Goal: Task Accomplishment & Management: Use online tool/utility

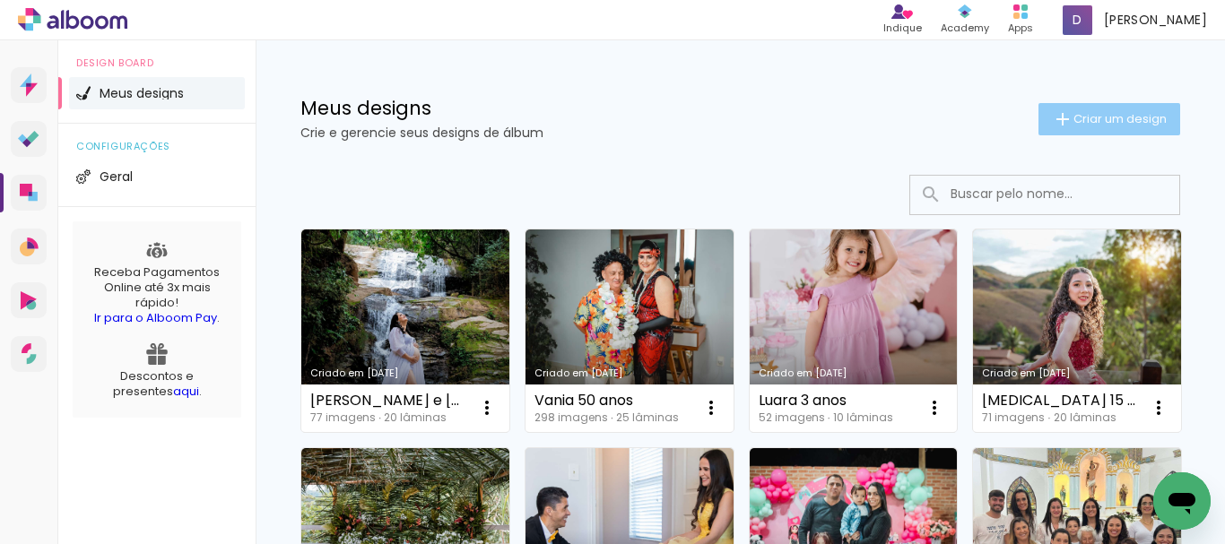
click at [1073, 125] on span "Criar um design" at bounding box center [1119, 119] width 93 height 12
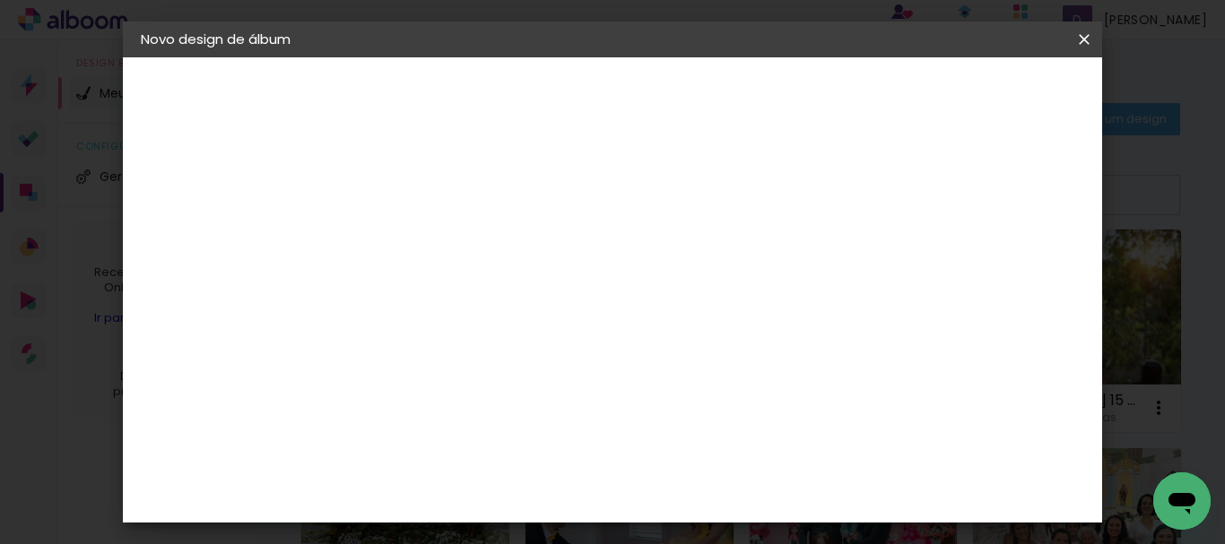
click at [434, 234] on input at bounding box center [434, 241] width 0 height 28
click at [434, 249] on input at bounding box center [434, 241] width 0 height 28
type input "[PERSON_NAME]"
type paper-input "[PERSON_NAME]"
click at [0, 0] on slot "Avançar" at bounding box center [0, 0] width 0 height 0
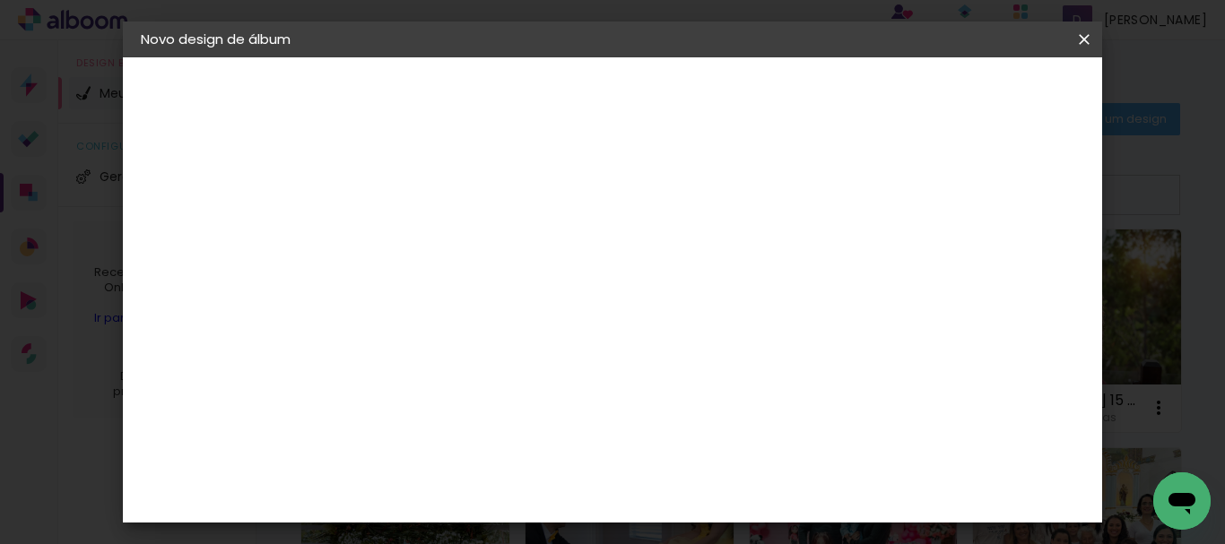
click at [565, 346] on input at bounding box center [479, 341] width 181 height 22
click at [548, 348] on input at bounding box center [479, 341] width 181 height 22
type input "lui"
type paper-input "lui"
click at [533, 414] on paper-item "[PERSON_NAME]" at bounding box center [467, 405] width 168 height 39
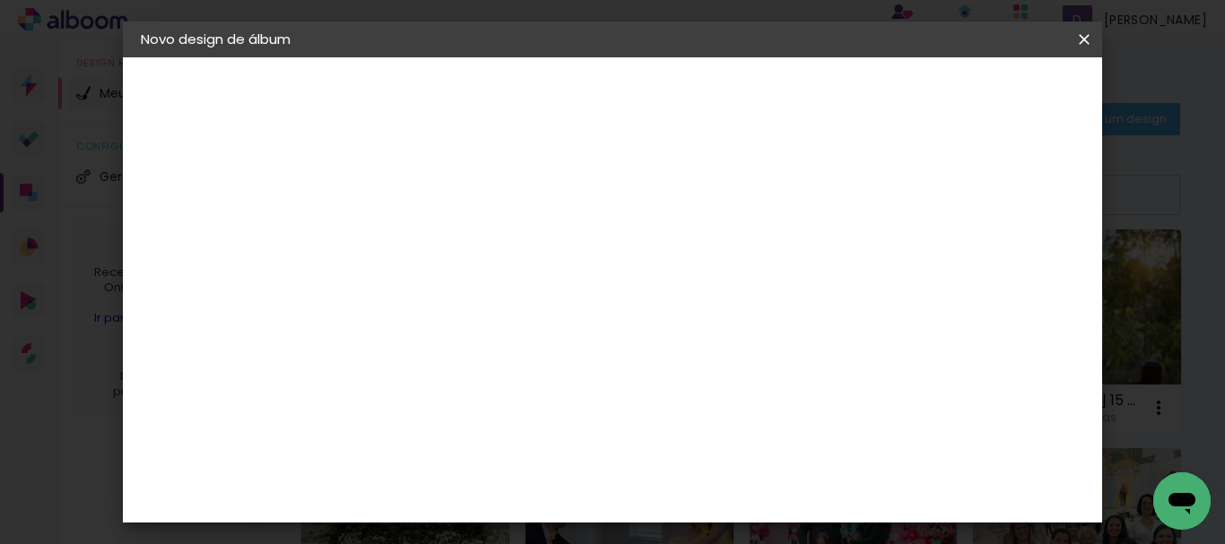
click at [0, 0] on slot "Avançar" at bounding box center [0, 0] width 0 height 0
click at [504, 299] on input "text" at bounding box center [469, 313] width 70 height 28
click at [803, 296] on paper-item "Encadernados" at bounding box center [729, 298] width 359 height 36
type input "Encadernados"
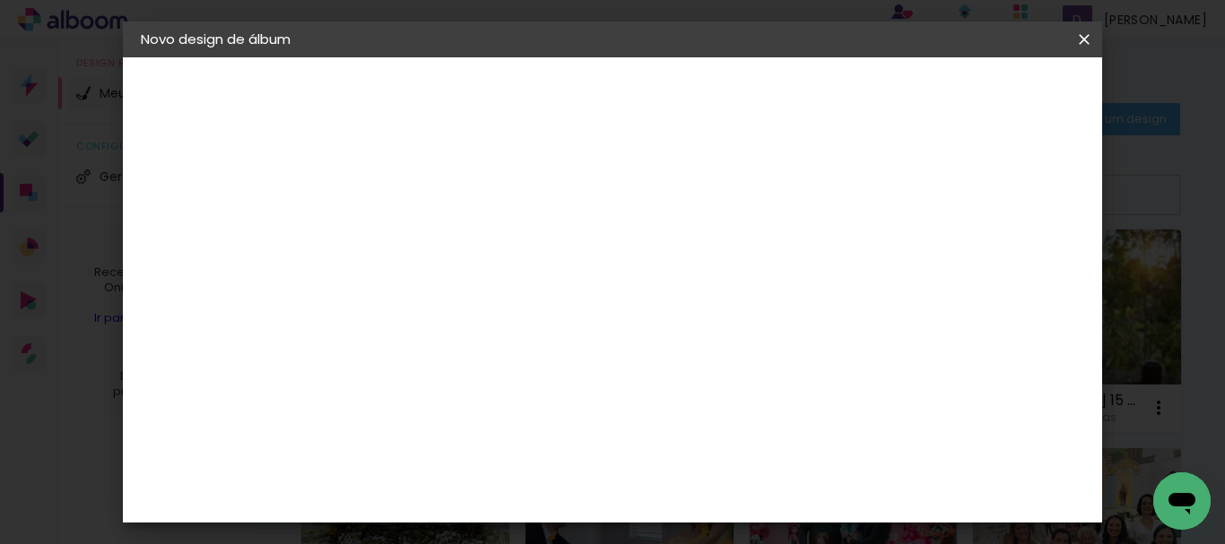
click at [681, 492] on span "25.4 × 50 cm" at bounding box center [650, 510] width 59 height 37
click at [726, 107] on paper-button "Avançar" at bounding box center [682, 95] width 88 height 30
click at [700, 102] on span "Iniciar design" at bounding box center [679, 101] width 41 height 25
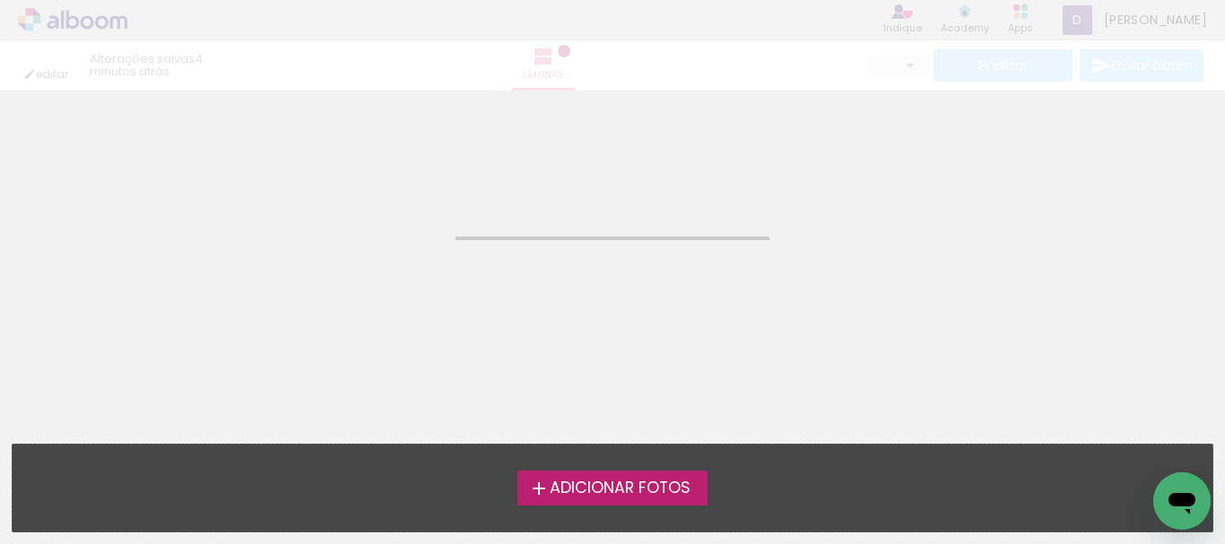
click at [595, 490] on span "Adicionar Fotos" at bounding box center [620, 489] width 141 height 16
click at [0, 0] on input "file" at bounding box center [0, 0] width 0 height 0
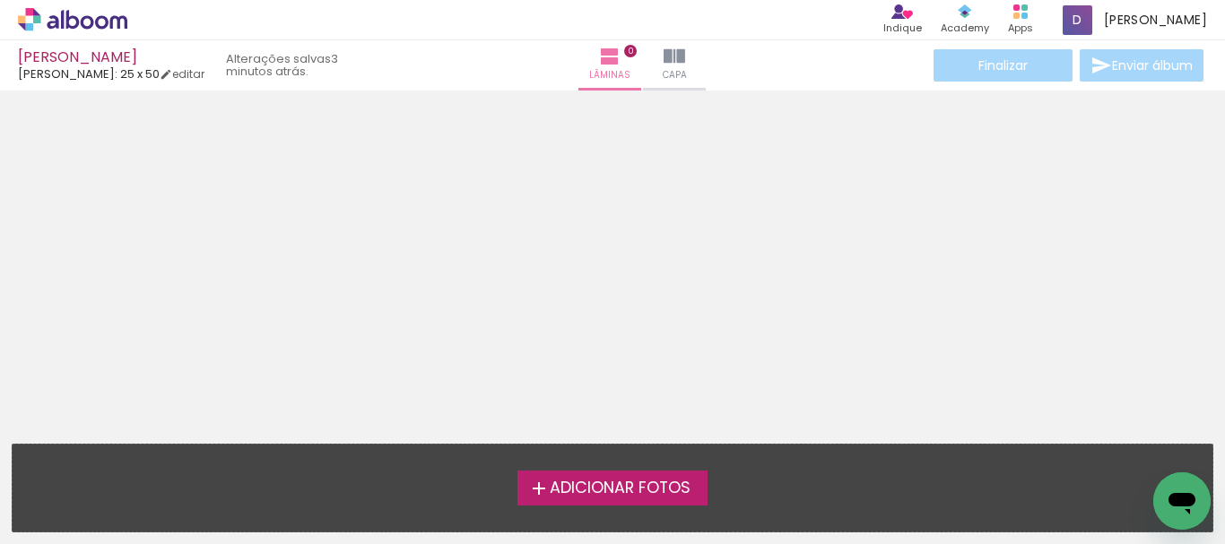
click at [615, 497] on span "Adicionar Fotos" at bounding box center [620, 489] width 141 height 16
click at [0, 0] on input "file" at bounding box center [0, 0] width 0 height 0
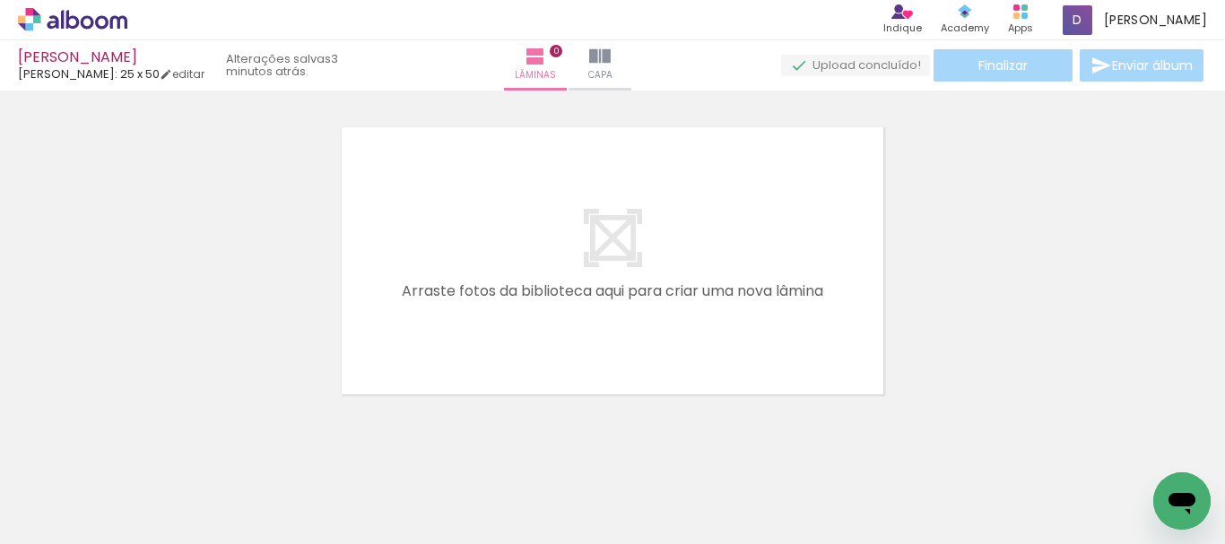
click at [46, 514] on span "Adicionar Fotos" at bounding box center [64, 520] width 54 height 20
click at [0, 0] on input "file" at bounding box center [0, 0] width 0 height 0
click at [58, 516] on span "Adicionar Fotos" at bounding box center [64, 520] width 54 height 20
click at [0, 0] on input "file" at bounding box center [0, 0] width 0 height 0
click at [78, 521] on span "Adicionar Fotos" at bounding box center [64, 520] width 54 height 20
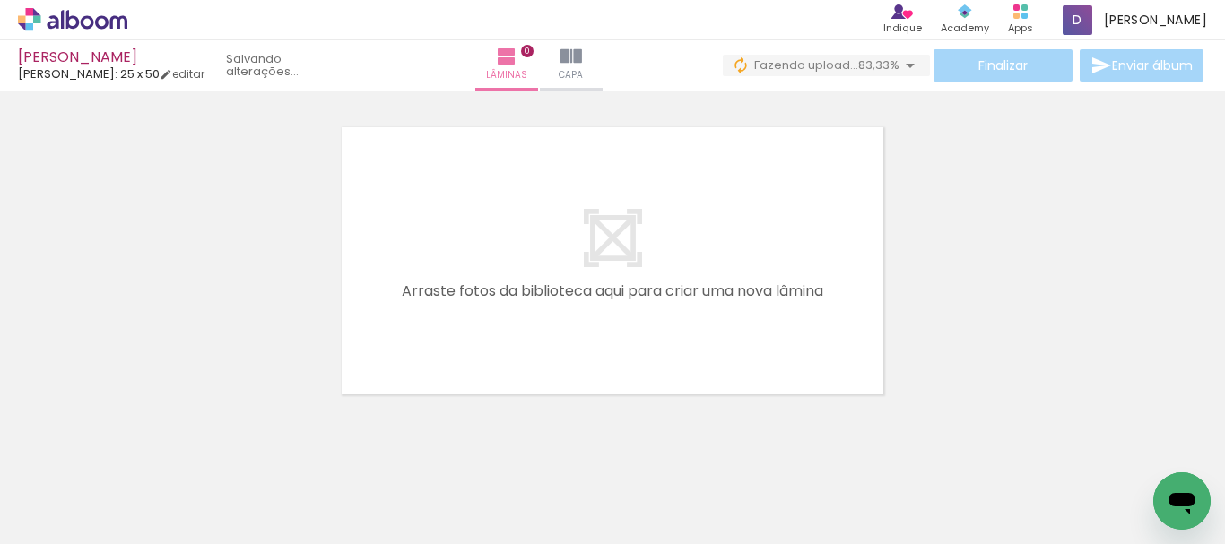
click at [0, 0] on input "file" at bounding box center [0, 0] width 0 height 0
click at [84, 514] on span "Adicionar Fotos" at bounding box center [64, 520] width 54 height 20
click at [0, 0] on input "file" at bounding box center [0, 0] width 0 height 0
click at [82, 517] on span "Adicionar Fotos" at bounding box center [64, 520] width 54 height 20
click at [0, 0] on input "file" at bounding box center [0, 0] width 0 height 0
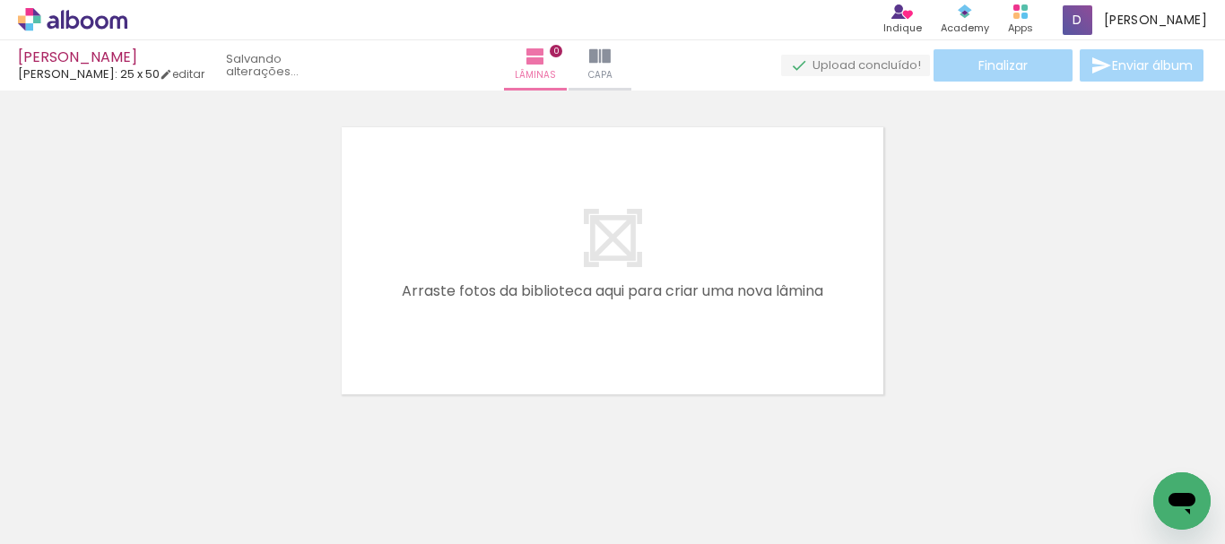
click at [79, 525] on span "Adicionar Fotos" at bounding box center [64, 520] width 54 height 20
click at [0, 0] on input "file" at bounding box center [0, 0] width 0 height 0
click at [71, 518] on span "Adicionar Fotos" at bounding box center [64, 520] width 54 height 20
click at [0, 0] on input "file" at bounding box center [0, 0] width 0 height 0
click at [53, 517] on span "Adicionar Fotos" at bounding box center [64, 520] width 54 height 20
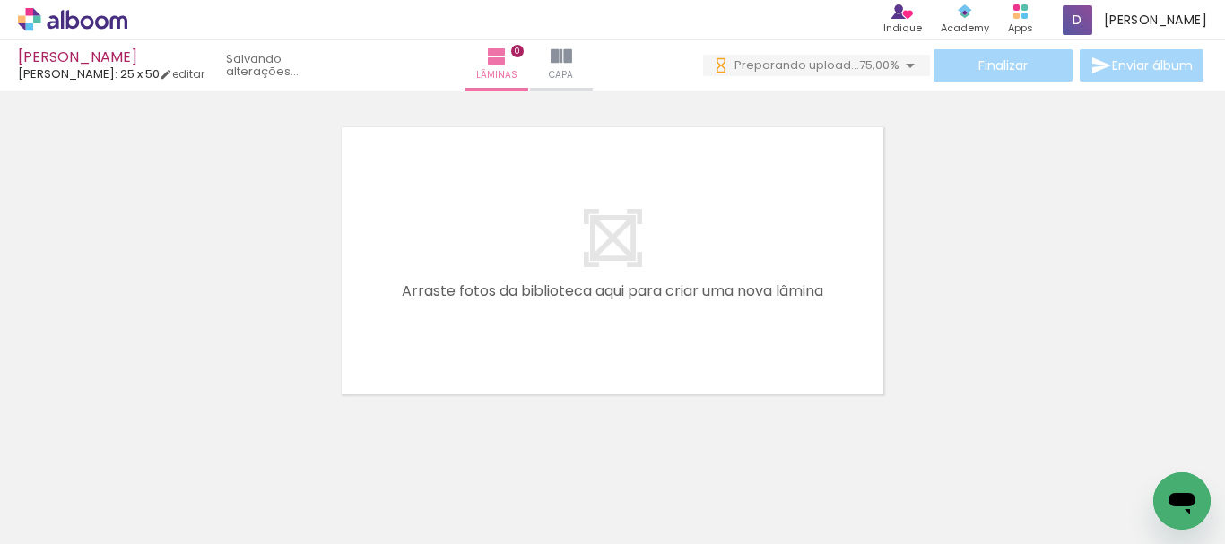
click at [0, 0] on input "file" at bounding box center [0, 0] width 0 height 0
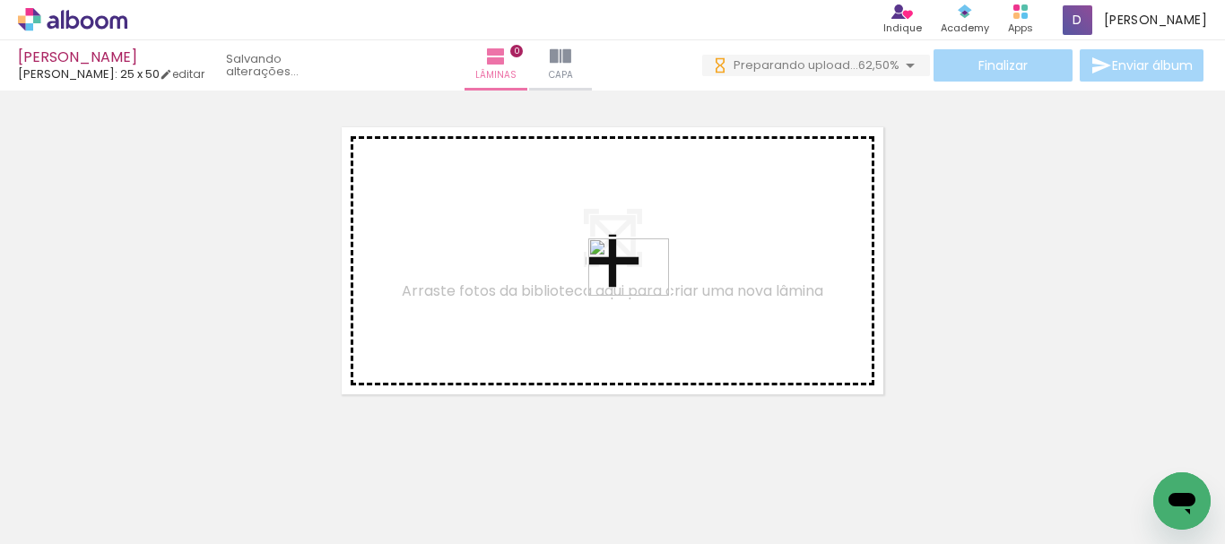
drag, startPoint x: 1063, startPoint y: 490, endPoint x: 642, endPoint y: 293, distance: 464.2
click at [642, 293] on quentale-workspace at bounding box center [612, 272] width 1225 height 544
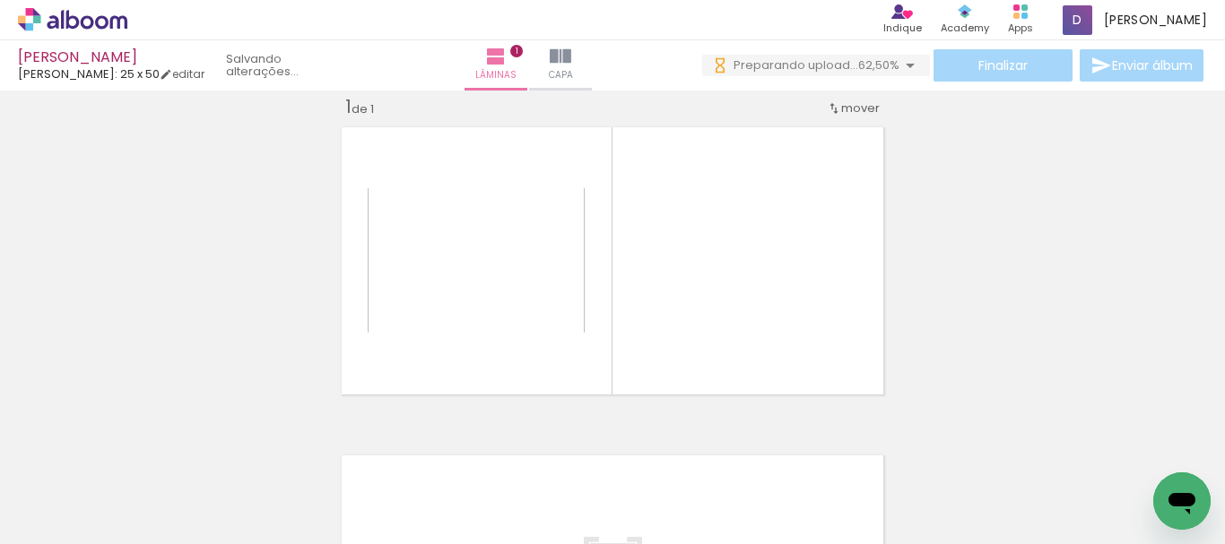
scroll to position [23, 0]
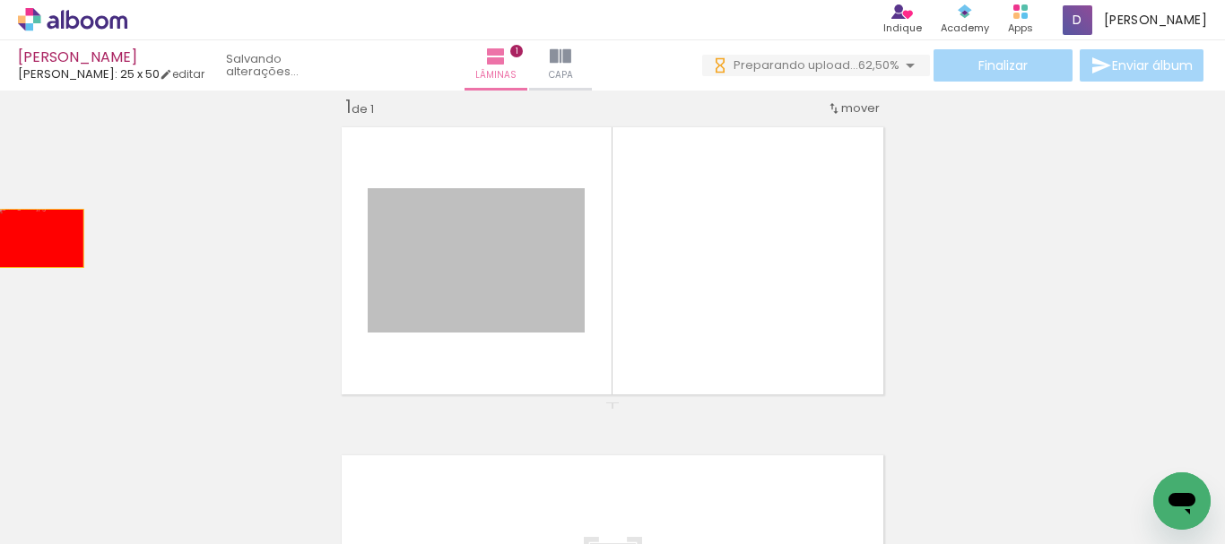
drag, startPoint x: 508, startPoint y: 251, endPoint x: 33, endPoint y: 239, distance: 475.4
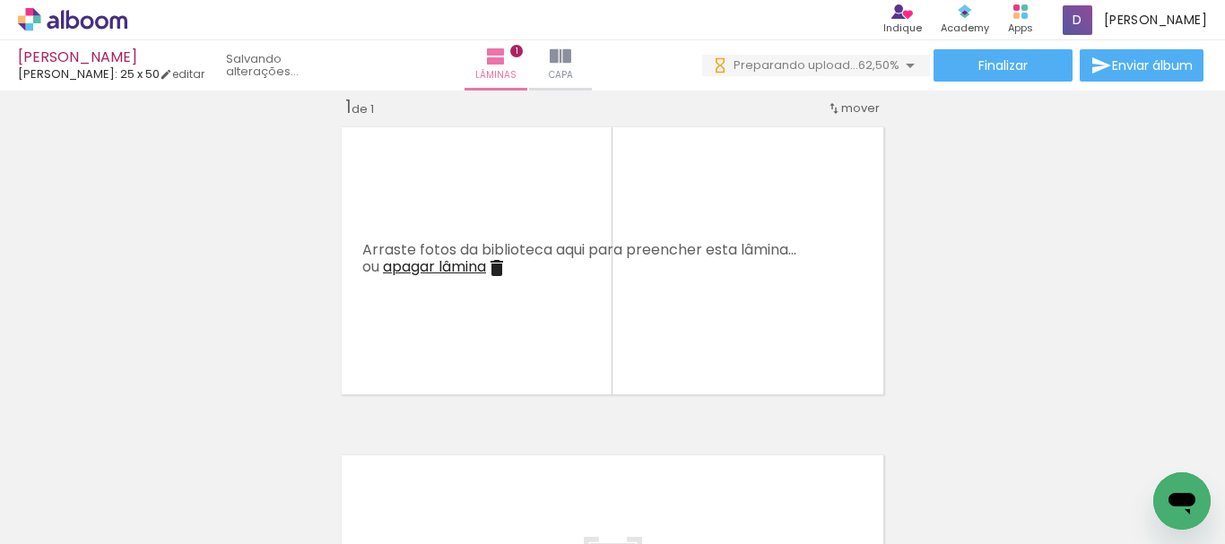
click at [921, 453] on iron-icon at bounding box center [911, 448] width 19 height 19
click at [45, 518] on span "Adicionar Fotos" at bounding box center [64, 520] width 54 height 20
click at [0, 0] on input "file" at bounding box center [0, 0] width 0 height 0
click at [37, 517] on iron-icon at bounding box center [26, 520] width 22 height 22
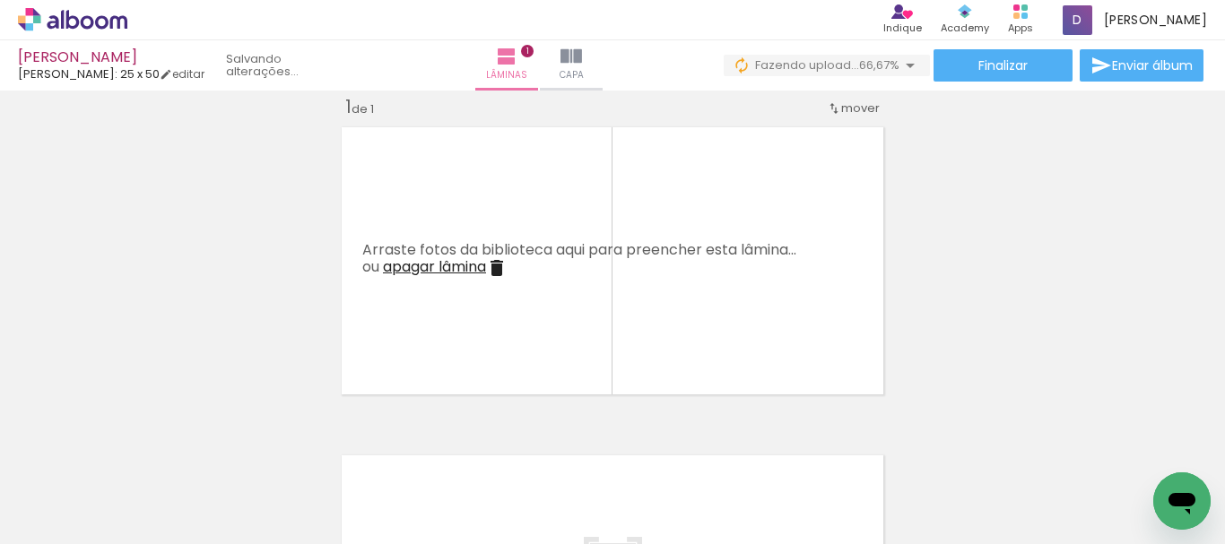
click at [0, 0] on input "file" at bounding box center [0, 0] width 0 height 0
click at [83, 522] on span "Adicionar Fotos" at bounding box center [64, 520] width 54 height 20
click at [0, 0] on input "file" at bounding box center [0, 0] width 0 height 0
click at [67, 517] on span "Adicionar Fotos" at bounding box center [64, 520] width 54 height 20
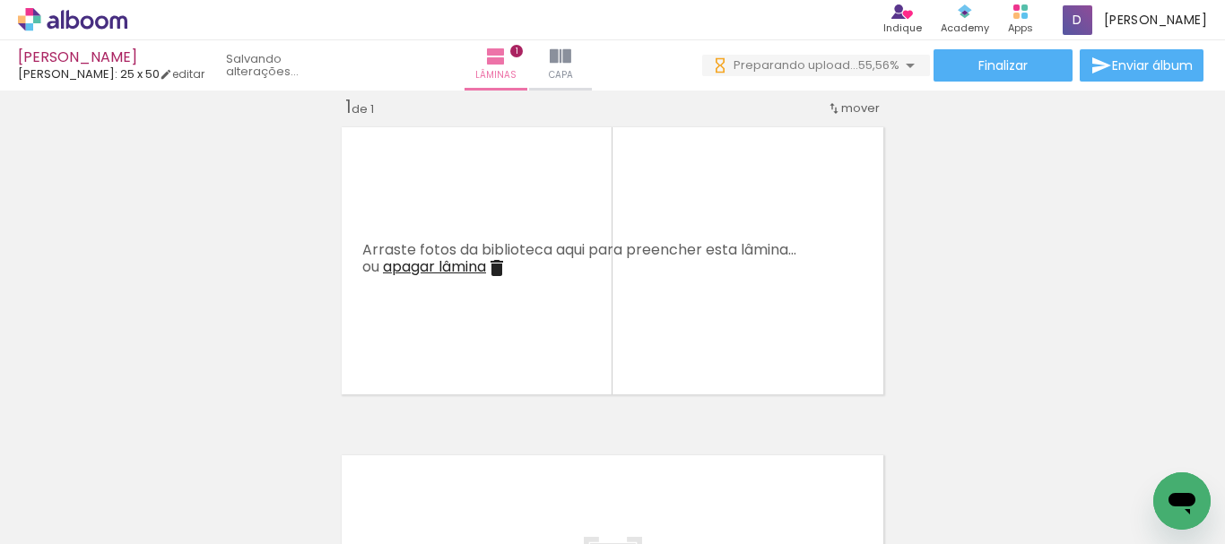
click at [0, 0] on input "file" at bounding box center [0, 0] width 0 height 0
click at [23, 519] on iron-icon at bounding box center [26, 520] width 22 height 22
click at [0, 0] on input "file" at bounding box center [0, 0] width 0 height 0
click at [79, 519] on span "Adicionar Fotos" at bounding box center [64, 520] width 54 height 20
click at [0, 0] on input "file" at bounding box center [0, 0] width 0 height 0
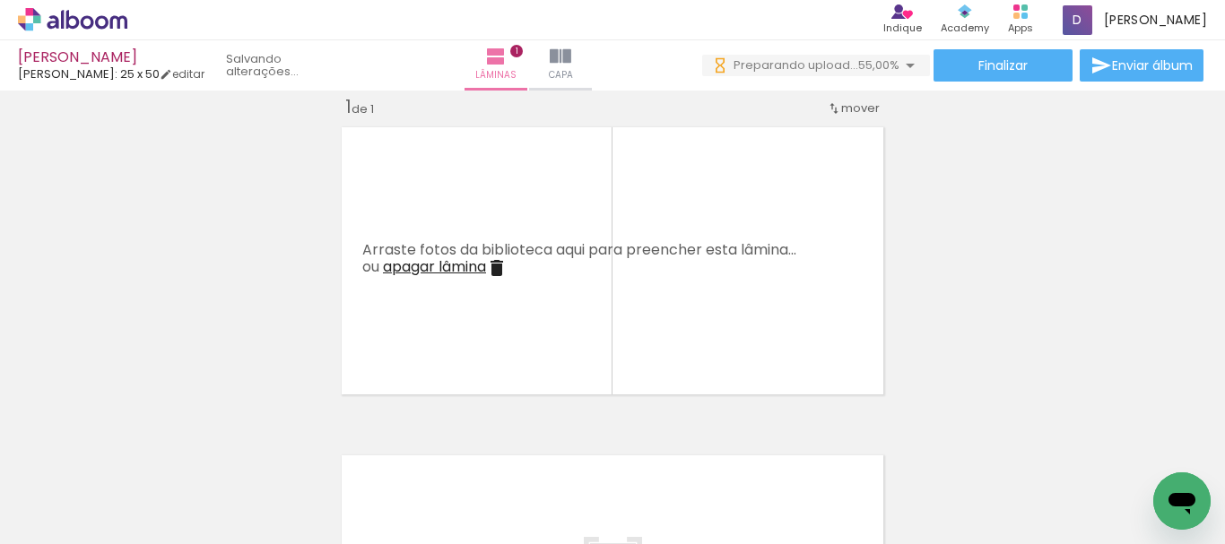
click at [34, 525] on iron-icon at bounding box center [26, 520] width 22 height 22
click at [0, 0] on input "file" at bounding box center [0, 0] width 0 height 0
click at [47, 516] on span "Adicionar Fotos" at bounding box center [64, 520] width 54 height 20
click at [0, 0] on input "file" at bounding box center [0, 0] width 0 height 0
click at [50, 512] on span "Adicionar Fotos" at bounding box center [64, 520] width 54 height 20
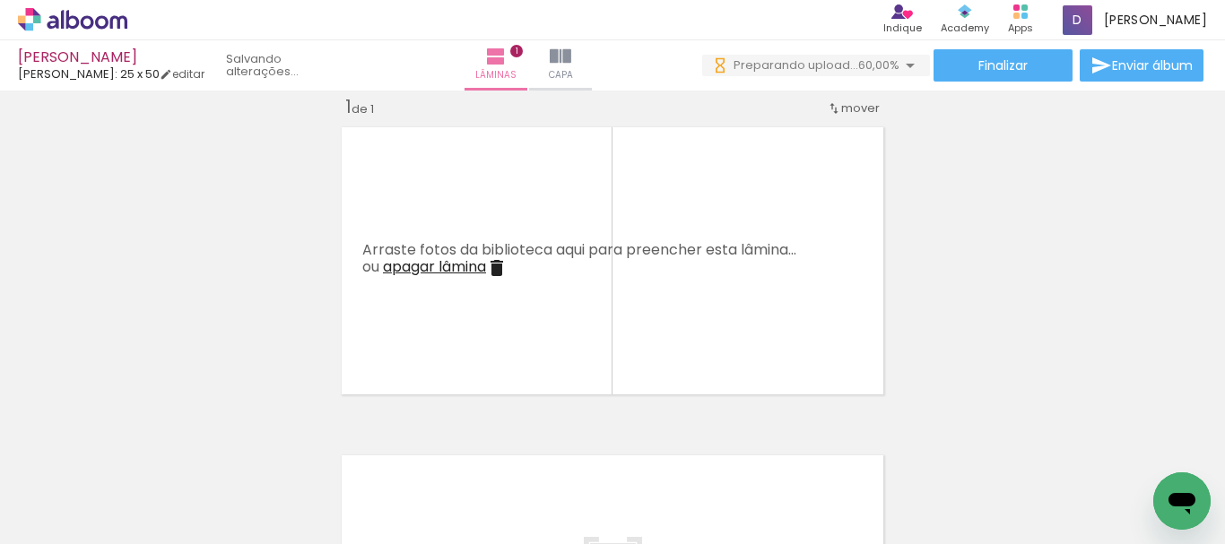
click at [0, 0] on input "file" at bounding box center [0, 0] width 0 height 0
click at [70, 523] on span "Adicionar Fotos" at bounding box center [64, 520] width 54 height 20
click at [0, 0] on input "file" at bounding box center [0, 0] width 0 height 0
click at [80, 518] on span "Adicionar Fotos" at bounding box center [64, 520] width 54 height 20
click at [0, 0] on input "file" at bounding box center [0, 0] width 0 height 0
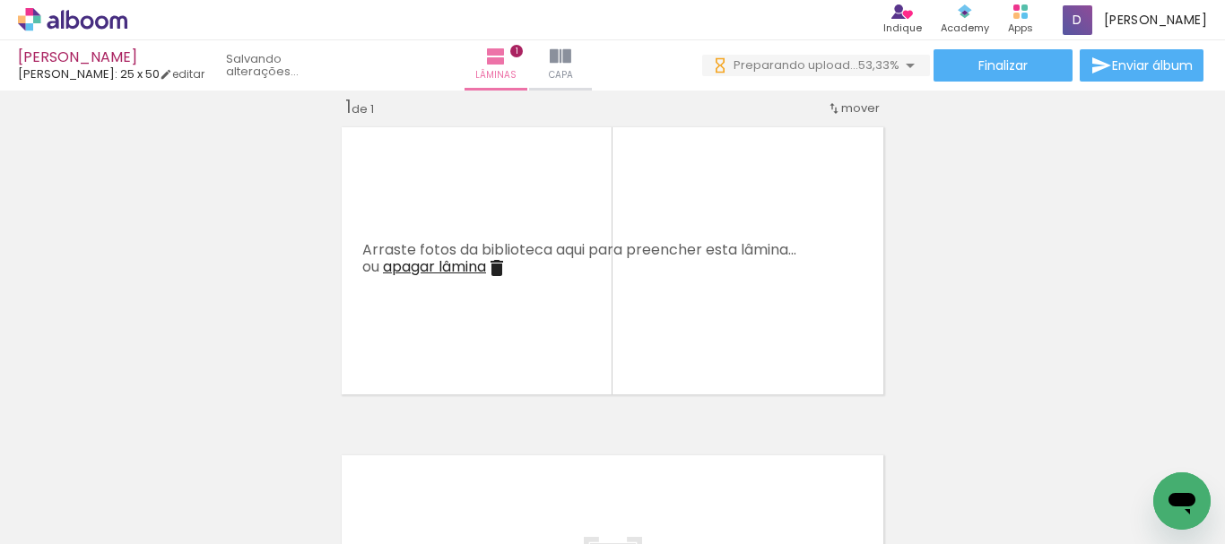
click at [45, 516] on span "Adicionar Fotos" at bounding box center [64, 520] width 54 height 20
click at [0, 0] on input "file" at bounding box center [0, 0] width 0 height 0
click at [43, 521] on span "Adicionar Fotos" at bounding box center [64, 520] width 54 height 20
click at [0, 0] on input "file" at bounding box center [0, 0] width 0 height 0
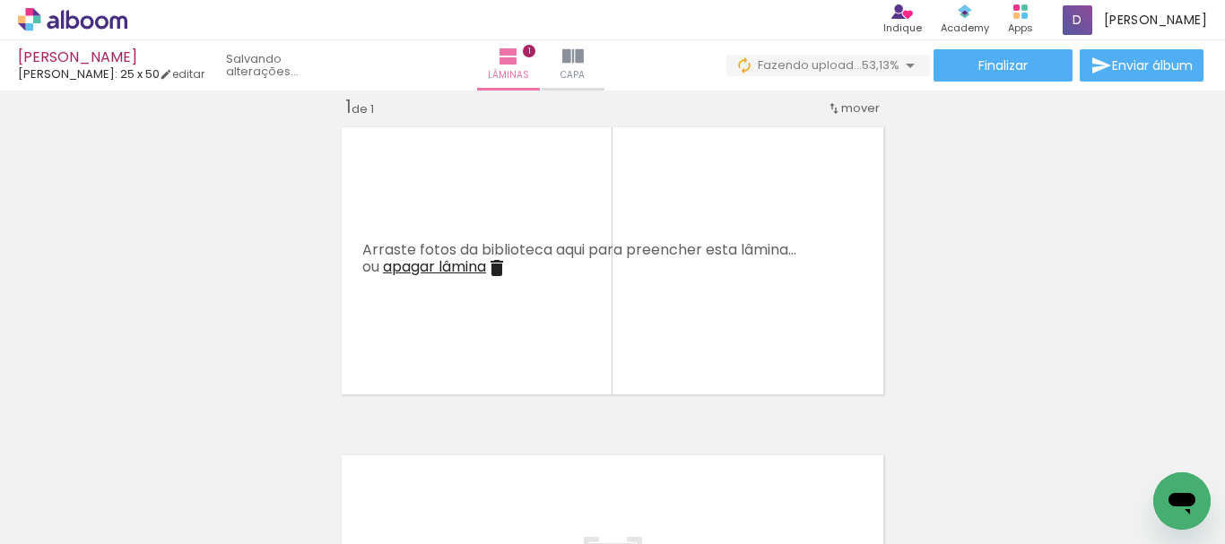
scroll to position [0, 0]
click at [111, 523] on div "Biblioteca 35 fotos Todas as fotos Não utilizadas Adicionar Fotos" at bounding box center [55, 488] width 111 height 89
click at [93, 526] on paper-button "Adicionar Fotos" at bounding box center [55, 520] width 87 height 29
click at [0, 0] on input "file" at bounding box center [0, 0] width 0 height 0
click at [36, 522] on iron-icon at bounding box center [26, 520] width 22 height 22
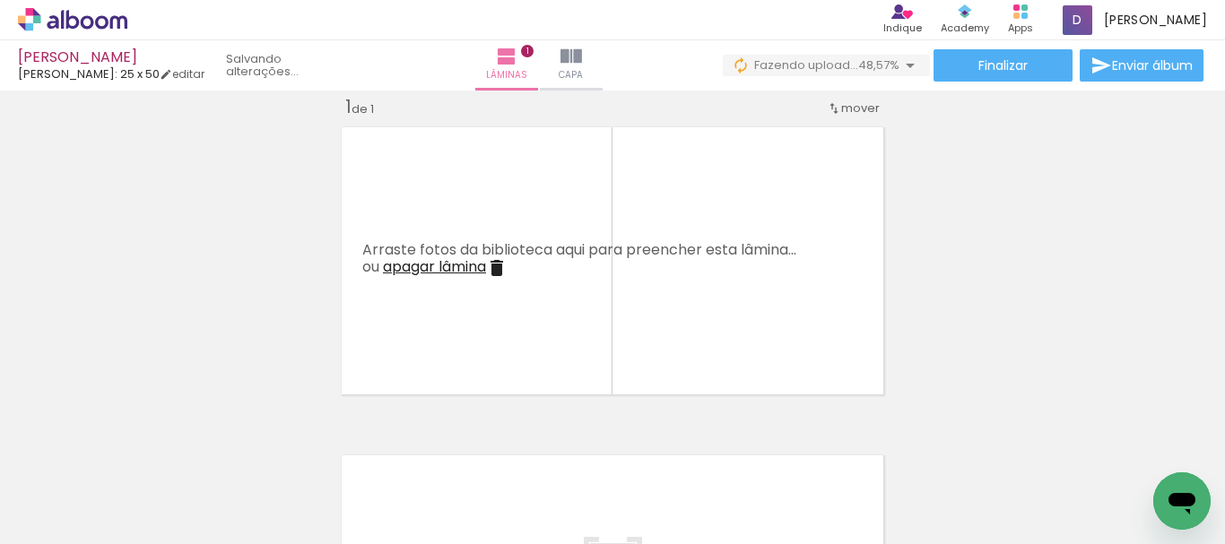
click at [0, 0] on input "file" at bounding box center [0, 0] width 0 height 0
click at [59, 517] on span "Adicionar Fotos" at bounding box center [64, 520] width 54 height 20
click at [0, 0] on input "file" at bounding box center [0, 0] width 0 height 0
click at [43, 523] on span "Adicionar Fotos" at bounding box center [64, 520] width 54 height 20
click at [0, 0] on input "file" at bounding box center [0, 0] width 0 height 0
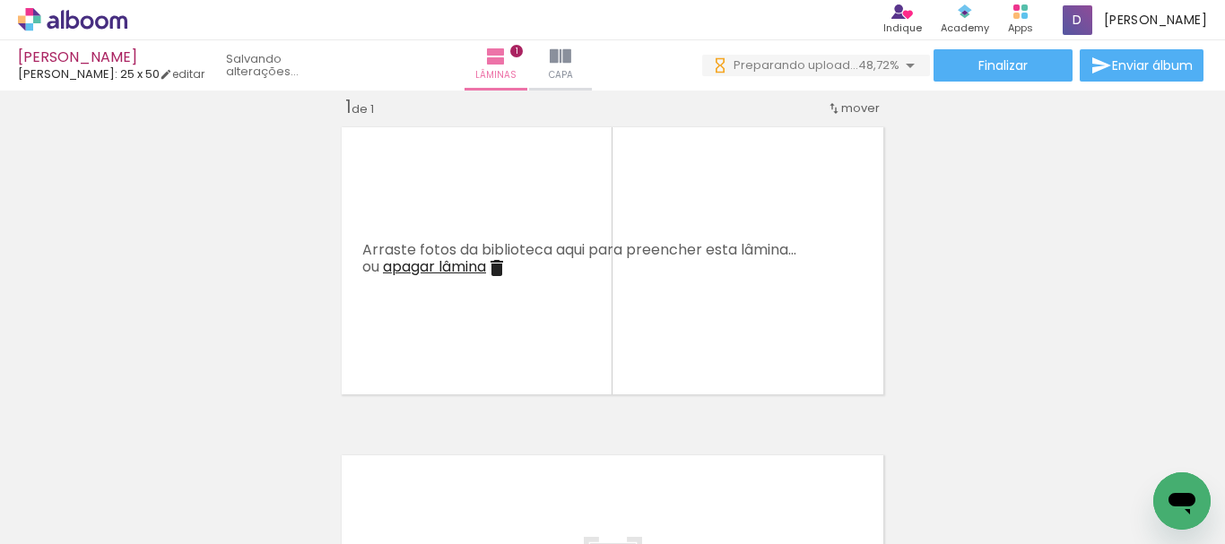
click at [58, 517] on span "Adicionar Fotos" at bounding box center [64, 520] width 54 height 20
click at [0, 0] on input "file" at bounding box center [0, 0] width 0 height 0
click at [53, 499] on div "Biblioteca 42 fotos Todas as fotos Não utilizadas Adicionar Fotos" at bounding box center [55, 488] width 111 height 89
click at [54, 518] on span "Adicionar Fotos" at bounding box center [64, 520] width 54 height 20
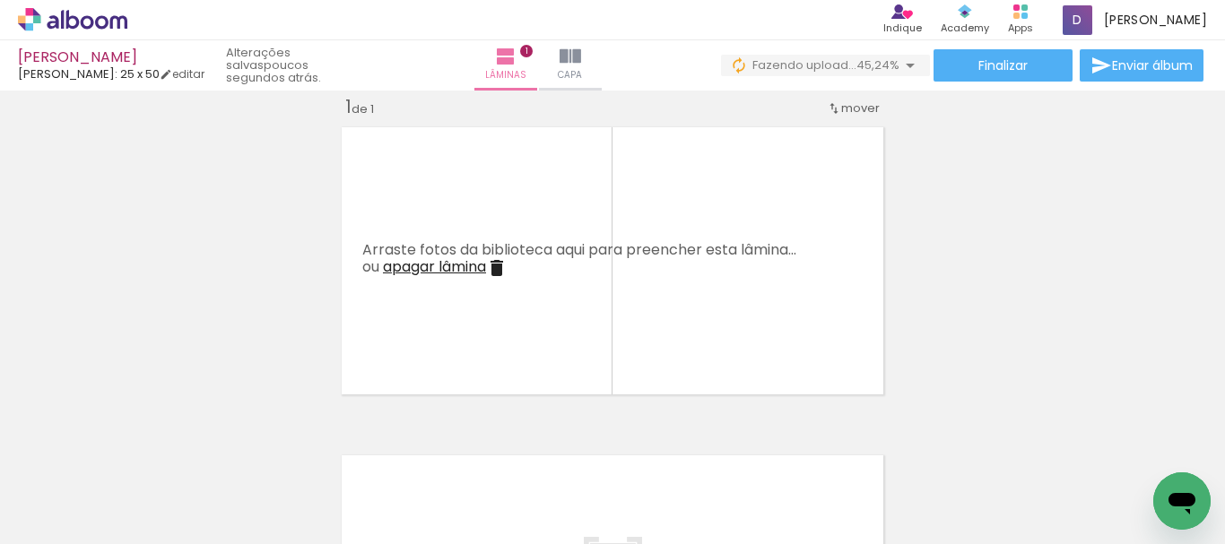
click at [0, 0] on input "file" at bounding box center [0, 0] width 0 height 0
click at [81, 523] on span "Adicionar Fotos" at bounding box center [64, 520] width 54 height 20
click at [0, 0] on input "file" at bounding box center [0, 0] width 0 height 0
click at [59, 518] on span "Adicionar Fotos" at bounding box center [64, 520] width 54 height 20
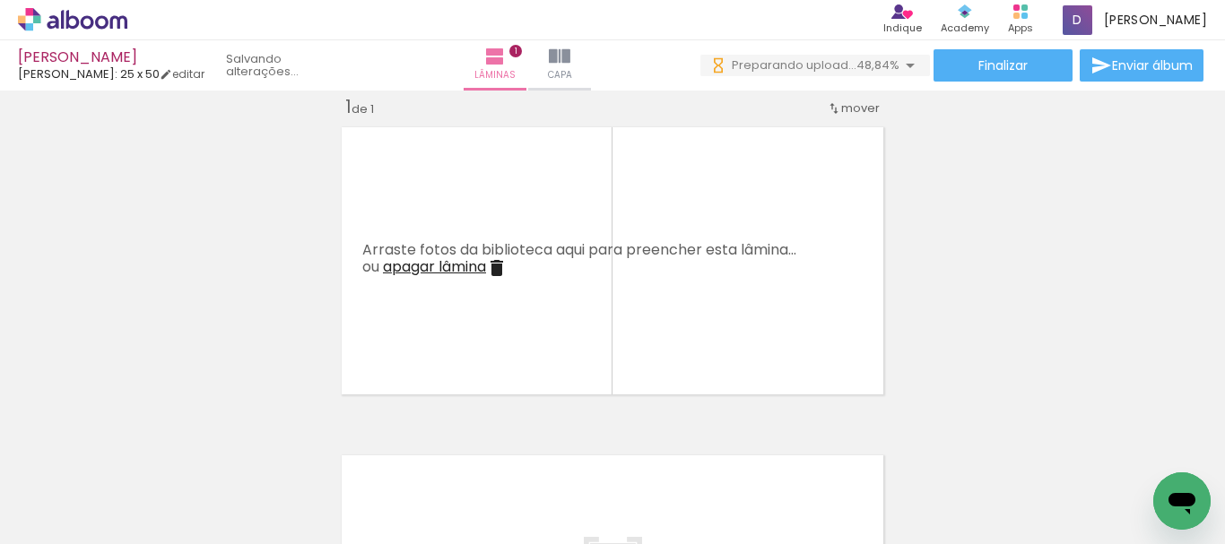
click at [0, 0] on input "file" at bounding box center [0, 0] width 0 height 0
click at [22, 513] on iron-icon at bounding box center [26, 520] width 22 height 22
click at [0, 0] on input "file" at bounding box center [0, 0] width 0 height 0
click at [82, 516] on span "Adicionar Fotos" at bounding box center [64, 520] width 54 height 20
click at [0, 0] on input "file" at bounding box center [0, 0] width 0 height 0
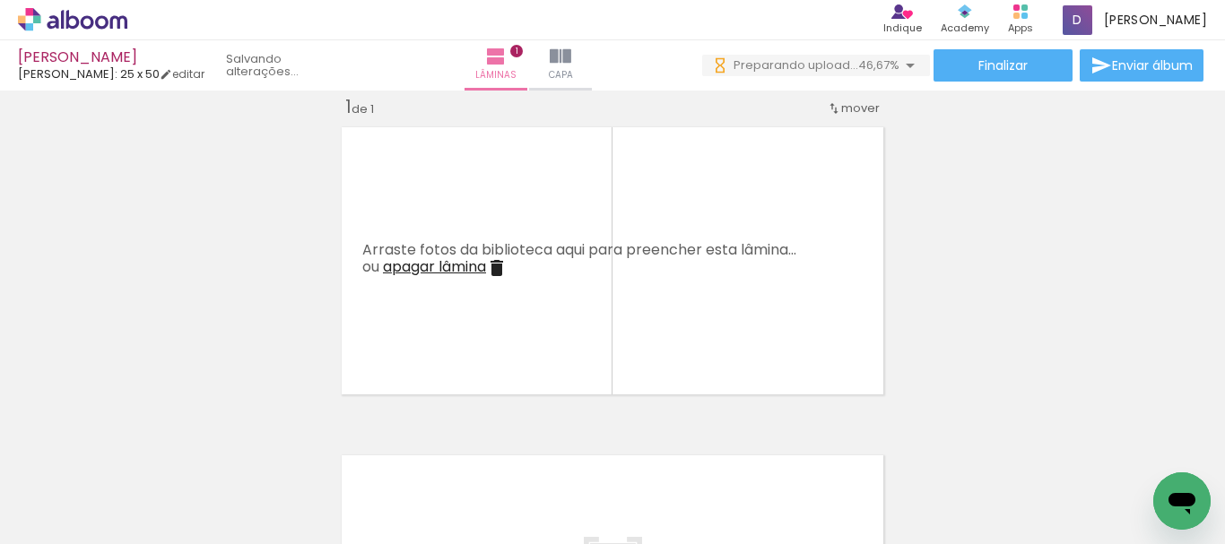
click at [49, 526] on span "Adicionar Fotos" at bounding box center [64, 520] width 54 height 20
click at [0, 0] on input "file" at bounding box center [0, 0] width 0 height 0
click at [48, 520] on span "Adicionar Fotos" at bounding box center [64, 520] width 54 height 20
click at [0, 0] on input "file" at bounding box center [0, 0] width 0 height 0
click at [76, 529] on span "Adicionar Fotos" at bounding box center [64, 520] width 54 height 20
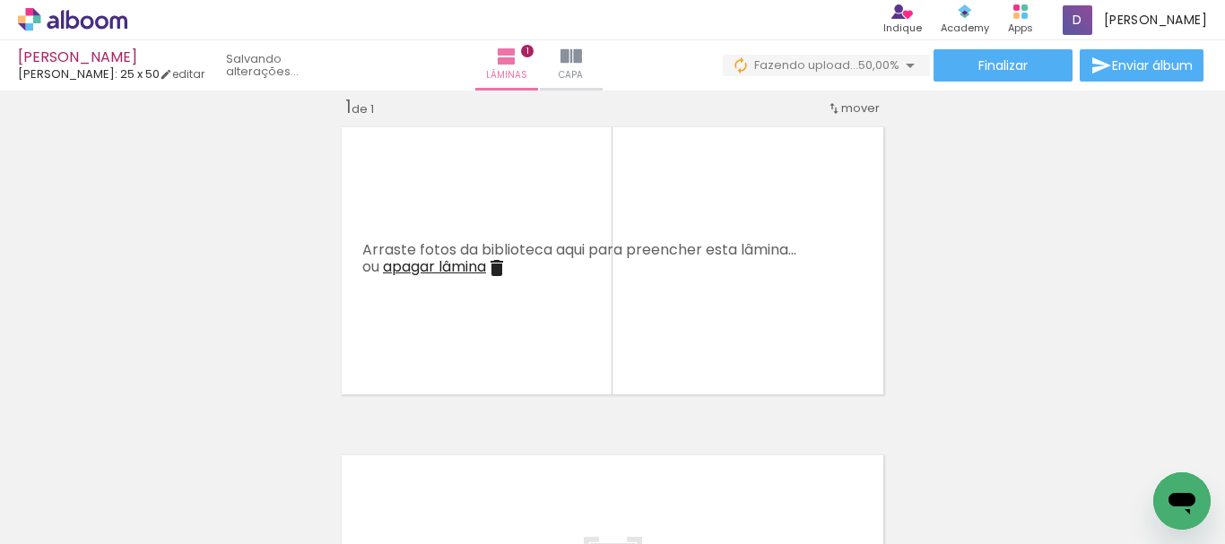
click at [0, 0] on input "file" at bounding box center [0, 0] width 0 height 0
click at [64, 523] on span "Adicionar Fotos" at bounding box center [64, 520] width 54 height 20
click at [0, 0] on input "file" at bounding box center [0, 0] width 0 height 0
click at [62, 517] on span "Adicionar Fotos" at bounding box center [64, 520] width 54 height 20
click at [0, 0] on input "file" at bounding box center [0, 0] width 0 height 0
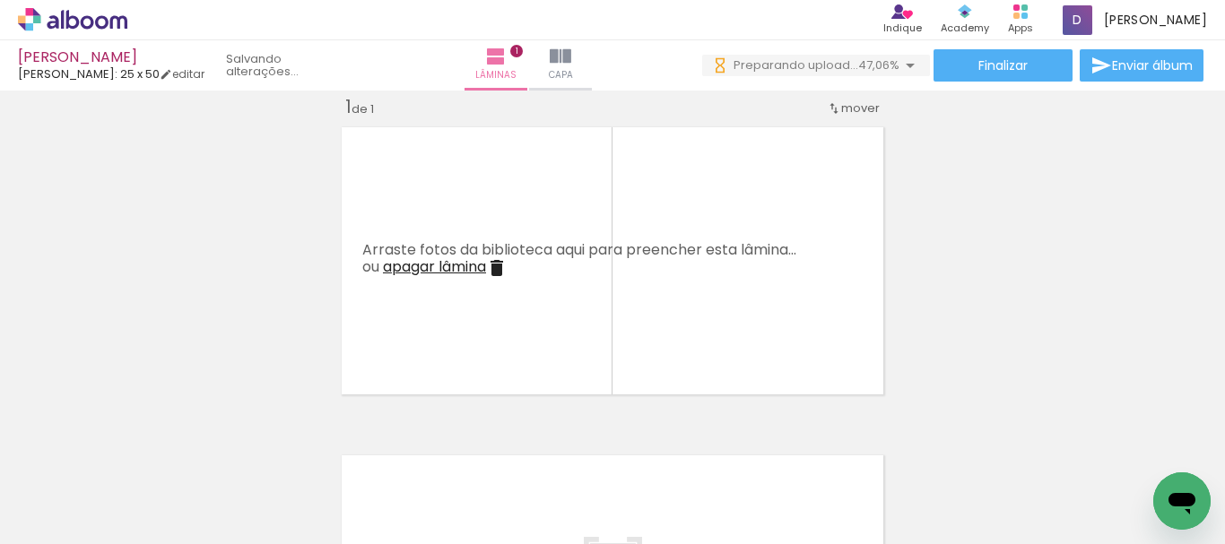
click at [0, 534] on div "Biblioteca 51 fotos Todas as fotos Não utilizadas Adicionar Fotos" at bounding box center [0, 488] width 0 height 112
click at [80, 525] on span "Adicionar Fotos" at bounding box center [64, 520] width 54 height 20
click at [0, 0] on input "file" at bounding box center [0, 0] width 0 height 0
click at [67, 517] on span "Adicionar Fotos" at bounding box center [64, 520] width 54 height 20
click at [0, 0] on input "file" at bounding box center [0, 0] width 0 height 0
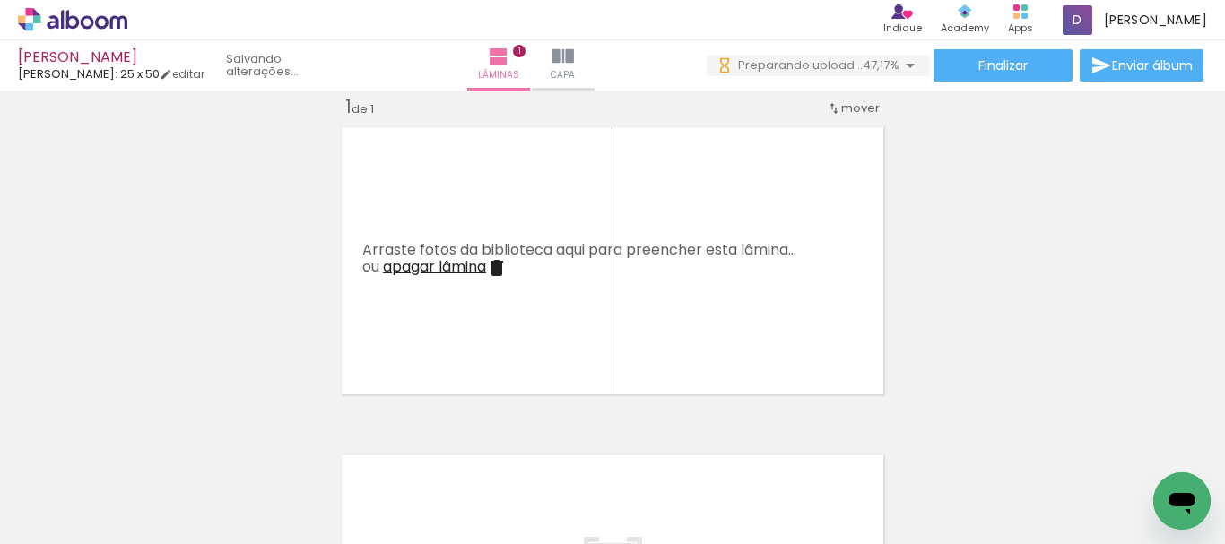
click at [37, 518] on iron-icon at bounding box center [26, 520] width 22 height 22
click at [0, 0] on input "file" at bounding box center [0, 0] width 0 height 0
click at [71, 523] on span "Adicionar Fotos" at bounding box center [64, 520] width 54 height 20
click at [0, 0] on input "file" at bounding box center [0, 0] width 0 height 0
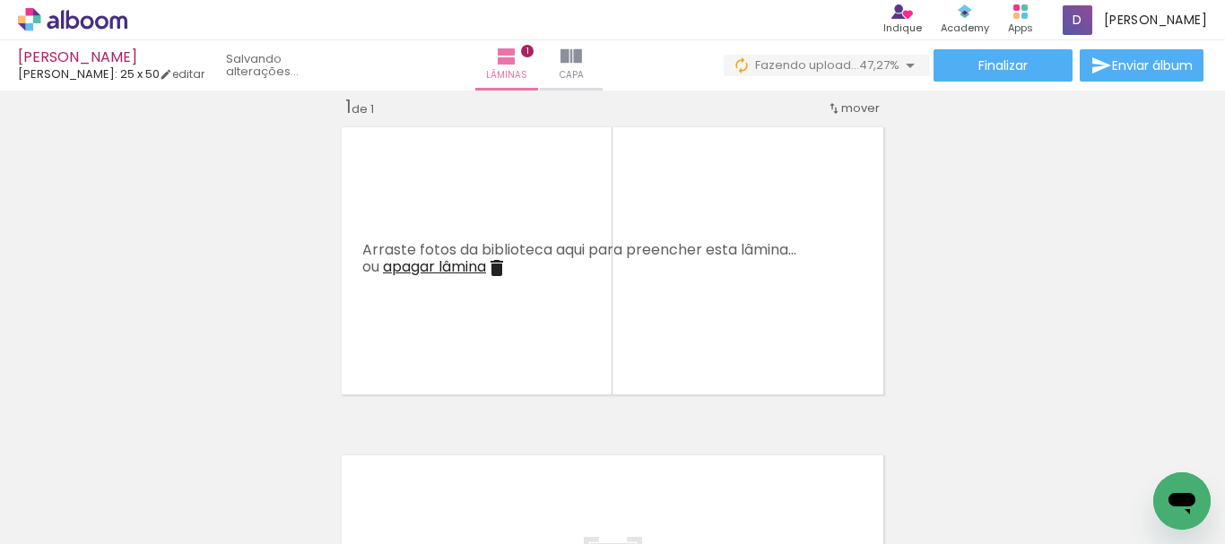
click at [57, 512] on span "Adicionar Fotos" at bounding box center [64, 520] width 54 height 20
click at [0, 0] on input "file" at bounding box center [0, 0] width 0 height 0
click at [77, 511] on span "Adicionar Fotos" at bounding box center [64, 520] width 54 height 20
click at [0, 0] on input "file" at bounding box center [0, 0] width 0 height 0
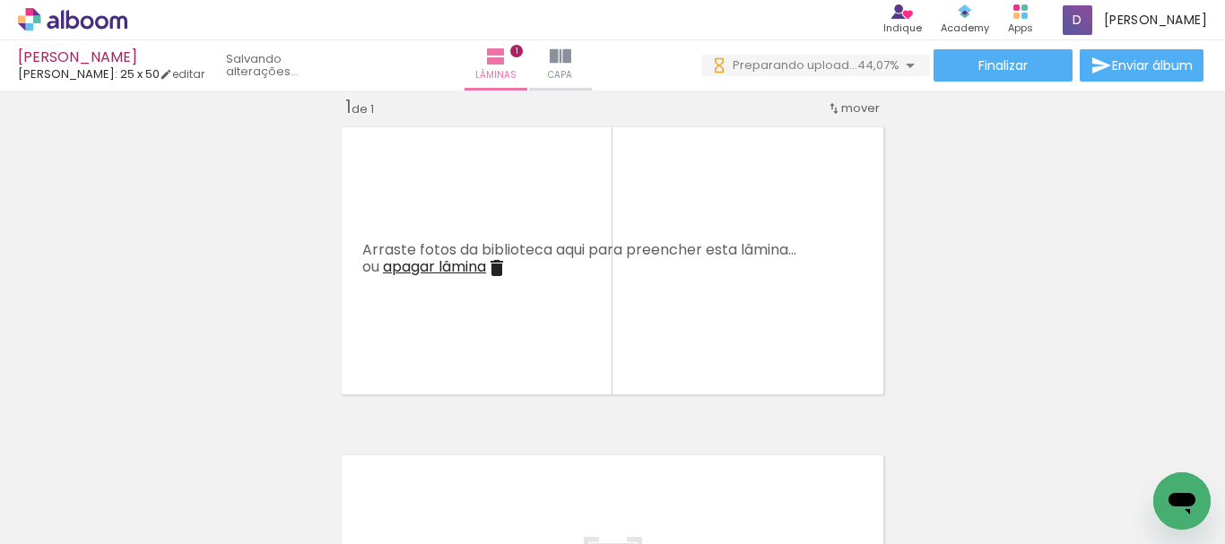
scroll to position [0, 4759]
click at [83, 518] on span "Adicionar Fotos" at bounding box center [64, 520] width 54 height 20
click at [0, 0] on input "file" at bounding box center [0, 0] width 0 height 0
click at [40, 523] on span "Adicionar Fotos" at bounding box center [64, 520] width 54 height 20
click at [0, 0] on input "file" at bounding box center [0, 0] width 0 height 0
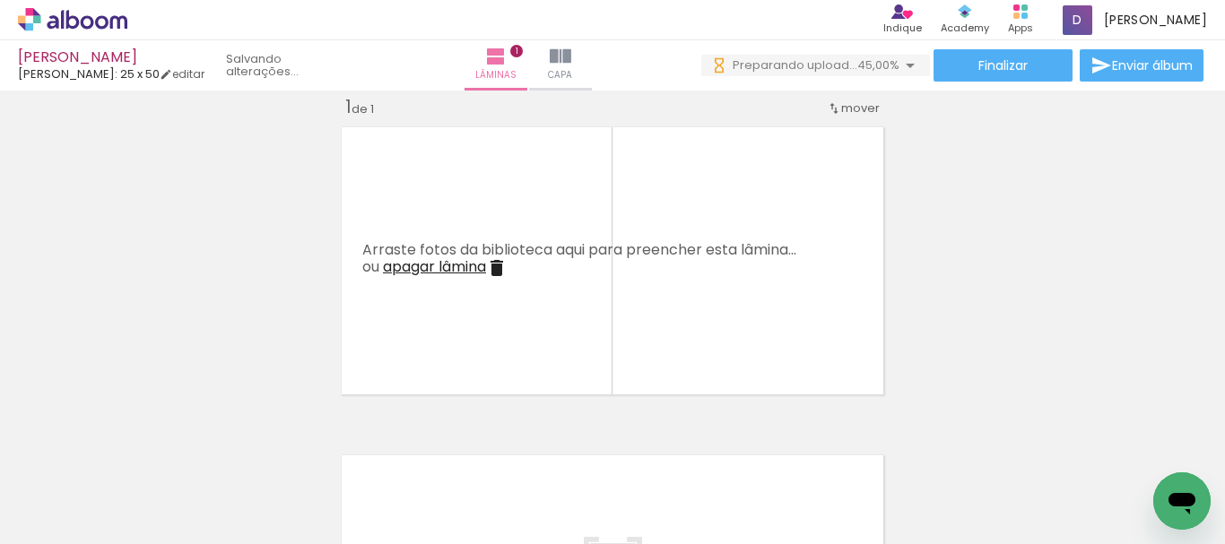
scroll to position [0, 0]
click at [79, 512] on span "Adicionar Fotos" at bounding box center [64, 520] width 54 height 20
click at [0, 0] on input "file" at bounding box center [0, 0] width 0 height 0
click at [69, 525] on span "Adicionar Fotos" at bounding box center [64, 520] width 54 height 20
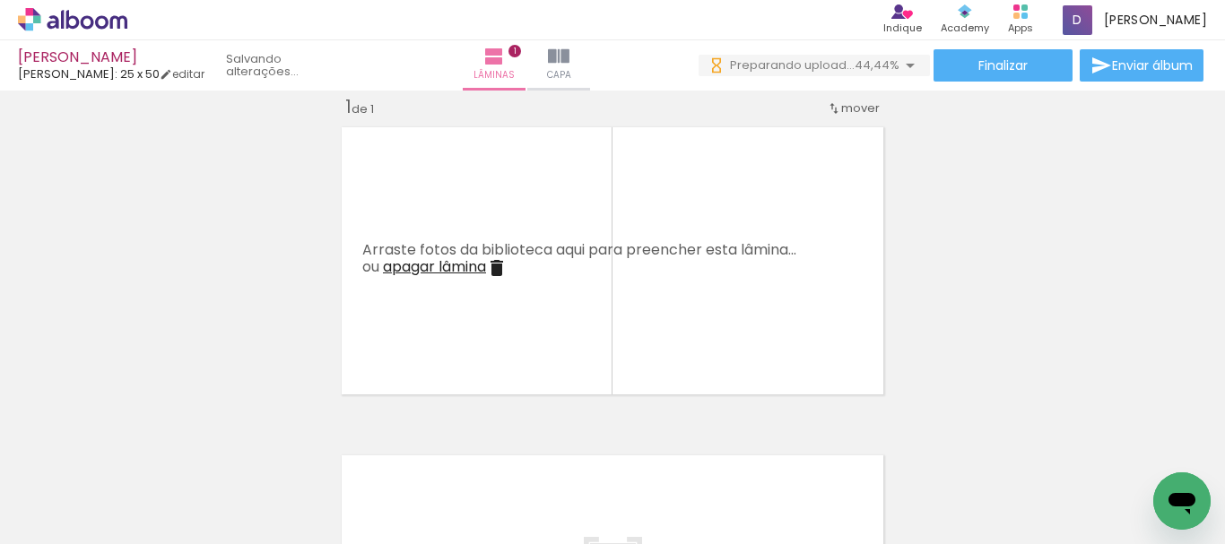
click at [0, 0] on input "file" at bounding box center [0, 0] width 0 height 0
click at [76, 524] on span "Adicionar Fotos" at bounding box center [64, 520] width 54 height 20
click at [0, 0] on input "file" at bounding box center [0, 0] width 0 height 0
click at [74, 510] on span "Adicionar Fotos" at bounding box center [64, 520] width 54 height 20
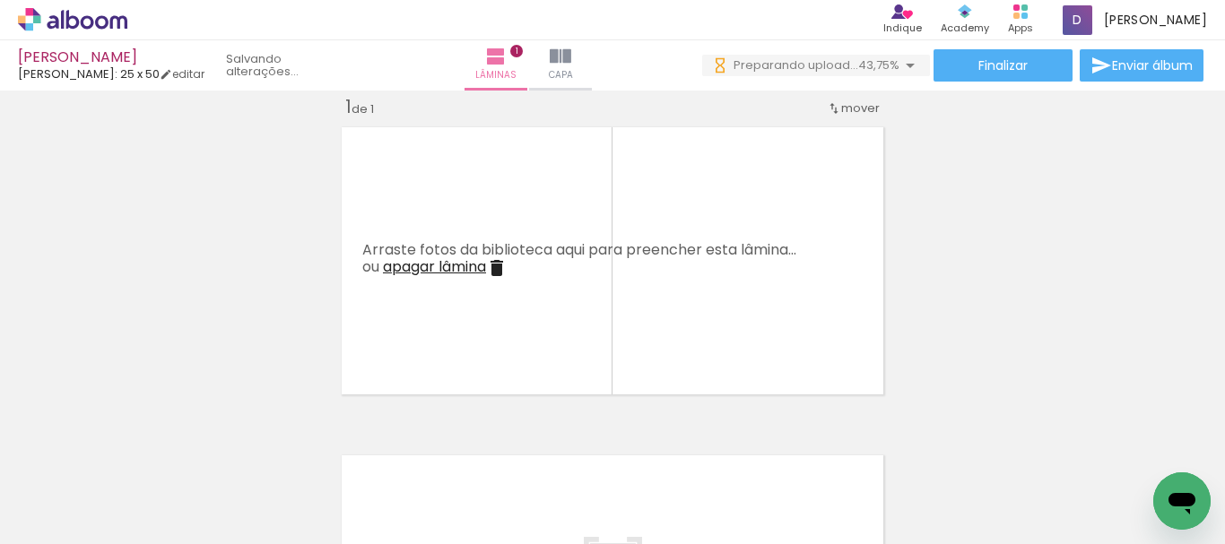
click at [0, 0] on input "file" at bounding box center [0, 0] width 0 height 0
click at [67, 521] on span "Adicionar Fotos" at bounding box center [64, 520] width 54 height 20
click at [0, 0] on input "file" at bounding box center [0, 0] width 0 height 0
click at [48, 511] on span "Adicionar Fotos" at bounding box center [64, 520] width 54 height 20
click at [0, 0] on input "file" at bounding box center [0, 0] width 0 height 0
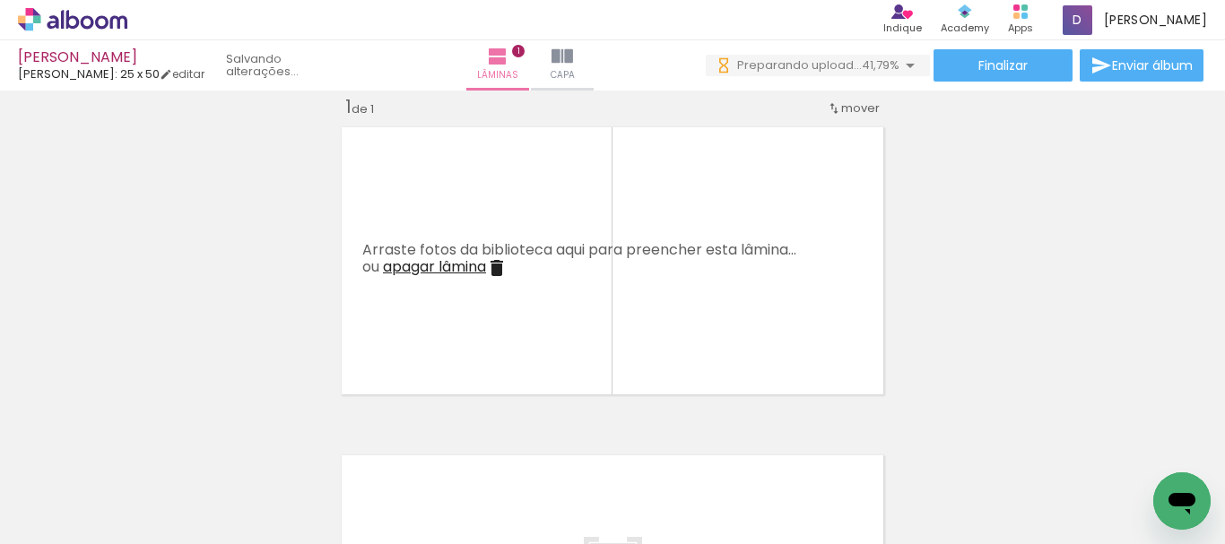
click at [90, 522] on span "Adicionar Fotos" at bounding box center [64, 520] width 54 height 20
click at [0, 0] on input "file" at bounding box center [0, 0] width 0 height 0
click at [68, 523] on span "Adicionar Fotos" at bounding box center [64, 520] width 54 height 20
click at [0, 0] on input "file" at bounding box center [0, 0] width 0 height 0
click at [70, 520] on span "Adicionar Fotos" at bounding box center [64, 520] width 54 height 20
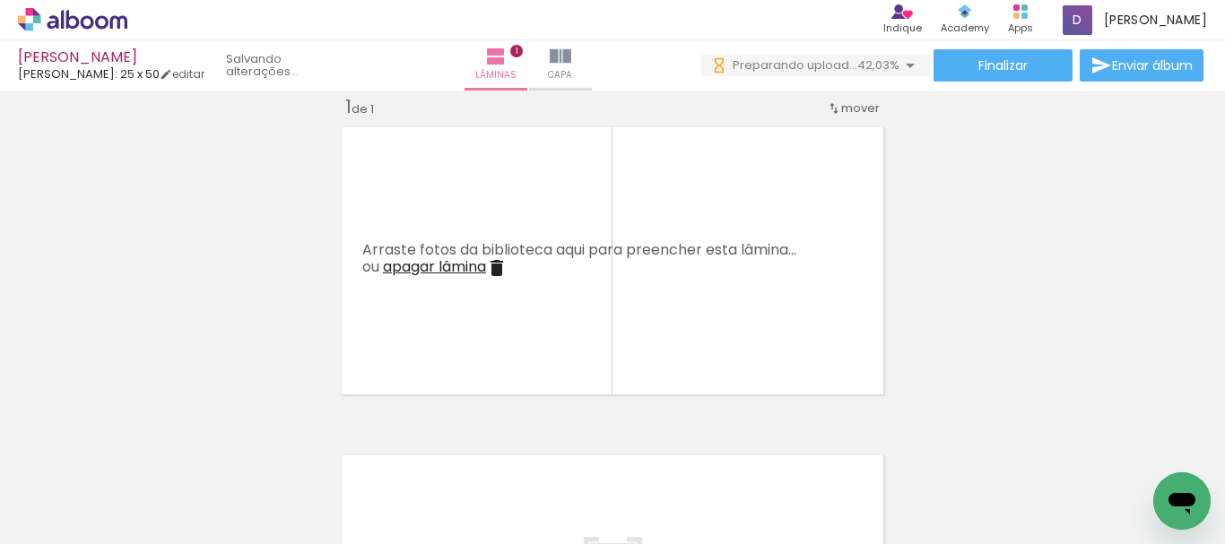
click at [0, 0] on input "file" at bounding box center [0, 0] width 0 height 0
click at [47, 517] on span "Adicionar Fotos" at bounding box center [64, 520] width 54 height 20
click at [0, 0] on input "file" at bounding box center [0, 0] width 0 height 0
click at [65, 516] on span "Adicionar Fotos" at bounding box center [64, 520] width 54 height 20
click at [0, 0] on input "file" at bounding box center [0, 0] width 0 height 0
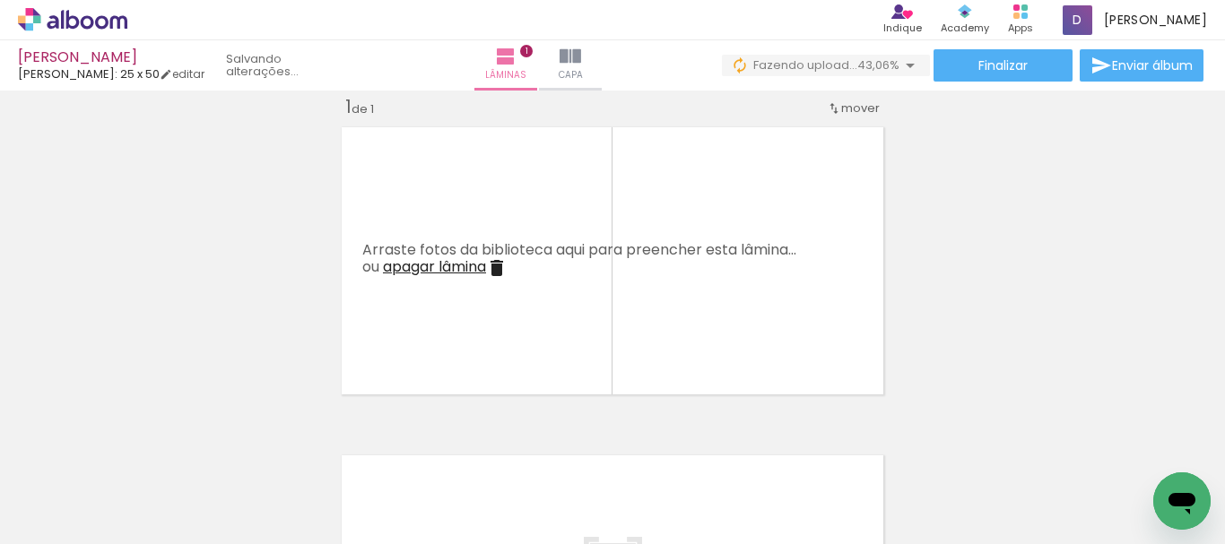
click at [45, 521] on span "Adicionar Fotos" at bounding box center [64, 520] width 54 height 20
click at [0, 0] on input "file" at bounding box center [0, 0] width 0 height 0
click at [81, 517] on span "Adicionar Fotos" at bounding box center [64, 520] width 54 height 20
click at [0, 0] on input "file" at bounding box center [0, 0] width 0 height 0
click at [30, 531] on paper-button "Adicionar Fotos" at bounding box center [55, 520] width 87 height 29
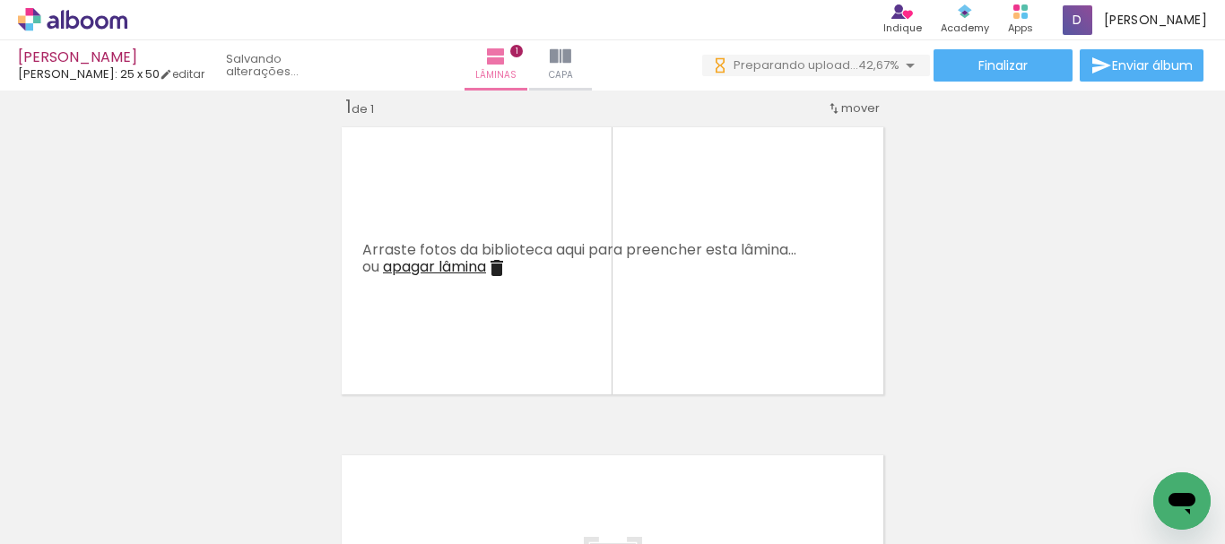
click at [0, 0] on input "file" at bounding box center [0, 0] width 0 height 0
click at [48, 520] on span "Adicionar Fotos" at bounding box center [64, 520] width 54 height 20
click at [0, 0] on input "file" at bounding box center [0, 0] width 0 height 0
click at [89, 525] on span "Adicionar Fotos" at bounding box center [64, 520] width 54 height 20
click at [0, 0] on input "file" at bounding box center [0, 0] width 0 height 0
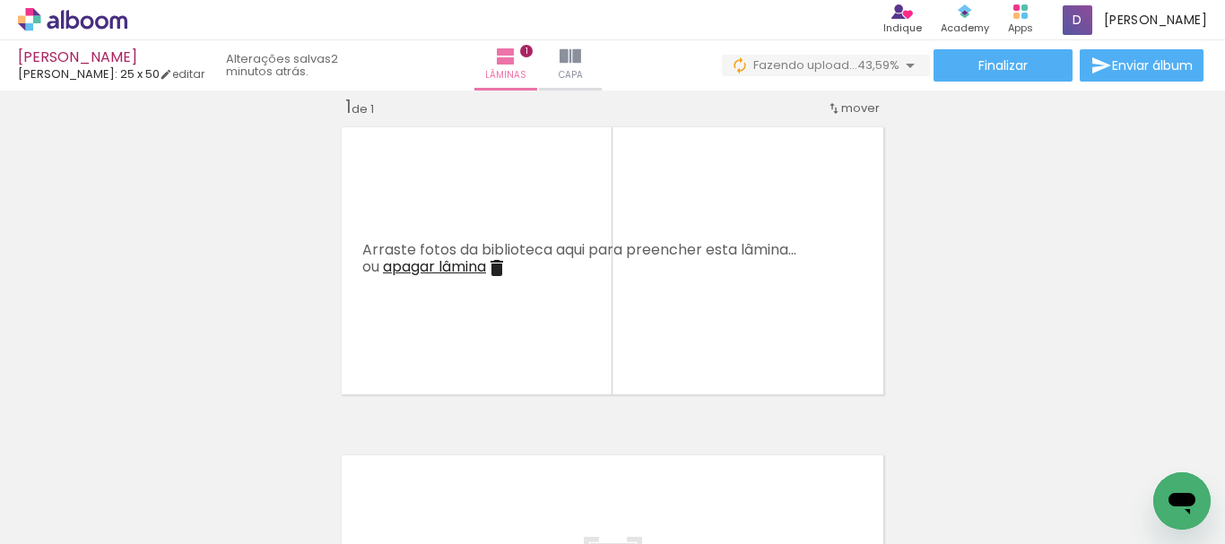
click at [45, 517] on span "Adicionar Fotos" at bounding box center [64, 520] width 54 height 20
click at [0, 0] on input "file" at bounding box center [0, 0] width 0 height 0
click at [48, 512] on span "Adicionar Fotos" at bounding box center [64, 520] width 54 height 20
click at [0, 0] on input "file" at bounding box center [0, 0] width 0 height 0
click at [77, 514] on span "Adicionar Fotos" at bounding box center [64, 520] width 54 height 20
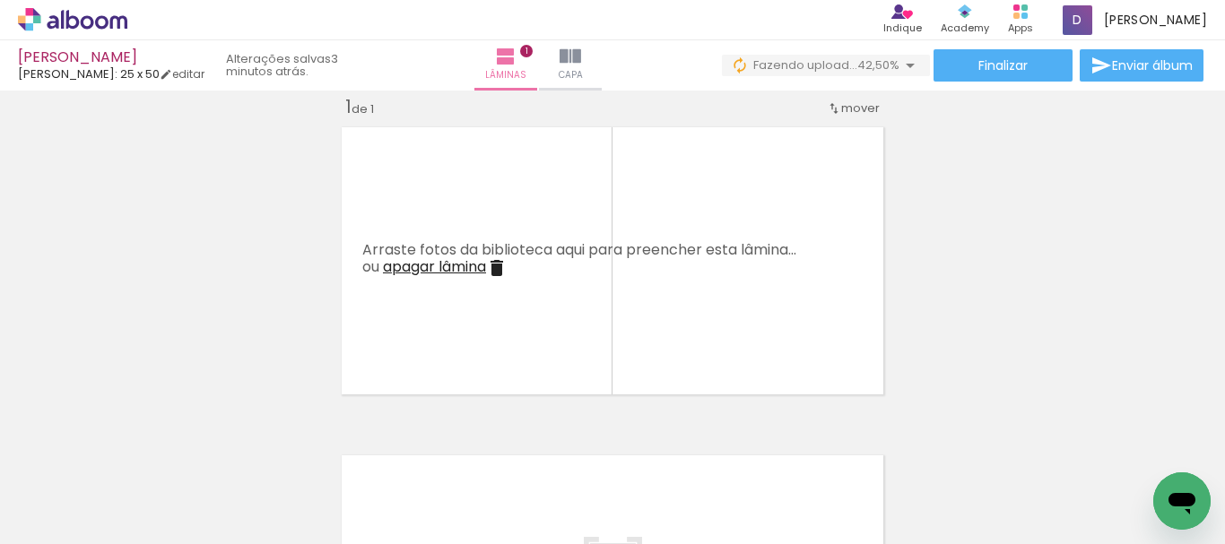
click at [0, 0] on input "file" at bounding box center [0, 0] width 0 height 0
click at [66, 525] on span "Adicionar Fotos" at bounding box center [64, 520] width 54 height 20
click at [0, 0] on input "file" at bounding box center [0, 0] width 0 height 0
click at [67, 516] on span "Adicionar Fotos" at bounding box center [64, 520] width 54 height 20
click at [0, 0] on input "file" at bounding box center [0, 0] width 0 height 0
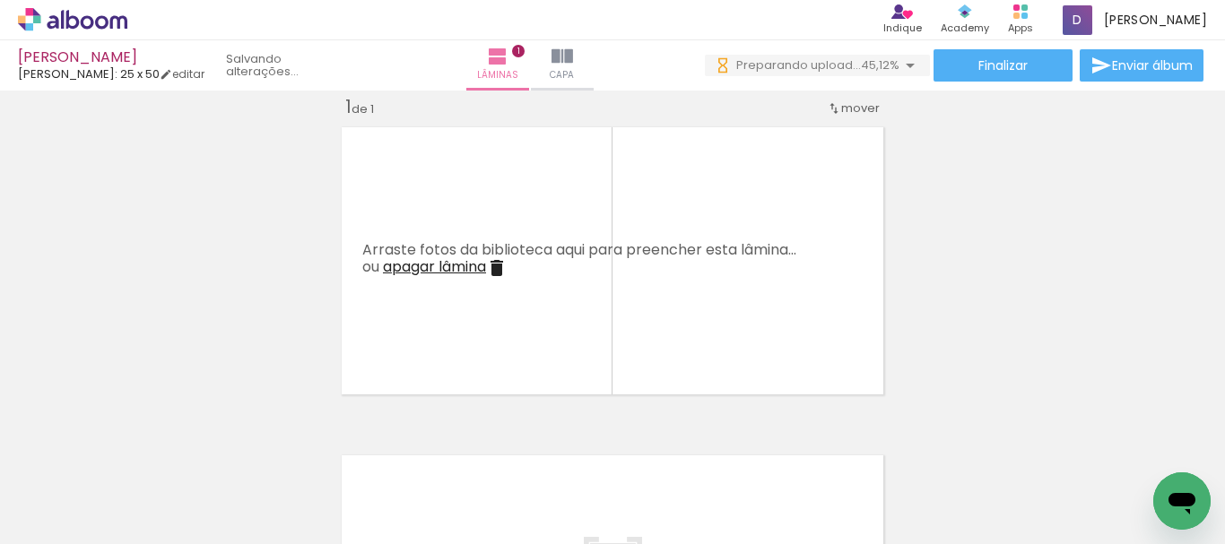
click at [74, 528] on span "Adicionar Fotos" at bounding box center [64, 520] width 54 height 20
click at [0, 0] on input "file" at bounding box center [0, 0] width 0 height 0
click at [89, 510] on span "Adicionar Fotos" at bounding box center [64, 520] width 54 height 20
click at [0, 0] on input "file" at bounding box center [0, 0] width 0 height 0
click at [52, 517] on span "Adicionar Fotos" at bounding box center [64, 520] width 54 height 20
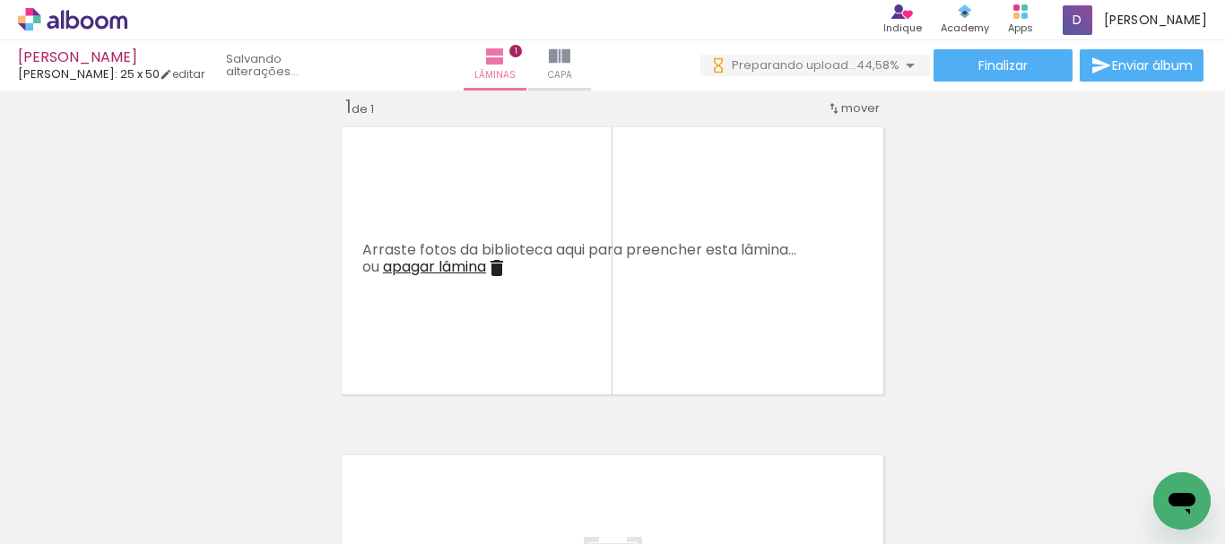
click at [0, 0] on input "file" at bounding box center [0, 0] width 0 height 0
click at [70, 512] on span "Adicionar Fotos" at bounding box center [64, 520] width 54 height 20
click at [0, 0] on input "file" at bounding box center [0, 0] width 0 height 0
click at [83, 514] on span "Adicionar Fotos" at bounding box center [64, 520] width 54 height 20
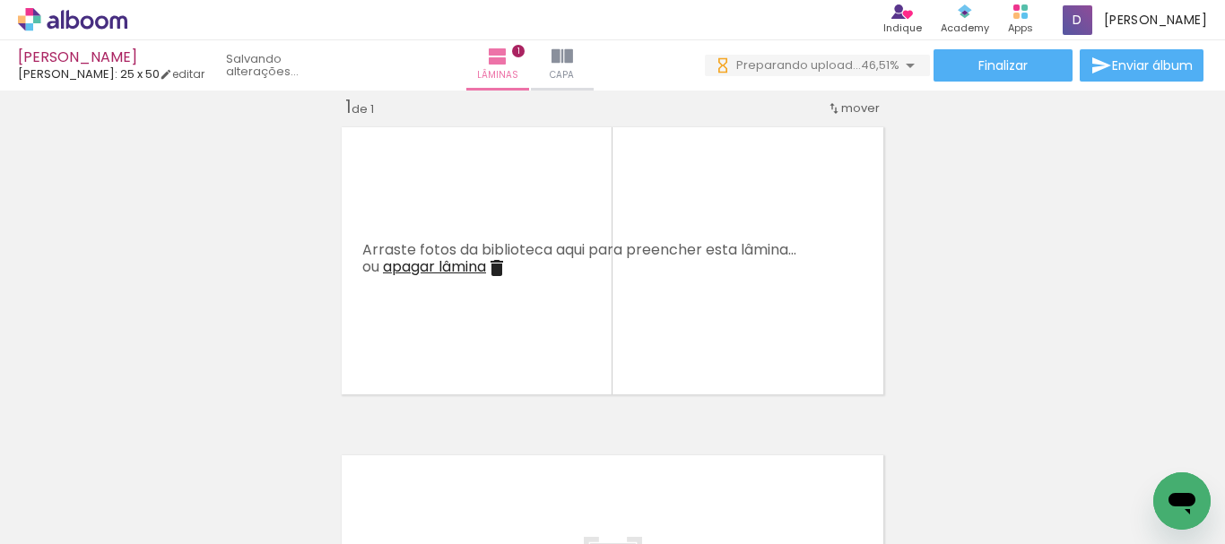
click at [0, 0] on input "file" at bounding box center [0, 0] width 0 height 0
click at [48, 528] on span "Adicionar Fotos" at bounding box center [64, 520] width 54 height 20
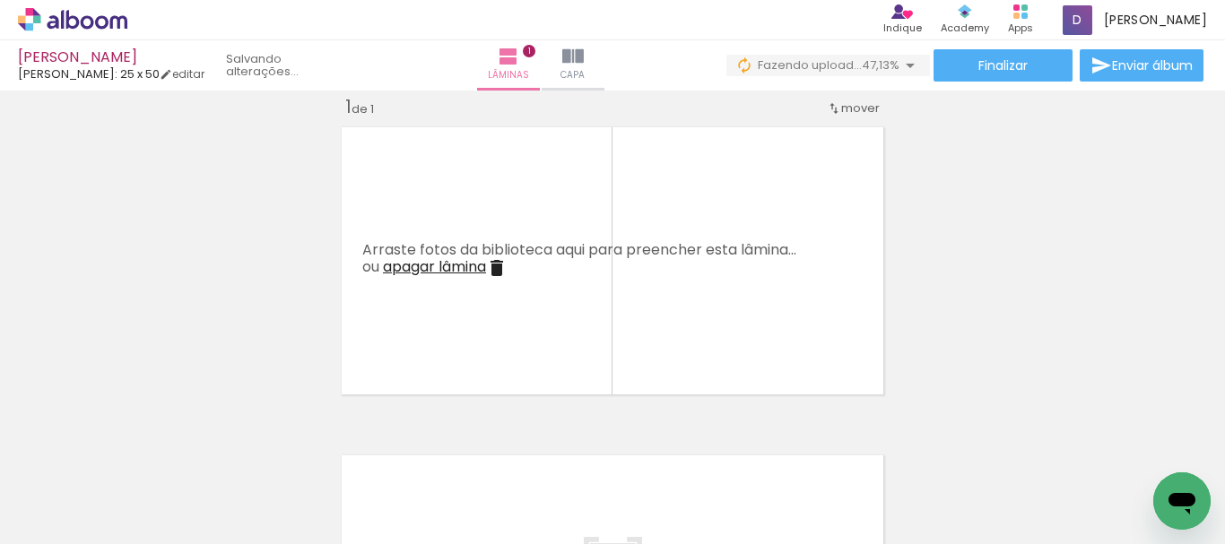
click at [0, 0] on input "file" at bounding box center [0, 0] width 0 height 0
click at [71, 511] on span "Adicionar Fotos" at bounding box center [64, 520] width 54 height 20
click at [0, 0] on input "file" at bounding box center [0, 0] width 0 height 0
click at [57, 518] on span "Adicionar Fotos" at bounding box center [64, 520] width 54 height 20
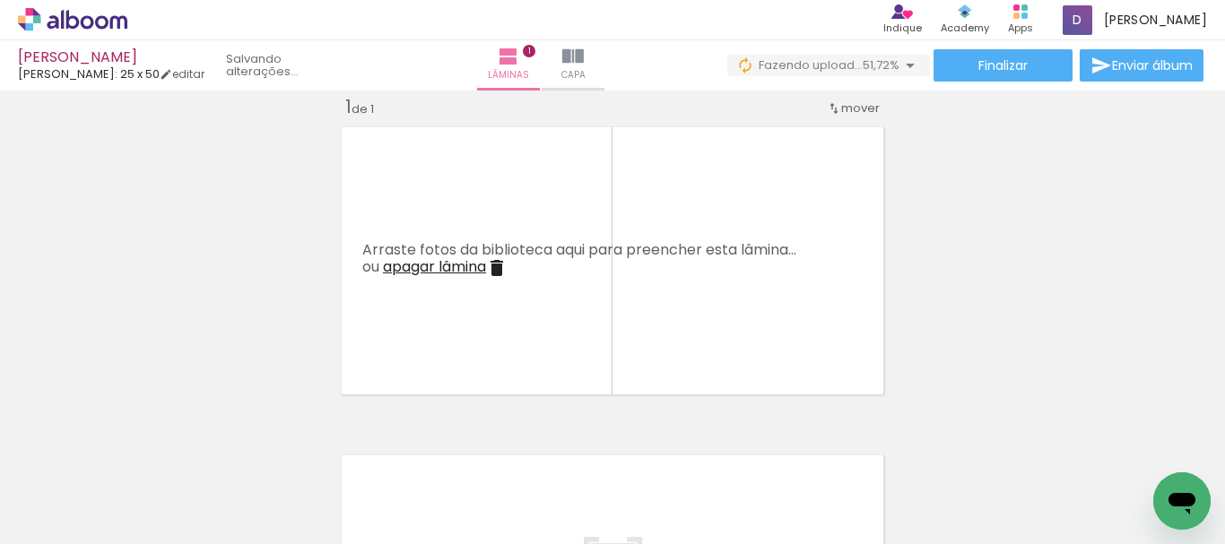
click at [0, 0] on input "file" at bounding box center [0, 0] width 0 height 0
click at [77, 527] on span "Adicionar Fotos" at bounding box center [64, 520] width 54 height 20
click at [0, 0] on input "file" at bounding box center [0, 0] width 0 height 0
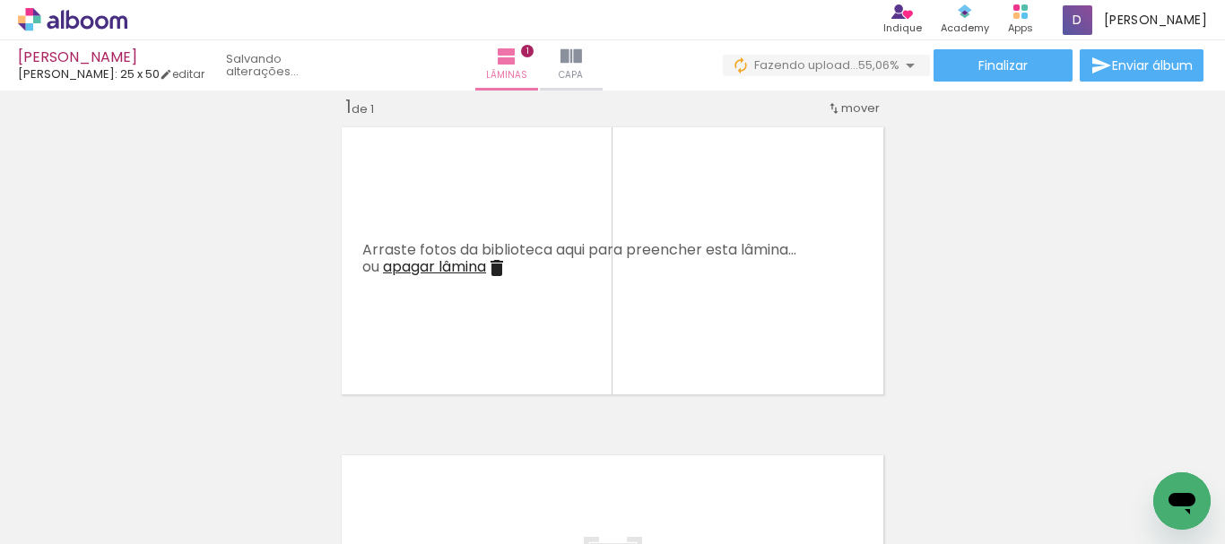
click at [75, 516] on span "Adicionar Fotos" at bounding box center [64, 520] width 54 height 20
click at [0, 0] on input "file" at bounding box center [0, 0] width 0 height 0
click at [0, 534] on div "Biblioteca 91 fotos Todas as fotos Não utilizadas Adicionar Fotos" at bounding box center [0, 488] width 0 height 112
click at [87, 524] on span "Adicionar Fotos" at bounding box center [64, 520] width 54 height 20
click at [0, 0] on input "file" at bounding box center [0, 0] width 0 height 0
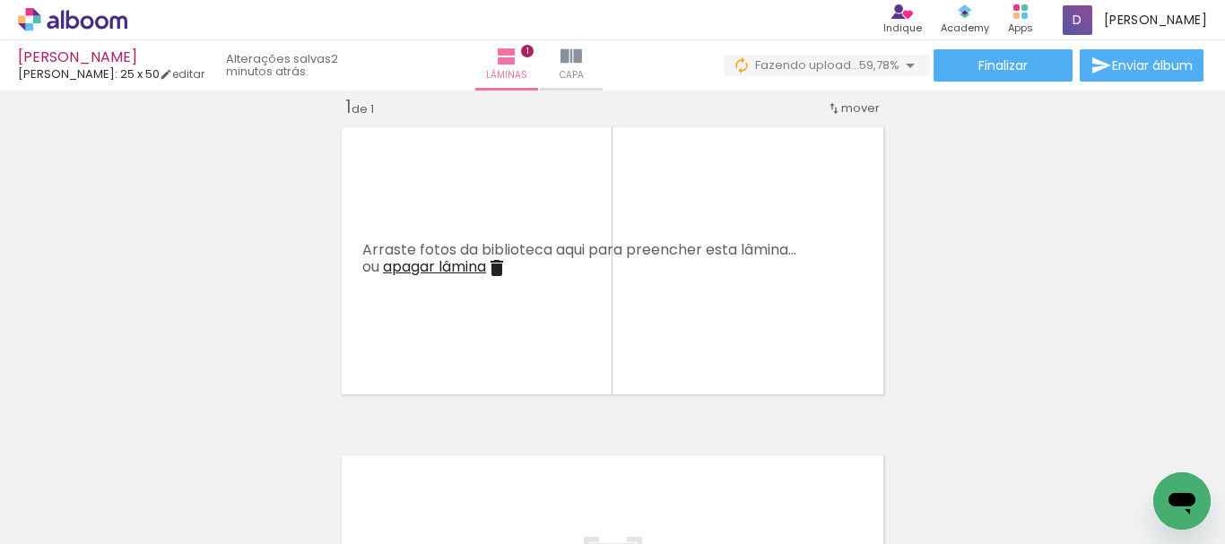
click at [89, 523] on span "Adicionar Fotos" at bounding box center [64, 520] width 54 height 20
click at [0, 0] on input "file" at bounding box center [0, 0] width 0 height 0
click at [59, 514] on span "Adicionar Fotos" at bounding box center [64, 520] width 54 height 20
click at [0, 0] on input "file" at bounding box center [0, 0] width 0 height 0
click at [40, 512] on span "Adicionar Fotos" at bounding box center [64, 520] width 54 height 20
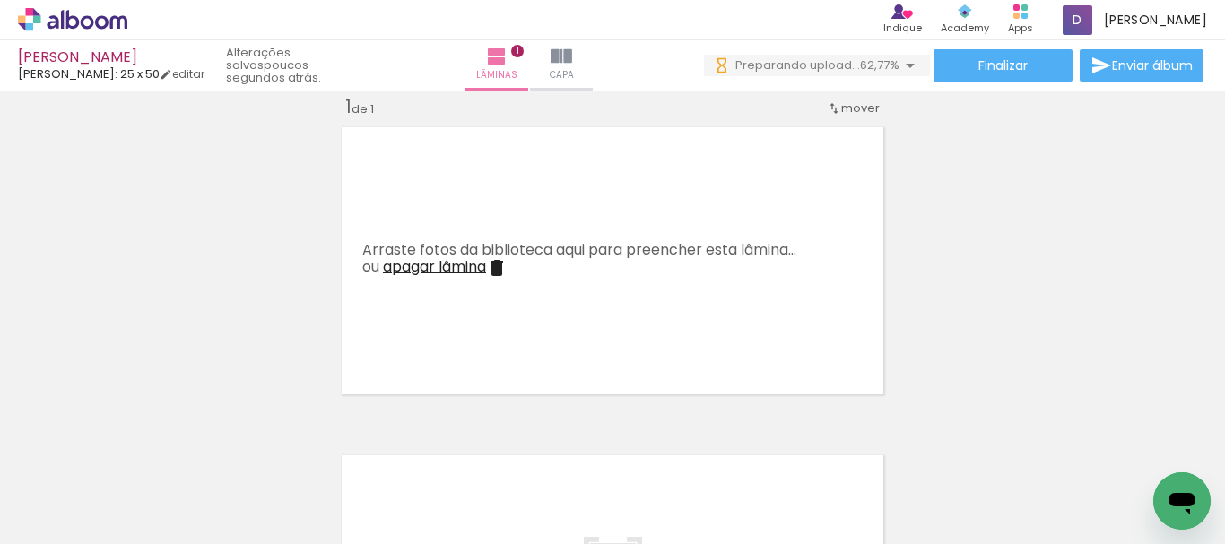
click at [0, 0] on input "file" at bounding box center [0, 0] width 0 height 0
click at [32, 525] on iron-icon at bounding box center [26, 520] width 22 height 22
click at [0, 0] on input "file" at bounding box center [0, 0] width 0 height 0
click at [76, 525] on span "Adicionar Fotos" at bounding box center [64, 520] width 54 height 20
click at [0, 0] on input "file" at bounding box center [0, 0] width 0 height 0
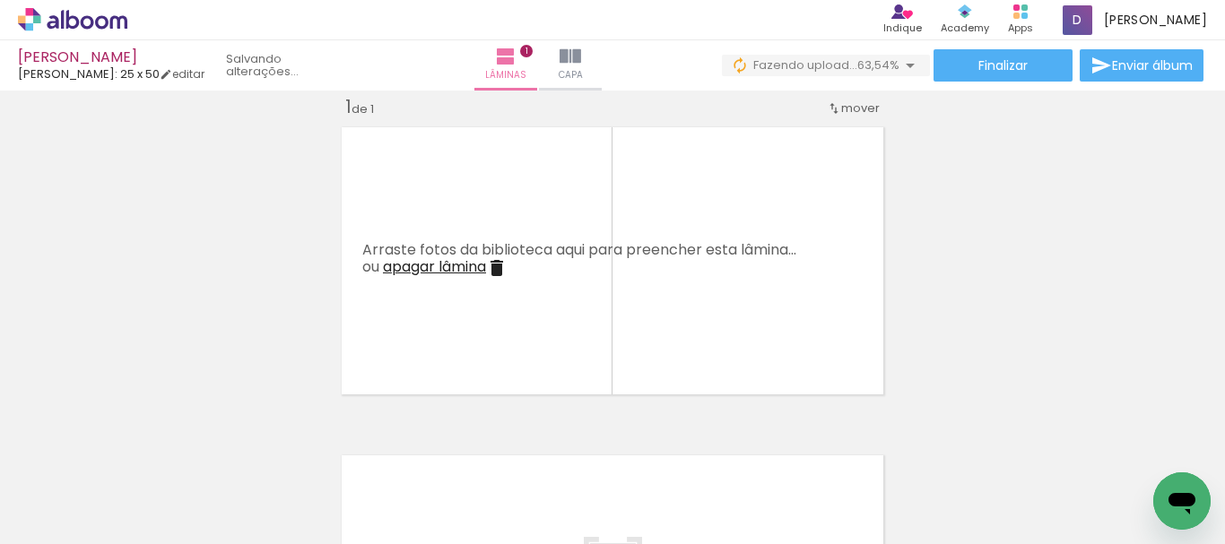
click at [65, 519] on span "Adicionar Fotos" at bounding box center [64, 520] width 54 height 20
click at [0, 0] on input "file" at bounding box center [0, 0] width 0 height 0
click at [69, 517] on span "Adicionar Fotos" at bounding box center [64, 520] width 54 height 20
click at [0, 0] on input "file" at bounding box center [0, 0] width 0 height 0
click at [77, 516] on span "Adicionar Fotos" at bounding box center [64, 520] width 54 height 20
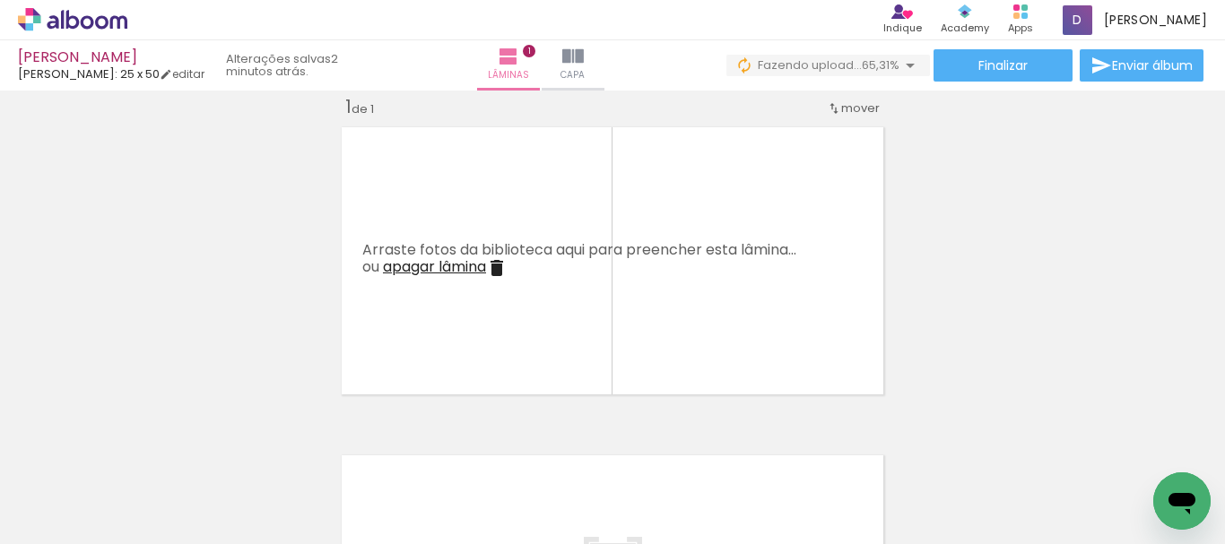
click at [0, 0] on input "file" at bounding box center [0, 0] width 0 height 0
click at [60, 512] on span "Adicionar Fotos" at bounding box center [64, 520] width 54 height 20
click at [0, 0] on input "file" at bounding box center [0, 0] width 0 height 0
click at [63, 525] on span "Adicionar Fotos" at bounding box center [64, 520] width 54 height 20
click at [0, 0] on input "file" at bounding box center [0, 0] width 0 height 0
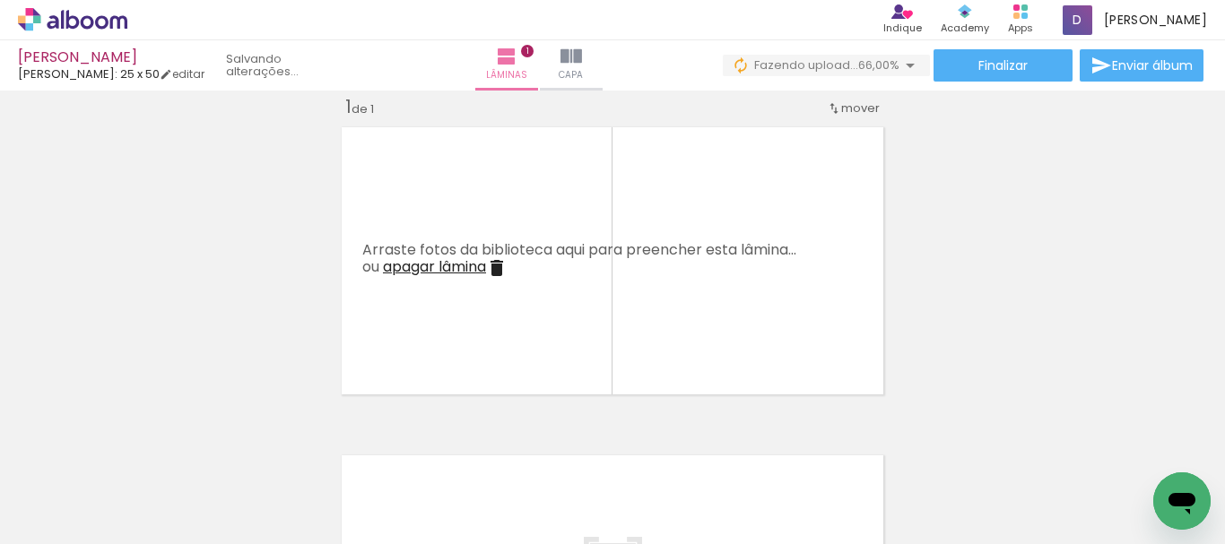
click at [88, 516] on span "Adicionar Fotos" at bounding box center [64, 520] width 54 height 20
click at [0, 0] on input "file" at bounding box center [0, 0] width 0 height 0
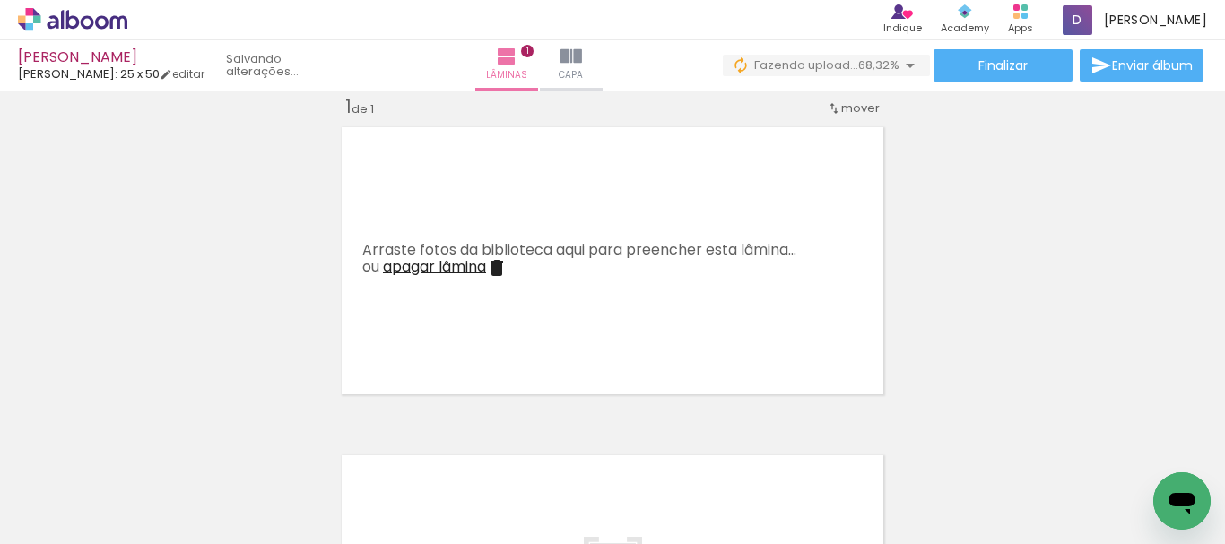
scroll to position [0, 8971]
click at [51, 527] on span "Adicionar Fotos" at bounding box center [64, 520] width 54 height 20
click at [0, 0] on input "file" at bounding box center [0, 0] width 0 height 0
click at [42, 520] on span "Adicionar Fotos" at bounding box center [64, 520] width 54 height 20
click at [0, 0] on input "file" at bounding box center [0, 0] width 0 height 0
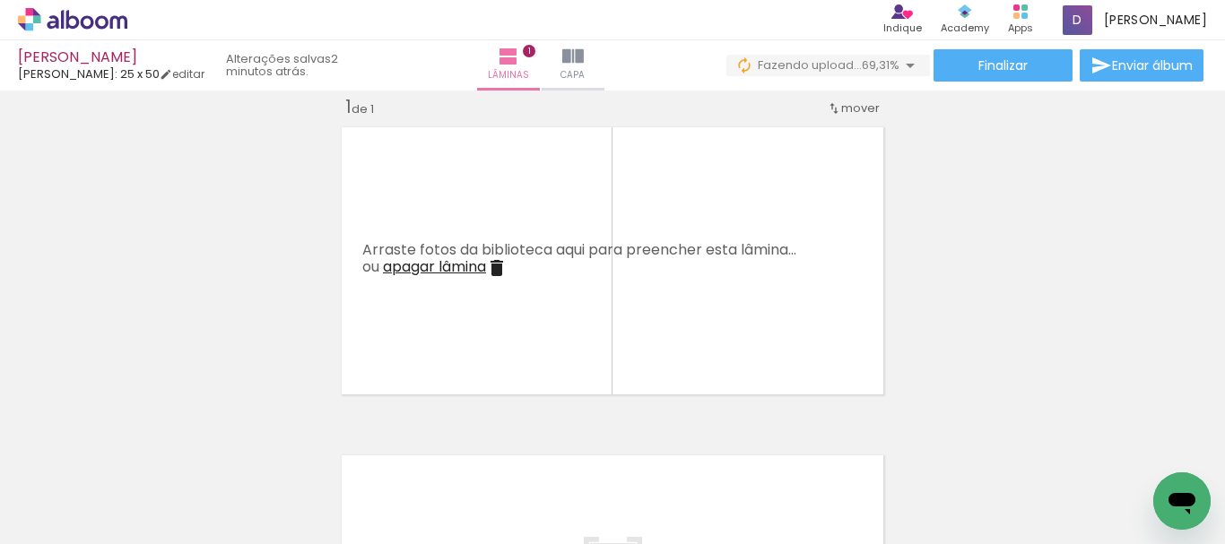
scroll to position [0, 0]
click at [68, 523] on span "Adicionar Fotos" at bounding box center [64, 520] width 54 height 20
click at [0, 0] on input "file" at bounding box center [0, 0] width 0 height 0
click at [56, 520] on span "Adicionar Fotos" at bounding box center [64, 520] width 54 height 20
click at [0, 0] on input "file" at bounding box center [0, 0] width 0 height 0
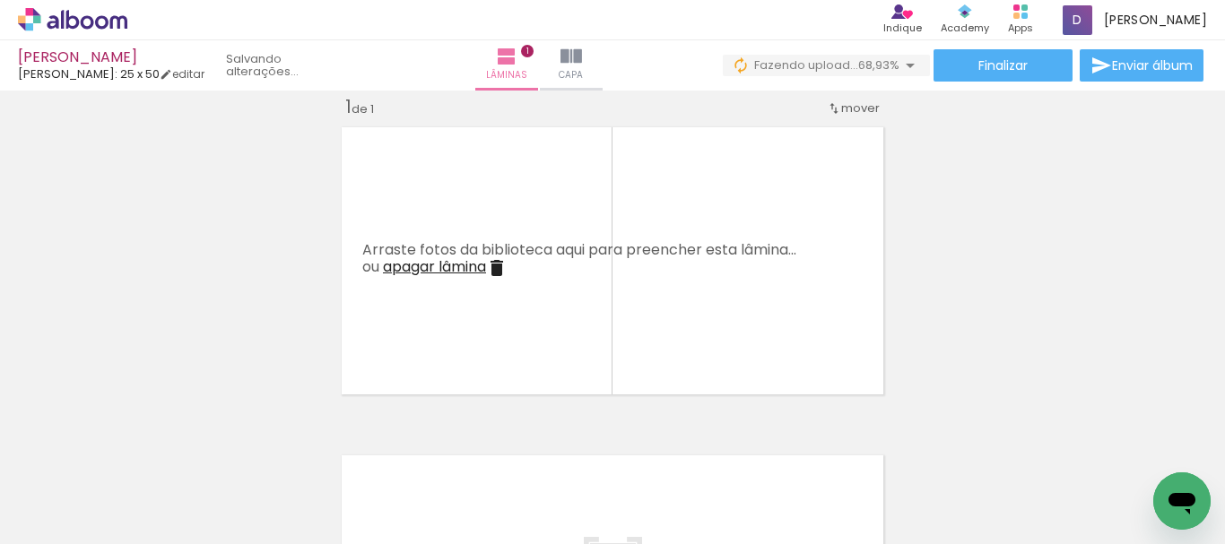
click at [65, 515] on span "Adicionar Fotos" at bounding box center [64, 520] width 54 height 20
click at [0, 0] on input "file" at bounding box center [0, 0] width 0 height 0
click at [64, 513] on span "Adicionar Fotos" at bounding box center [64, 520] width 54 height 20
click at [0, 0] on input "file" at bounding box center [0, 0] width 0 height 0
click at [51, 524] on span "Adicionar Fotos" at bounding box center [64, 520] width 54 height 20
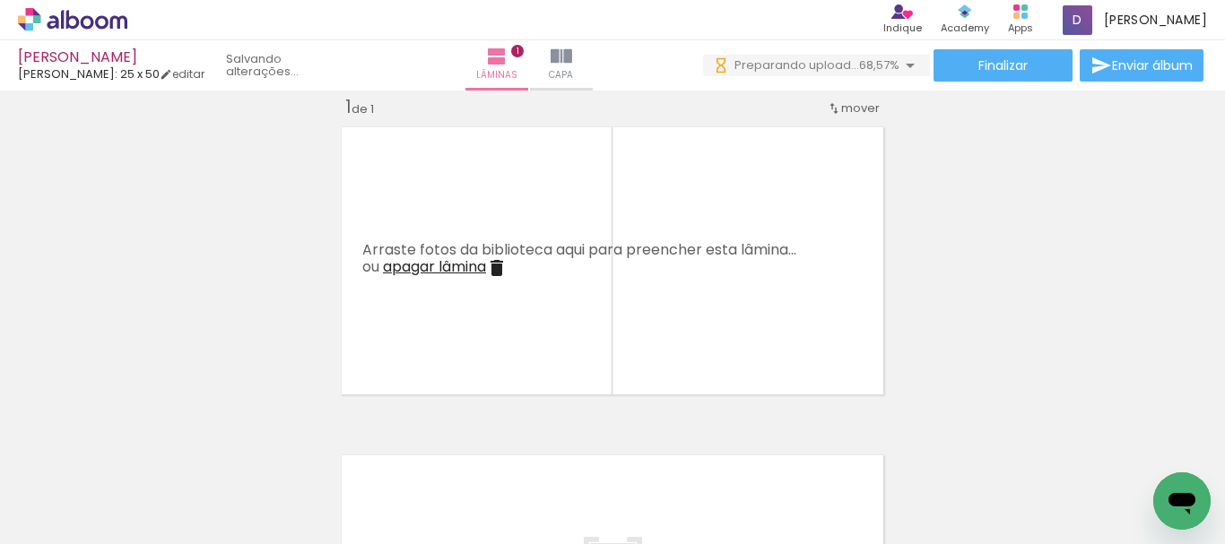
click at [0, 0] on input "file" at bounding box center [0, 0] width 0 height 0
click at [55, 518] on span "Adicionar Fotos" at bounding box center [64, 520] width 54 height 20
click at [0, 0] on input "file" at bounding box center [0, 0] width 0 height 0
click at [54, 520] on span "Adicionar Fotos" at bounding box center [64, 520] width 54 height 20
click at [0, 0] on input "file" at bounding box center [0, 0] width 0 height 0
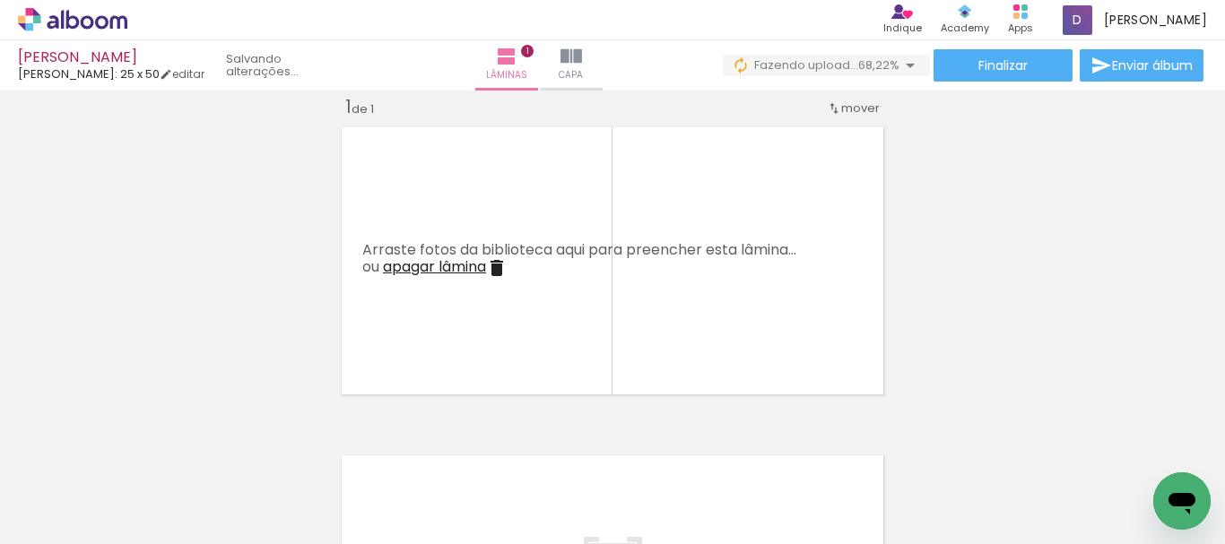
click at [46, 517] on span "Adicionar Fotos" at bounding box center [64, 520] width 54 height 20
click at [0, 0] on input "file" at bounding box center [0, 0] width 0 height 0
drag, startPoint x: 1046, startPoint y: 536, endPoint x: 41, endPoint y: 52, distance: 1115.0
click at [34, 532] on paper-button "Adicionar Fotos" at bounding box center [55, 520] width 87 height 29
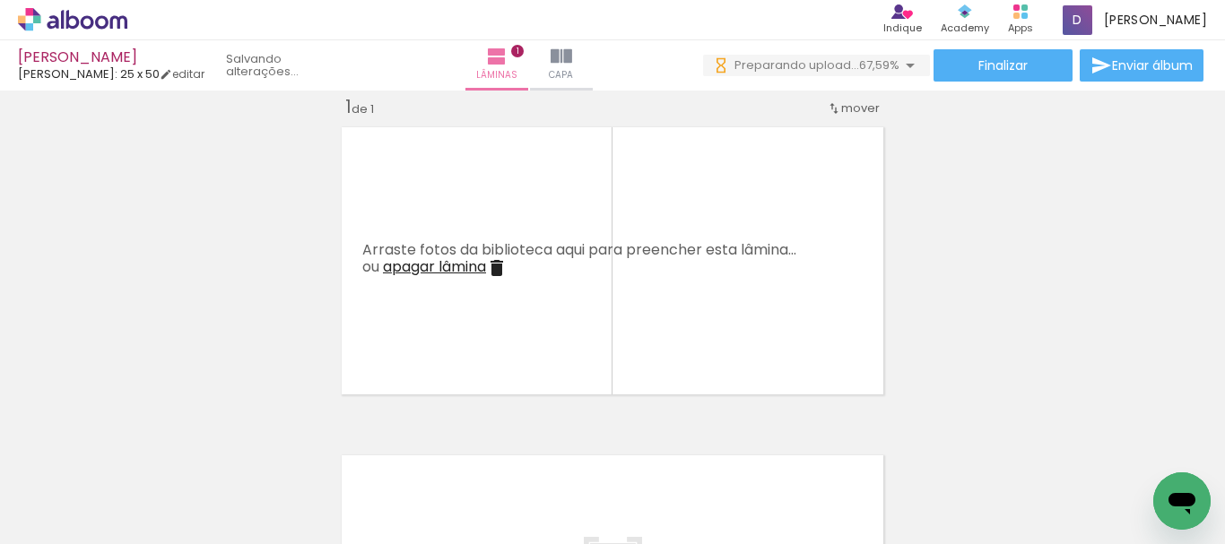
click at [0, 0] on input "file" at bounding box center [0, 0] width 0 height 0
click at [91, 521] on span "Adicionar Fotos" at bounding box center [64, 520] width 54 height 20
click at [0, 0] on input "file" at bounding box center [0, 0] width 0 height 0
click at [107, 523] on div "Biblioteca 110 fotos Todas as fotos Não utilizadas Adicionar Fotos" at bounding box center [55, 488] width 111 height 89
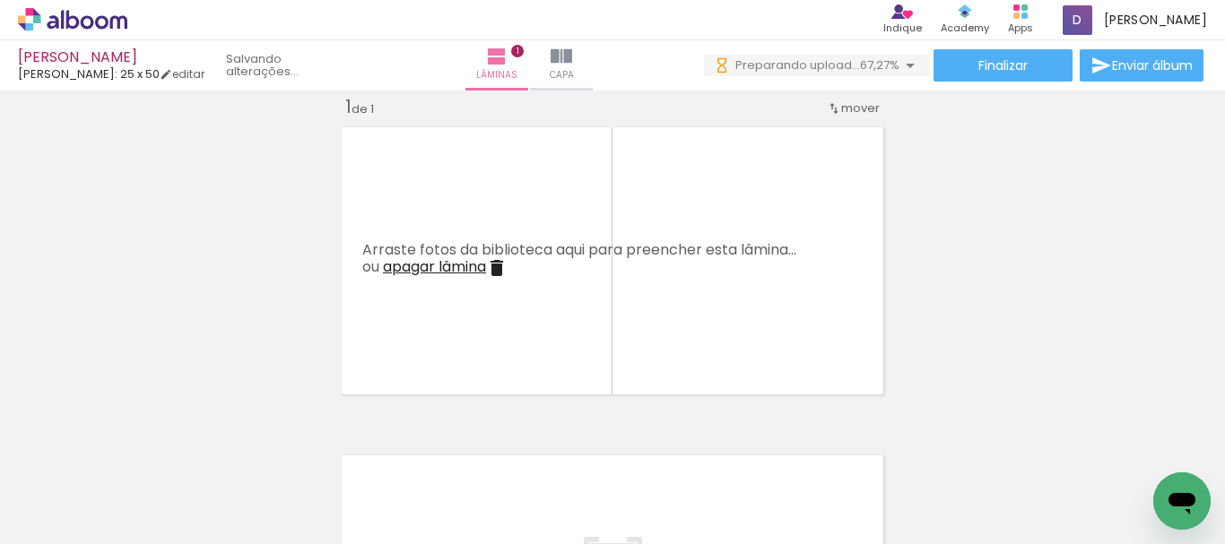
click at [65, 515] on span "Adicionar Fotos" at bounding box center [64, 520] width 54 height 20
click at [0, 0] on input "file" at bounding box center [0, 0] width 0 height 0
click at [94, 515] on paper-button "Adicionar Fotos" at bounding box center [55, 520] width 87 height 29
click at [0, 0] on input "file" at bounding box center [0, 0] width 0 height 0
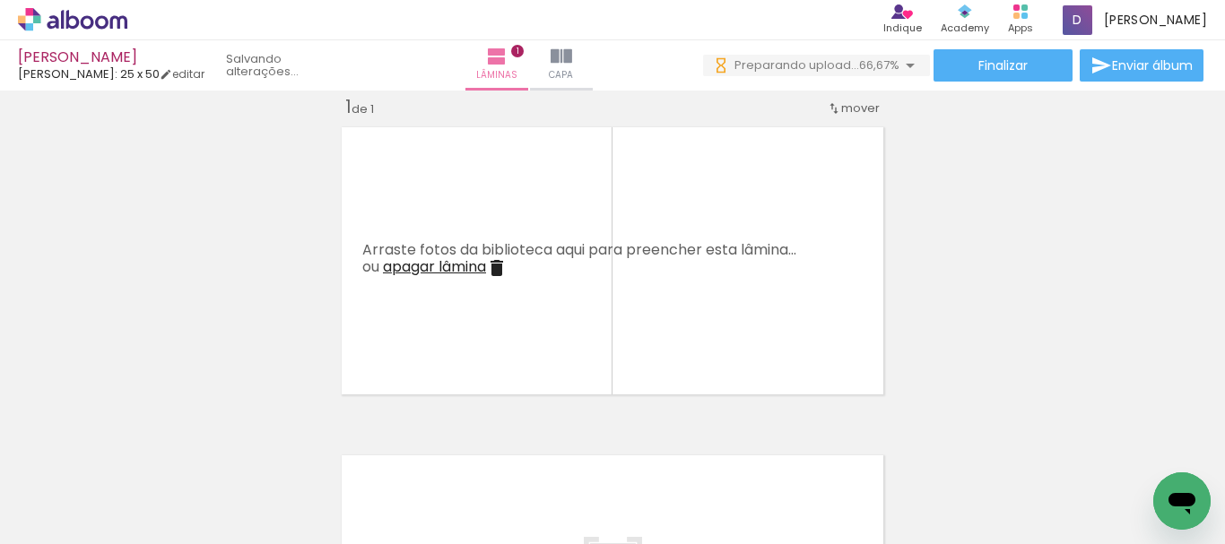
click at [35, 519] on iron-icon at bounding box center [26, 520] width 22 height 22
click at [0, 0] on input "file" at bounding box center [0, 0] width 0 height 0
click at [51, 525] on span "Adicionar Fotos" at bounding box center [64, 520] width 54 height 20
click at [0, 0] on input "file" at bounding box center [0, 0] width 0 height 0
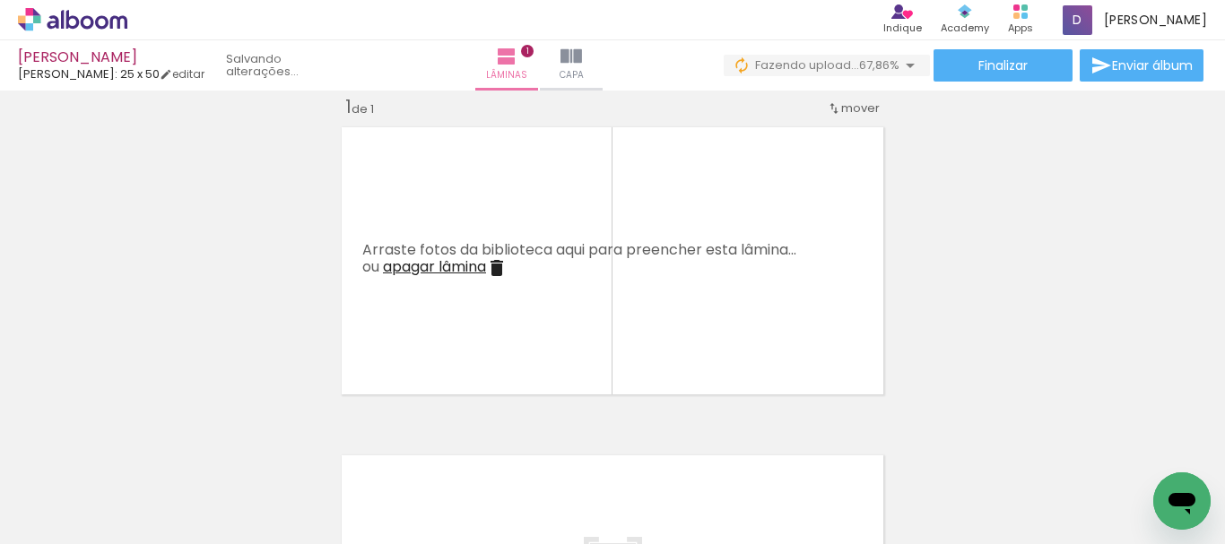
click at [72, 517] on span "Adicionar Fotos" at bounding box center [64, 520] width 54 height 20
click at [0, 0] on input "file" at bounding box center [0, 0] width 0 height 0
click at [83, 511] on span "Adicionar Fotos" at bounding box center [64, 520] width 54 height 20
click at [0, 0] on input "file" at bounding box center [0, 0] width 0 height 0
click at [73, 515] on span "Adicionar Fotos" at bounding box center [64, 520] width 54 height 20
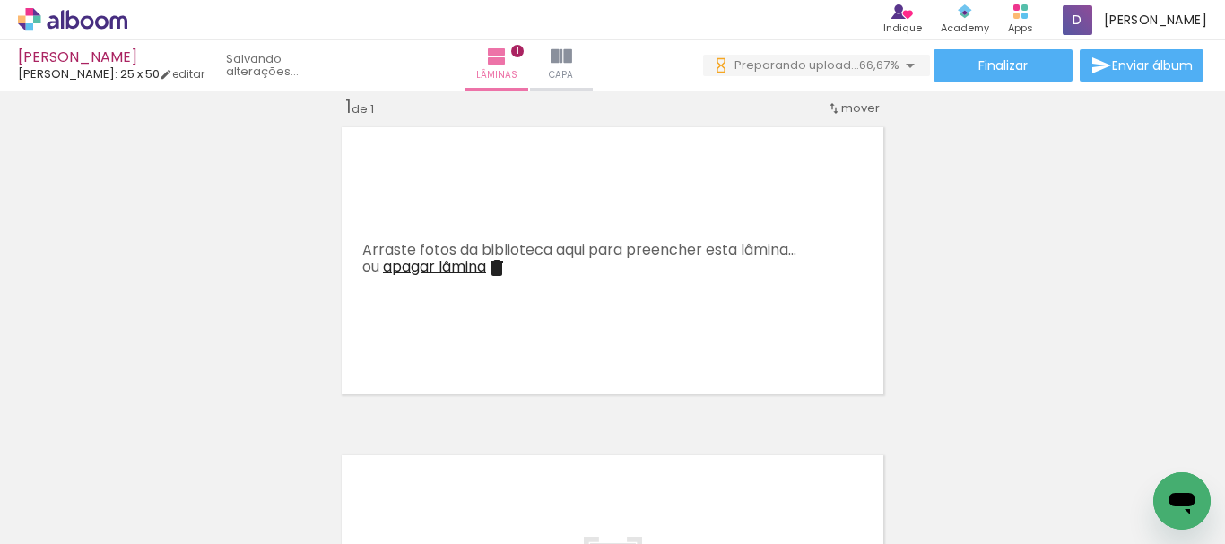
click at [0, 0] on input "file" at bounding box center [0, 0] width 0 height 0
click at [42, 515] on span "Adicionar Fotos" at bounding box center [64, 520] width 54 height 20
click at [0, 0] on input "file" at bounding box center [0, 0] width 0 height 0
click at [43, 520] on span "Adicionar Fotos" at bounding box center [64, 520] width 54 height 20
click at [0, 0] on input "file" at bounding box center [0, 0] width 0 height 0
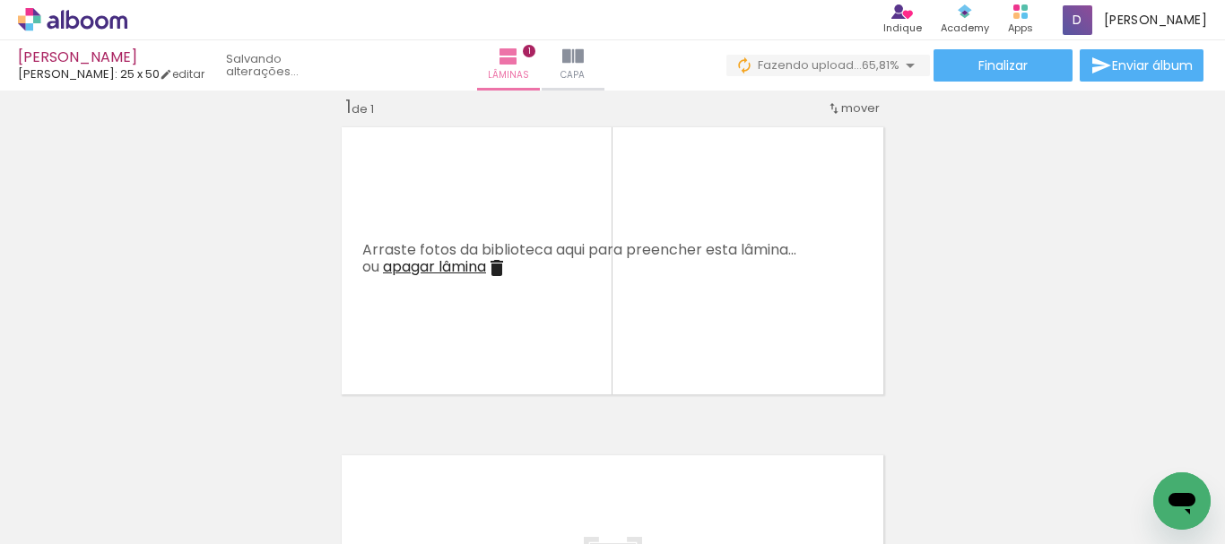
click at [60, 520] on span "Adicionar Fotos" at bounding box center [64, 520] width 54 height 20
click at [0, 0] on input "file" at bounding box center [0, 0] width 0 height 0
click at [76, 523] on span "Adicionar Fotos" at bounding box center [64, 520] width 54 height 20
click at [0, 0] on input "file" at bounding box center [0, 0] width 0 height 0
click at [48, 517] on span "Adicionar Fotos" at bounding box center [64, 520] width 54 height 20
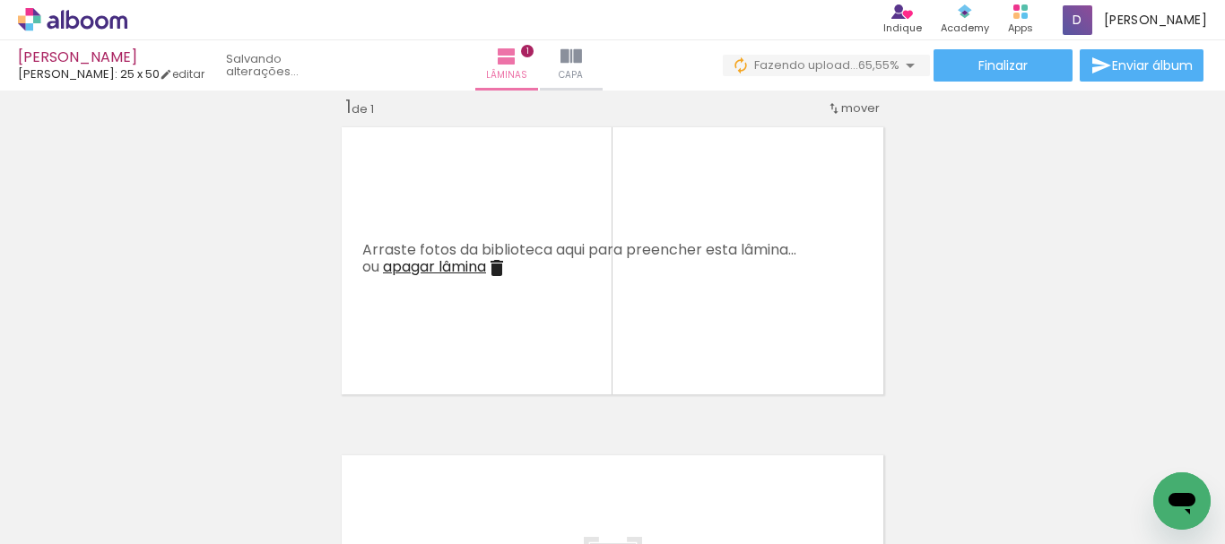
click at [0, 0] on input "file" at bounding box center [0, 0] width 0 height 0
click at [70, 520] on span "Adicionar Fotos" at bounding box center [64, 520] width 54 height 20
click at [0, 0] on input "file" at bounding box center [0, 0] width 0 height 0
click at [43, 527] on span "Adicionar Fotos" at bounding box center [64, 520] width 54 height 20
click at [0, 0] on input "file" at bounding box center [0, 0] width 0 height 0
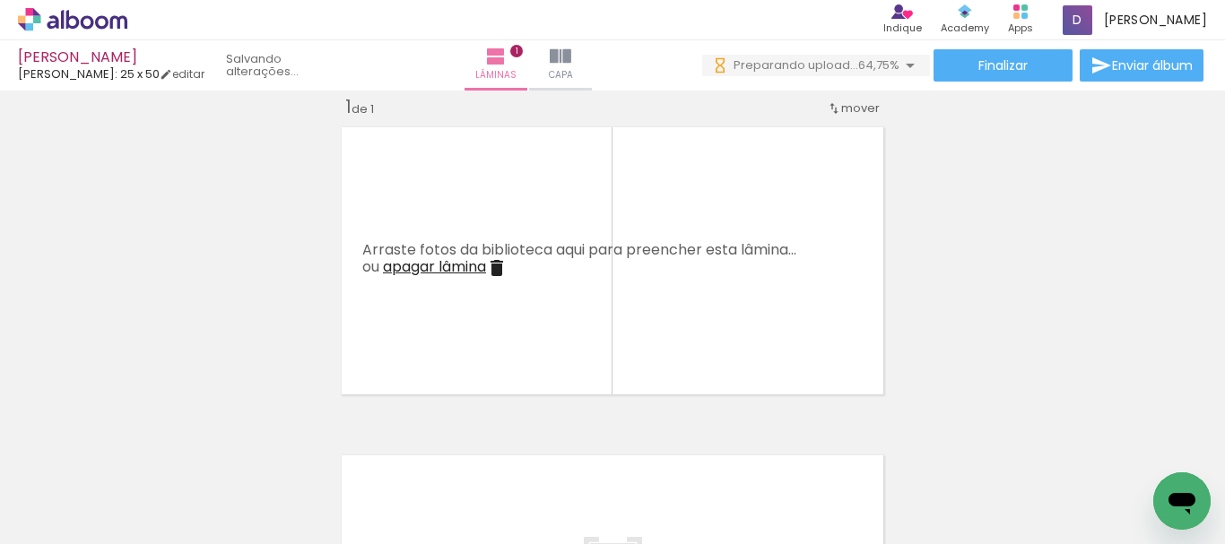
click at [72, 510] on span "Adicionar Fotos" at bounding box center [64, 520] width 54 height 20
click at [0, 0] on input "file" at bounding box center [0, 0] width 0 height 0
click at [26, 525] on iron-icon at bounding box center [26, 520] width 22 height 22
click at [0, 0] on input "file" at bounding box center [0, 0] width 0 height 0
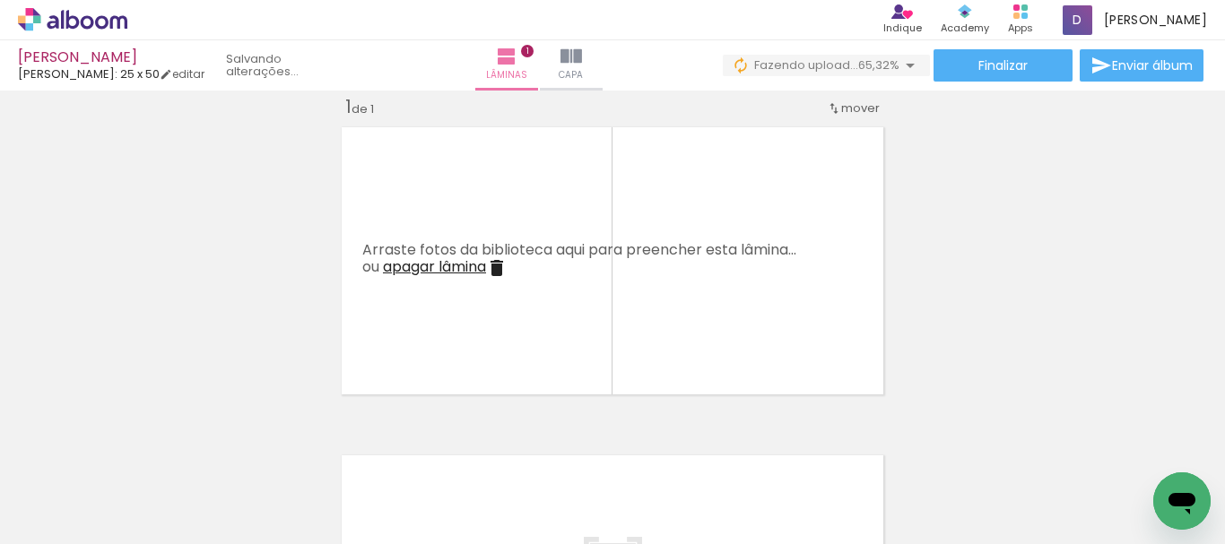
scroll to position [0, 0]
click at [53, 514] on span "Adicionar Fotos" at bounding box center [64, 520] width 54 height 20
click at [0, 0] on input "file" at bounding box center [0, 0] width 0 height 0
click at [62, 527] on span "Adicionar Fotos" at bounding box center [64, 520] width 54 height 20
click at [0, 0] on input "file" at bounding box center [0, 0] width 0 height 0
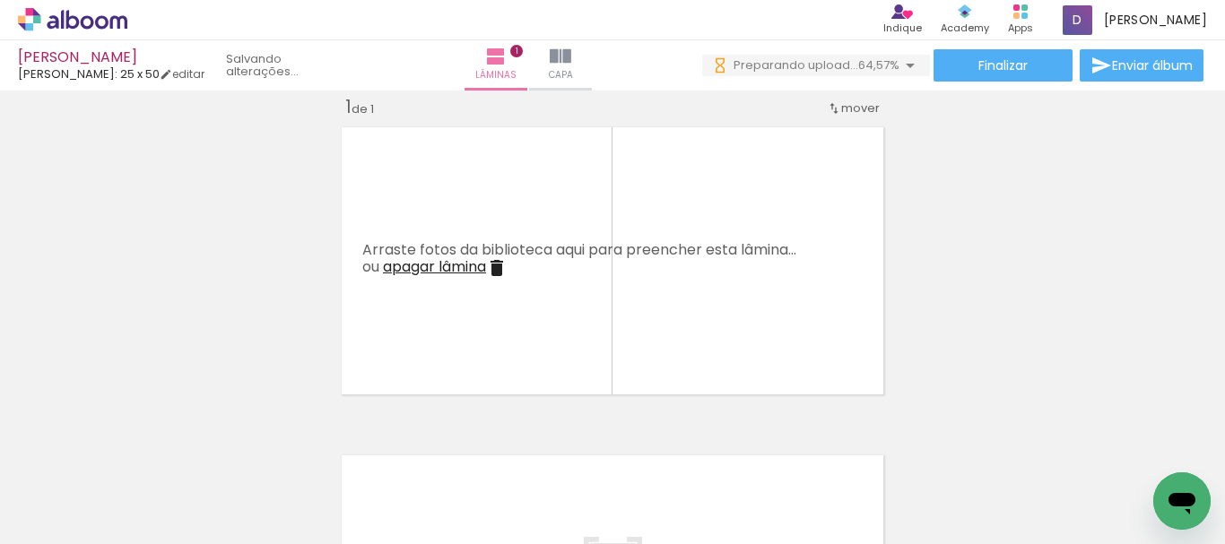
scroll to position [0, 11683]
click at [68, 525] on span "Adicionar Fotos" at bounding box center [64, 520] width 54 height 20
click at [0, 0] on input "file" at bounding box center [0, 0] width 0 height 0
click at [37, 525] on iron-icon at bounding box center [26, 520] width 22 height 22
click at [0, 0] on input "file" at bounding box center [0, 0] width 0 height 0
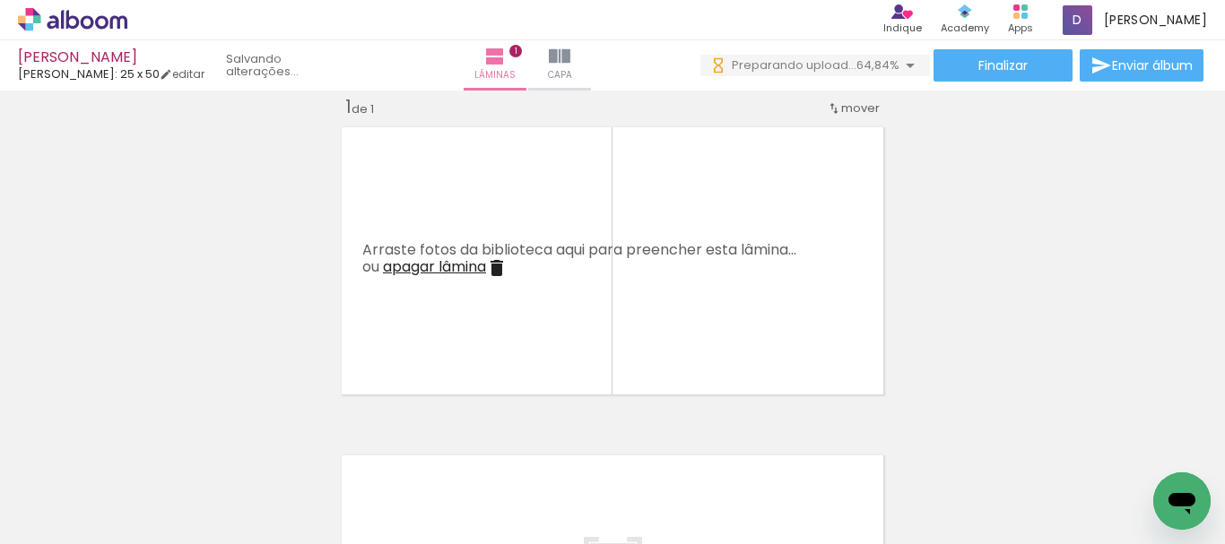
scroll to position [0, 0]
click at [58, 519] on span "Adicionar Fotos" at bounding box center [64, 520] width 54 height 20
click at [0, 0] on input "file" at bounding box center [0, 0] width 0 height 0
click at [51, 514] on span "Adicionar Fotos" at bounding box center [64, 520] width 54 height 20
click at [0, 0] on input "file" at bounding box center [0, 0] width 0 height 0
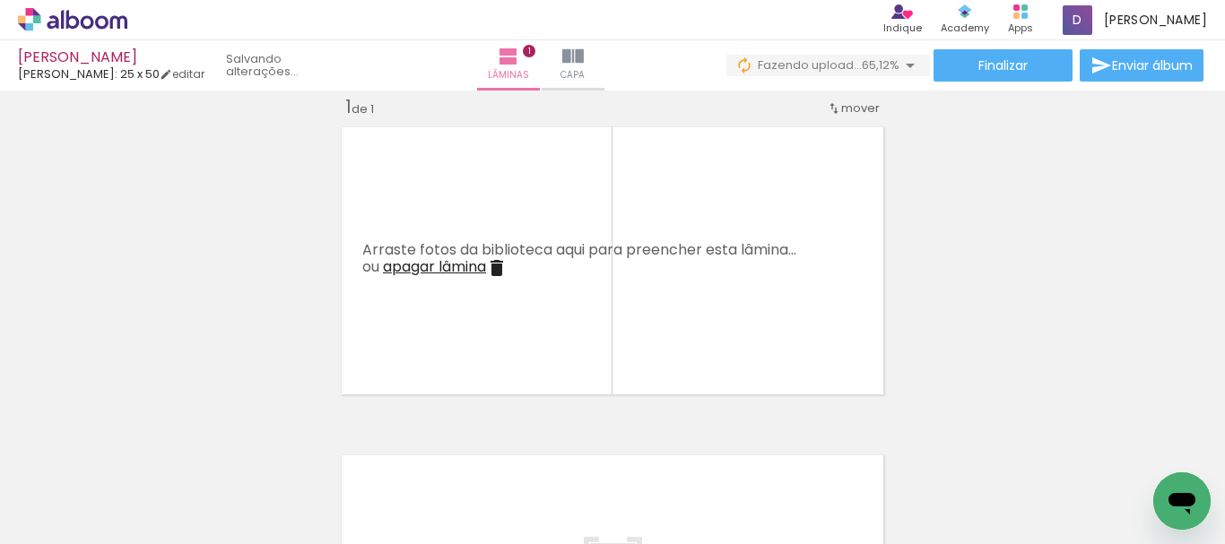
click at [67, 530] on span "Adicionar Fotos" at bounding box center [64, 520] width 54 height 20
click at [0, 0] on input "file" at bounding box center [0, 0] width 0 height 0
click at [40, 513] on span "Adicionar Fotos" at bounding box center [64, 520] width 54 height 20
click at [0, 0] on input "file" at bounding box center [0, 0] width 0 height 0
click at [47, 517] on span "Adicionar Fotos" at bounding box center [64, 520] width 54 height 20
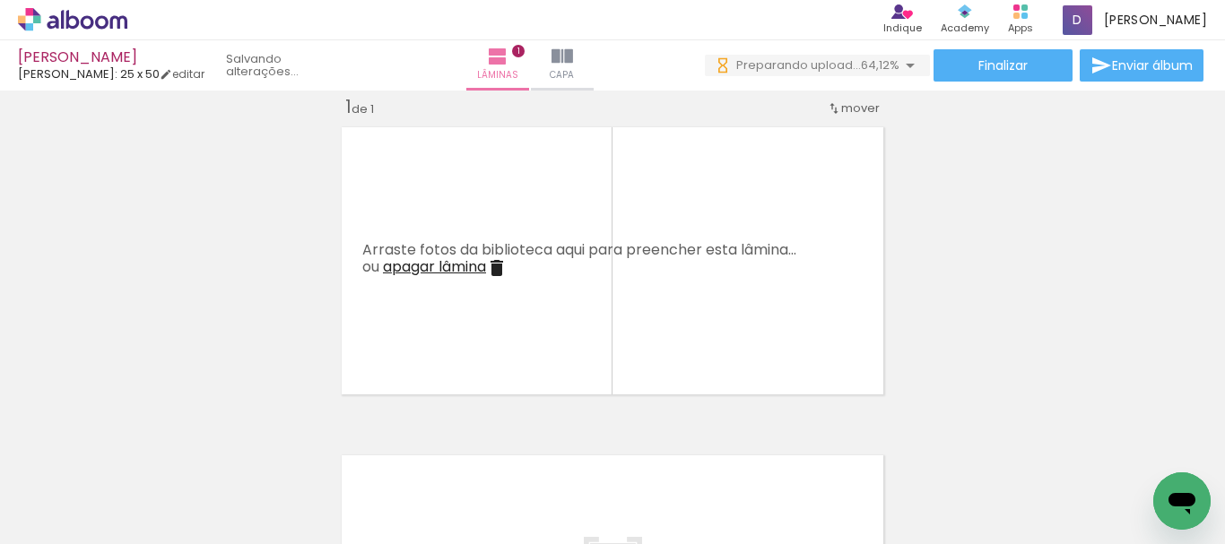
click at [0, 0] on input "file" at bounding box center [0, 0] width 0 height 0
click at [61, 515] on span "Adicionar Fotos" at bounding box center [64, 520] width 54 height 20
click at [0, 0] on input "file" at bounding box center [0, 0] width 0 height 0
click at [82, 521] on span "Adicionar Fotos" at bounding box center [64, 520] width 54 height 20
click at [0, 0] on input "file" at bounding box center [0, 0] width 0 height 0
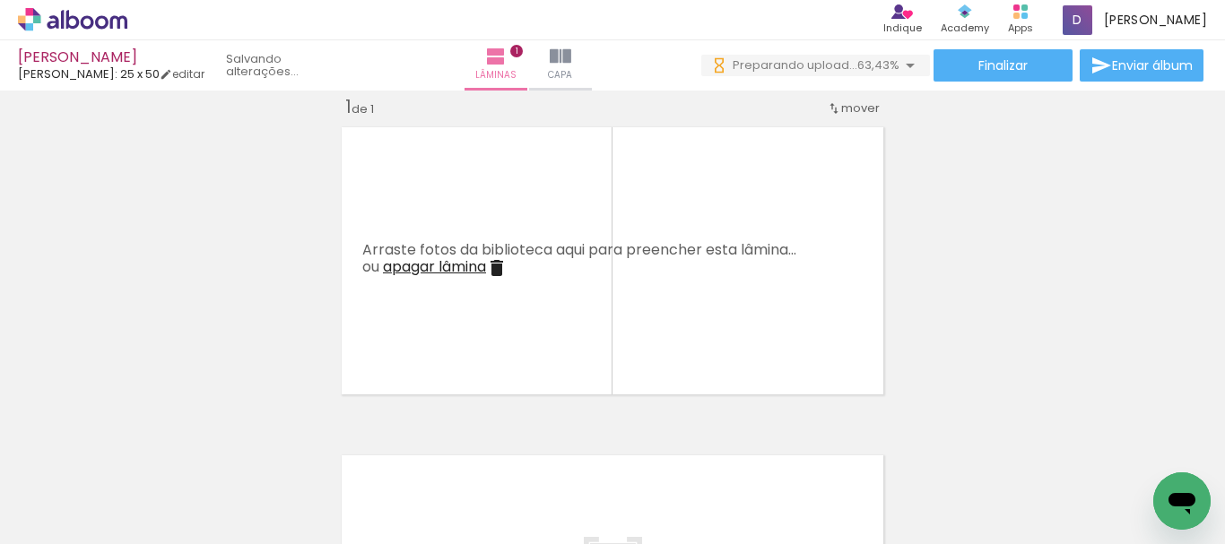
click at [83, 521] on span "Adicionar Fotos" at bounding box center [64, 520] width 54 height 20
click at [0, 0] on input "file" at bounding box center [0, 0] width 0 height 0
click at [71, 514] on span "Adicionar Fotos" at bounding box center [64, 520] width 54 height 20
click at [0, 0] on input "file" at bounding box center [0, 0] width 0 height 0
click at [251, 495] on div at bounding box center [279, 484] width 57 height 81
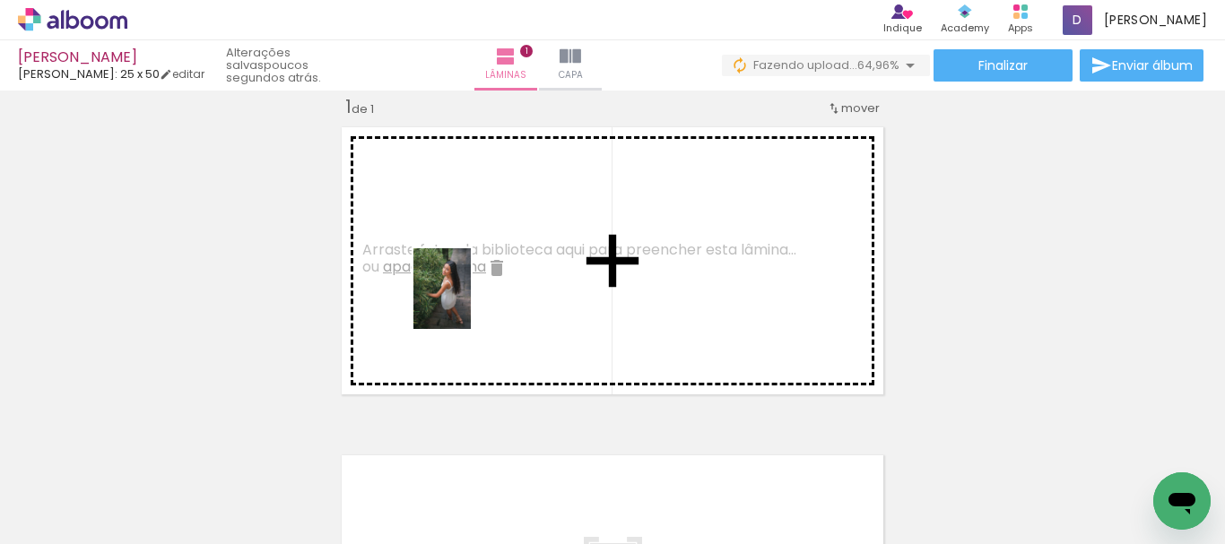
drag, startPoint x: 598, startPoint y: 506, endPoint x: 467, endPoint y: 302, distance: 242.0
click at [467, 302] on quentale-workspace at bounding box center [612, 272] width 1225 height 544
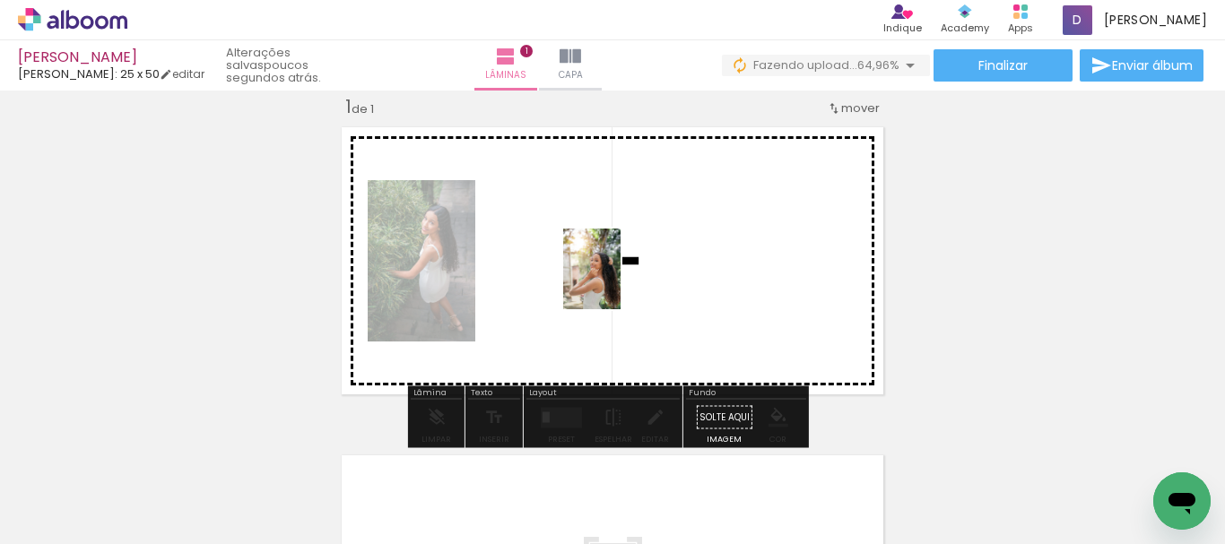
drag, startPoint x: 783, startPoint y: 496, endPoint x: 617, endPoint y: 282, distance: 271.0
click at [617, 282] on quentale-workspace at bounding box center [612, 272] width 1225 height 544
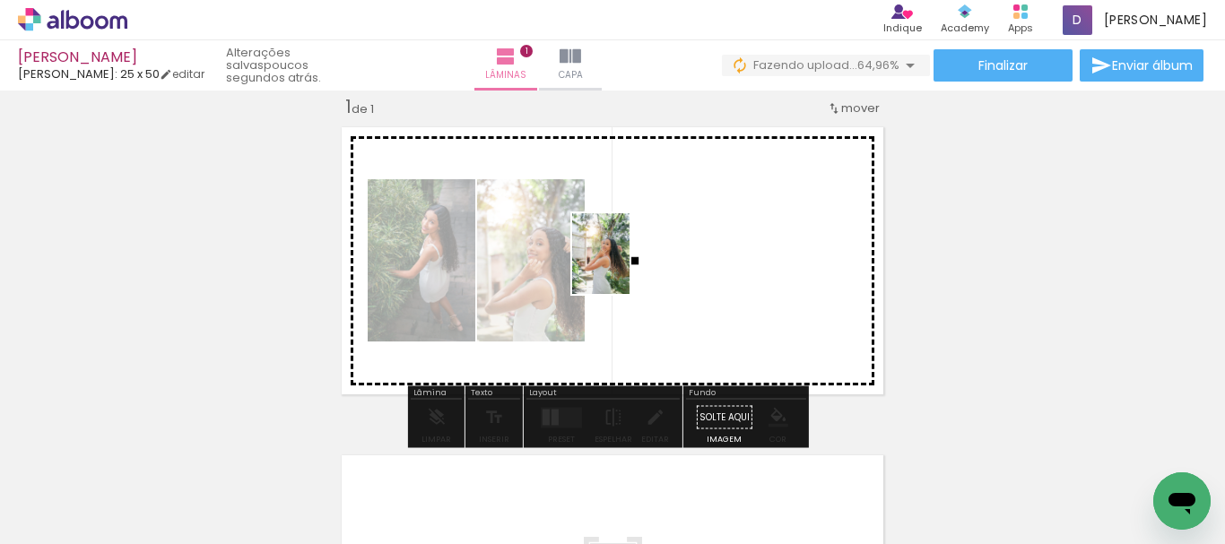
drag, startPoint x: 994, startPoint y: 495, endPoint x: 627, endPoint y: 267, distance: 431.7
click at [627, 267] on quentale-workspace at bounding box center [612, 272] width 1225 height 544
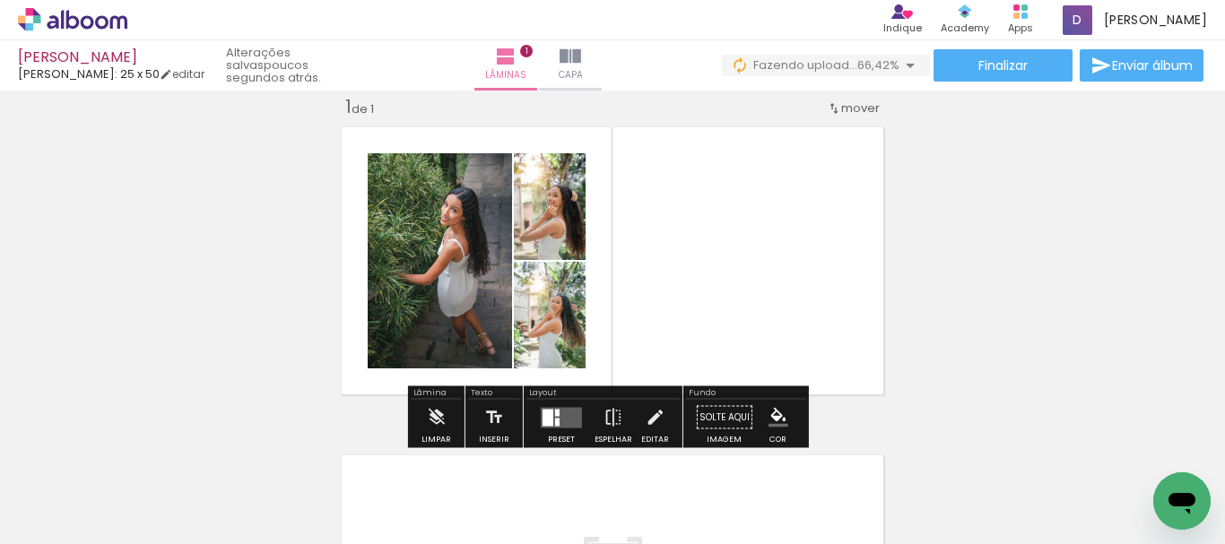
drag, startPoint x: 599, startPoint y: 222, endPoint x: 967, endPoint y: 222, distance: 367.7
click at [967, 222] on div "Inserir lâmina 1 de 1" at bounding box center [612, 402] width 1225 height 657
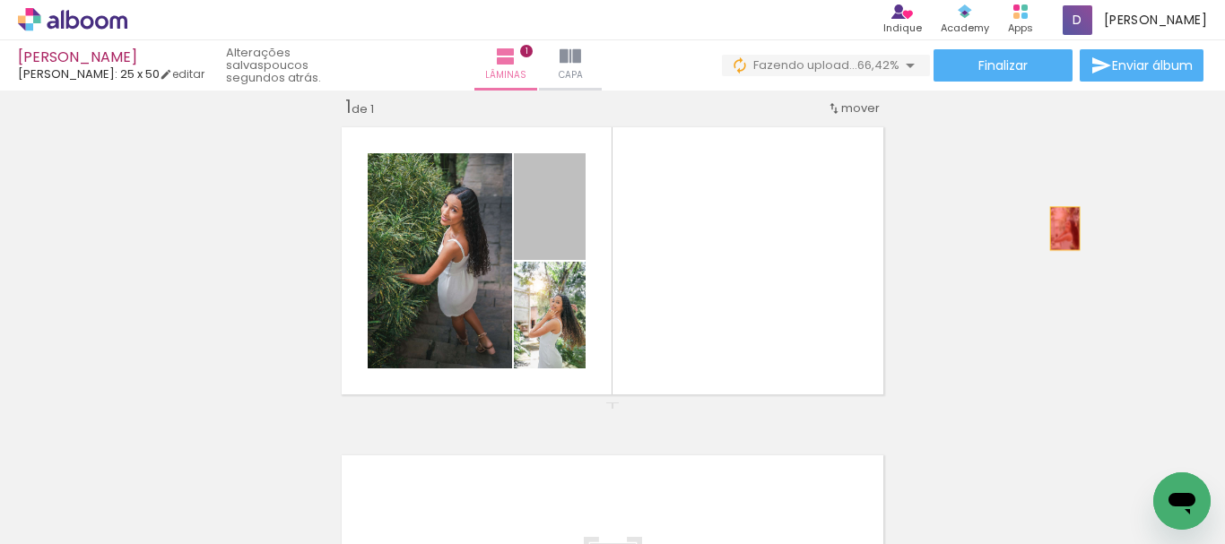
drag, startPoint x: 557, startPoint y: 225, endPoint x: 1058, endPoint y: 229, distance: 501.3
click at [1058, 229] on div "Inserir lâmina 1 de 1" at bounding box center [612, 402] width 1225 height 657
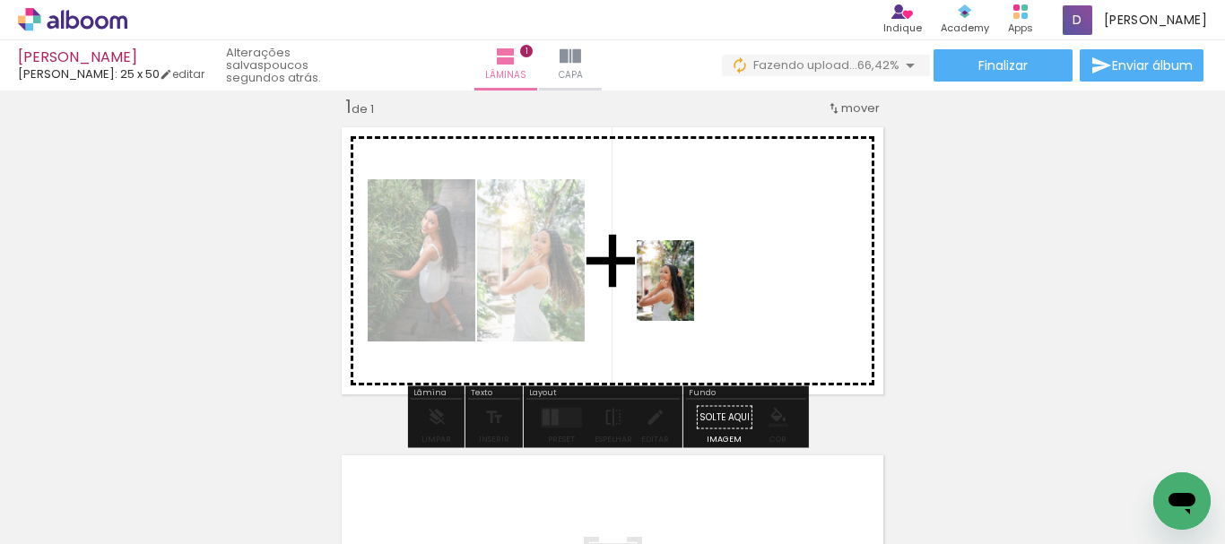
drag, startPoint x: 895, startPoint y: 491, endPoint x: 690, endPoint y: 293, distance: 284.8
click at [690, 293] on quentale-workspace at bounding box center [612, 272] width 1225 height 544
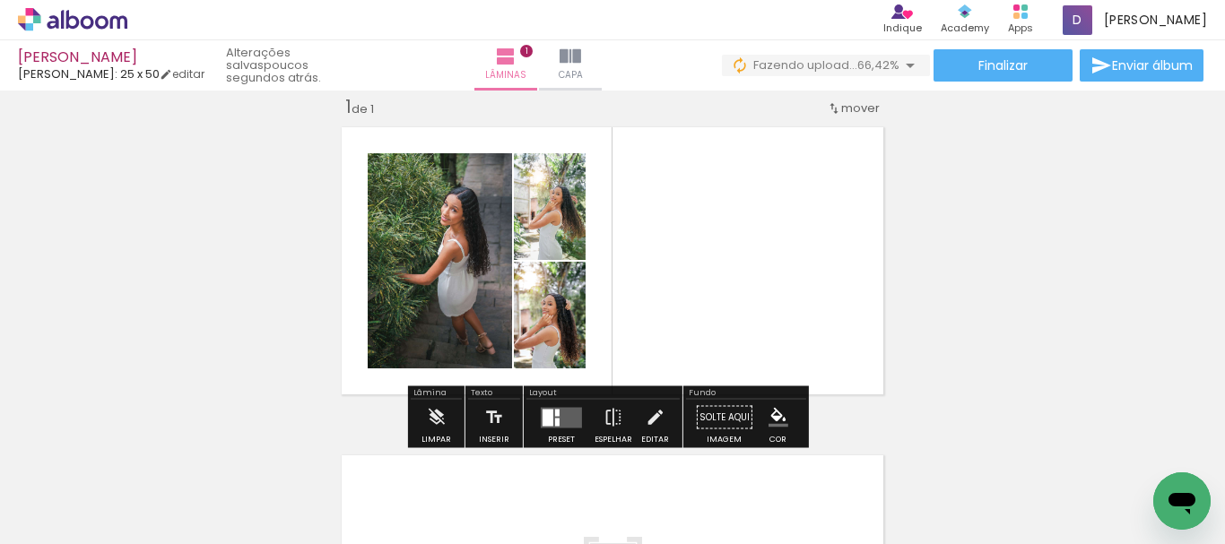
scroll to position [0, 517]
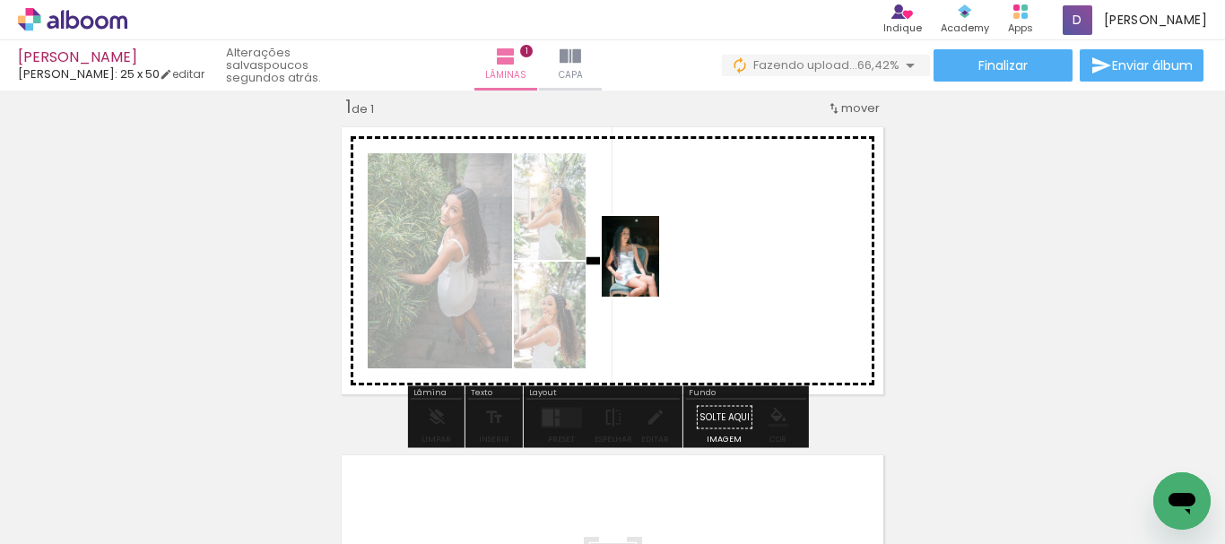
drag, startPoint x: 562, startPoint y: 505, endPoint x: 656, endPoint y: 270, distance: 252.8
click at [656, 270] on quentale-workspace at bounding box center [612, 272] width 1225 height 544
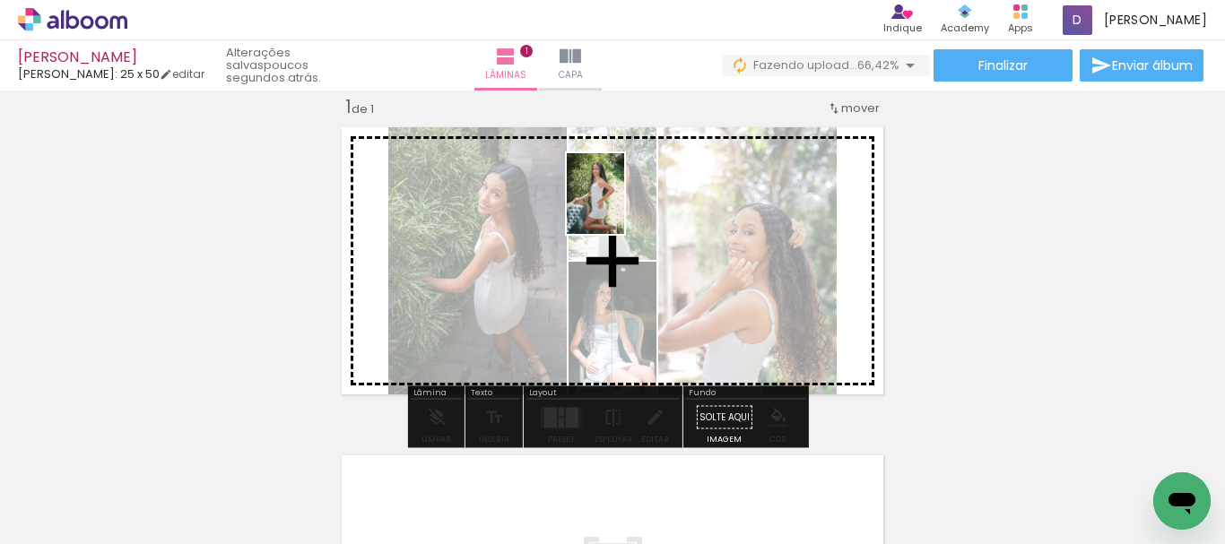
drag, startPoint x: 680, startPoint y: 503, endPoint x: 621, endPoint y: 207, distance: 301.8
click at [621, 207] on quentale-workspace at bounding box center [612, 272] width 1225 height 544
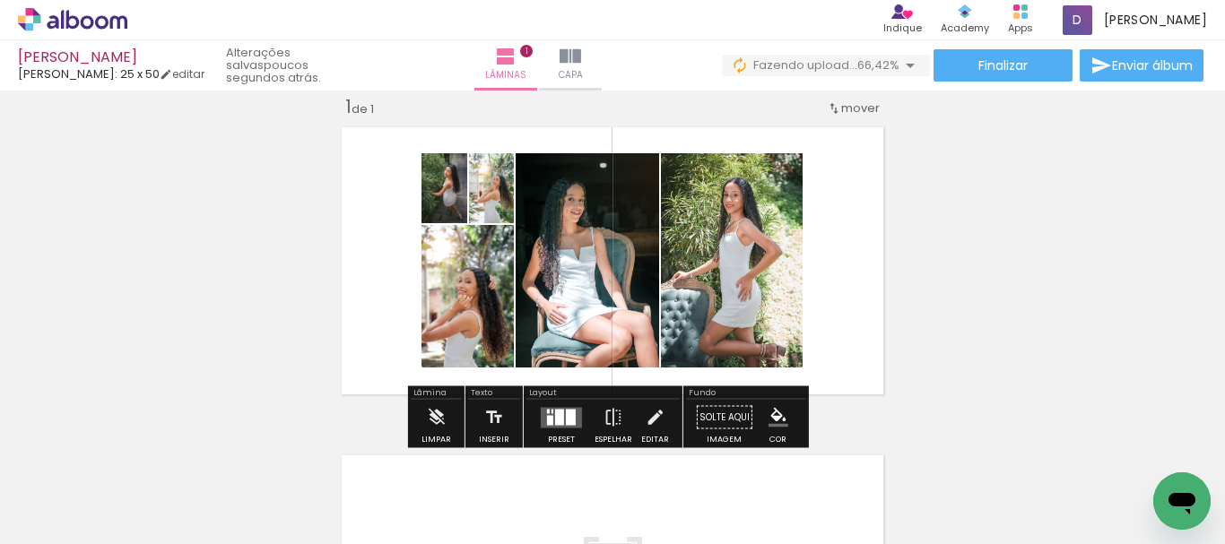
click at [566, 413] on div at bounding box center [571, 417] width 10 height 16
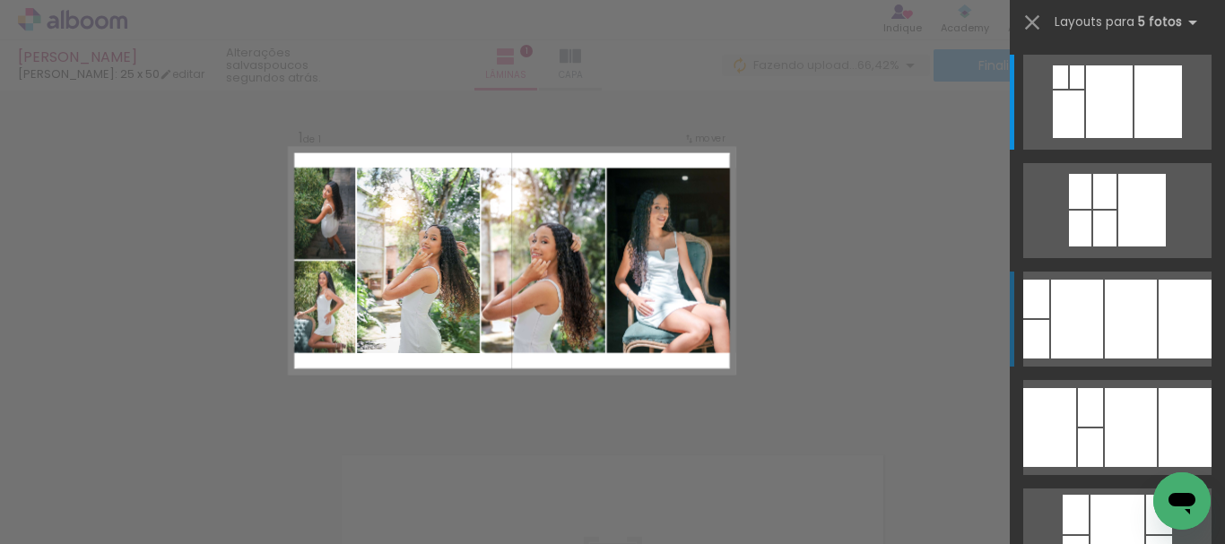
click at [1133, 333] on div at bounding box center [1131, 319] width 52 height 79
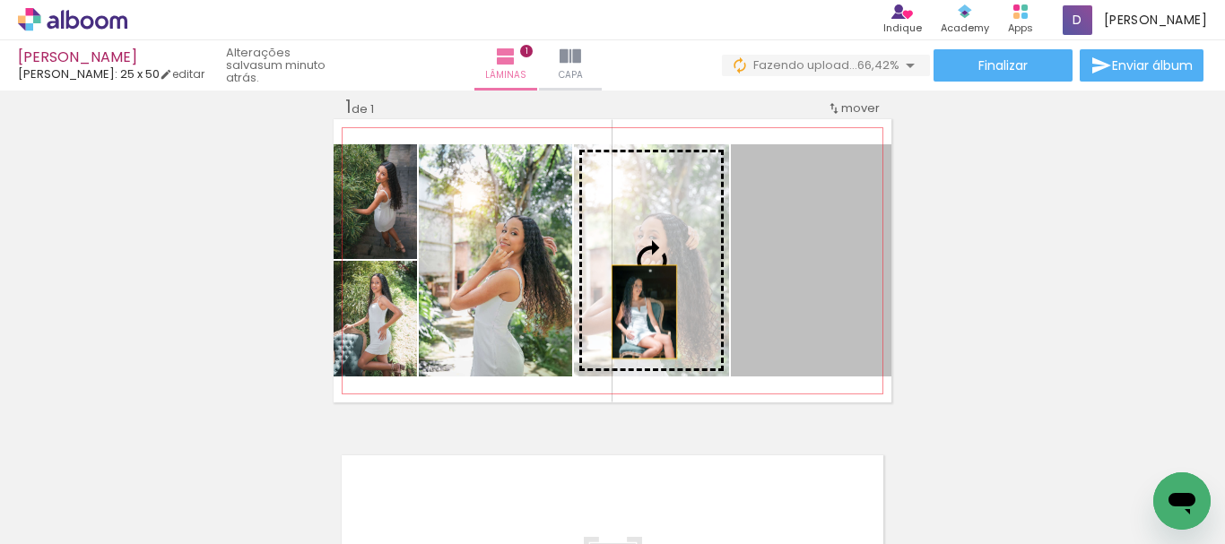
drag, startPoint x: 804, startPoint y: 312, endPoint x: 638, endPoint y: 312, distance: 166.8
click at [0, 0] on slot at bounding box center [0, 0] width 0 height 0
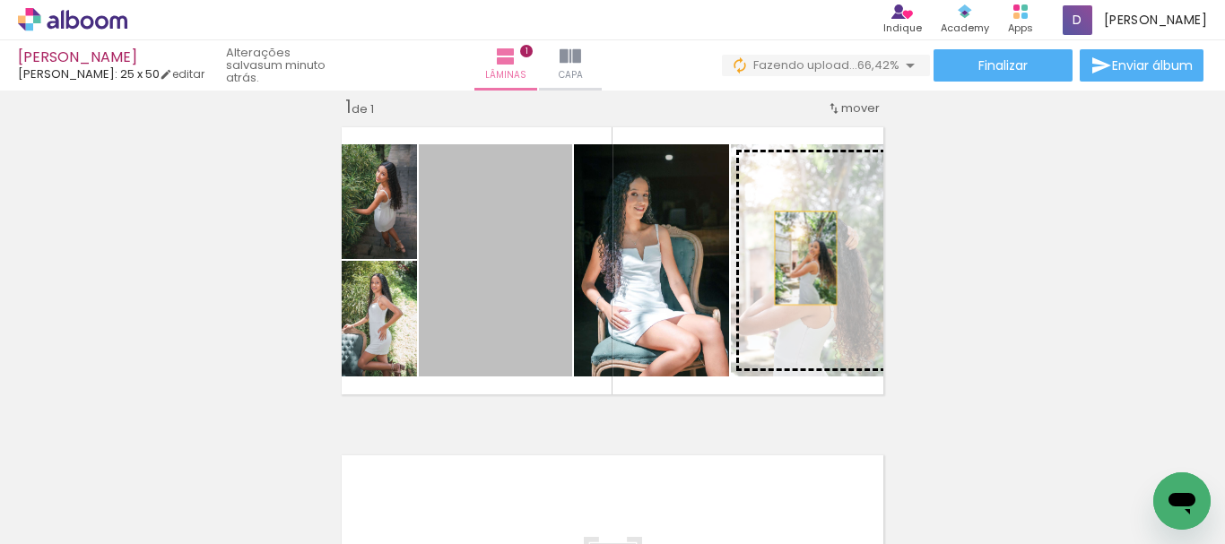
drag, startPoint x: 495, startPoint y: 324, endPoint x: 799, endPoint y: 258, distance: 311.0
click at [0, 0] on slot at bounding box center [0, 0] width 0 height 0
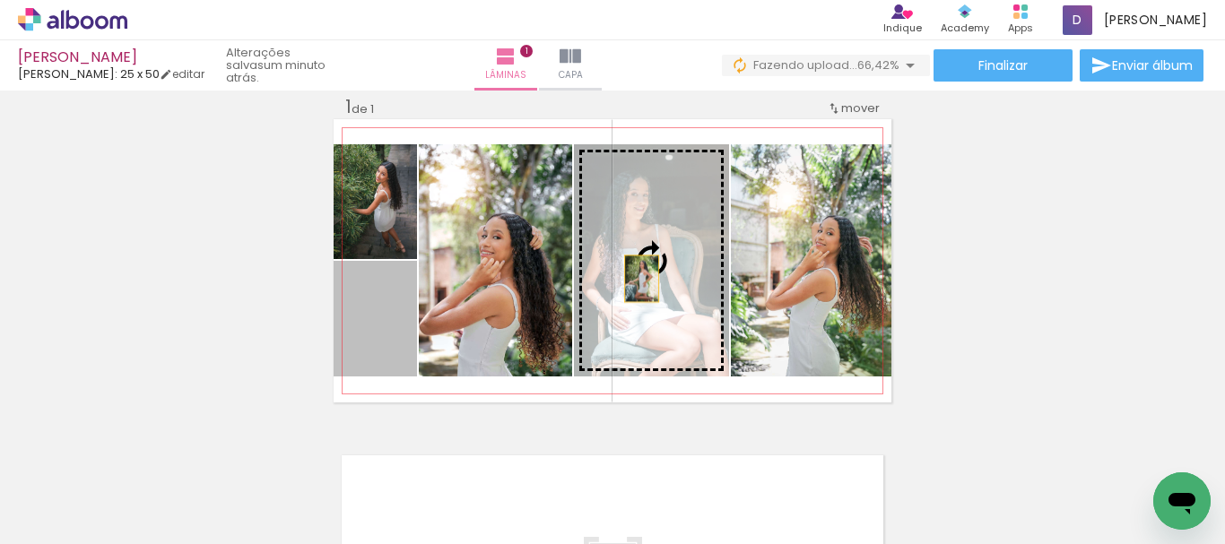
drag, startPoint x: 354, startPoint y: 338, endPoint x: 635, endPoint y: 279, distance: 286.9
click at [0, 0] on slot at bounding box center [0, 0] width 0 height 0
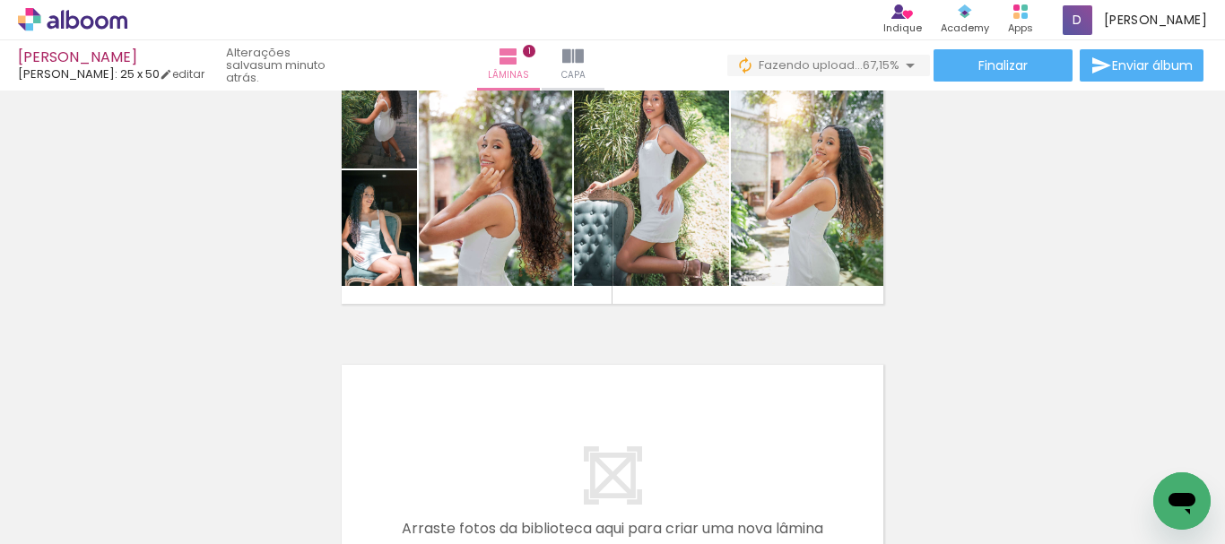
scroll to position [112, 0]
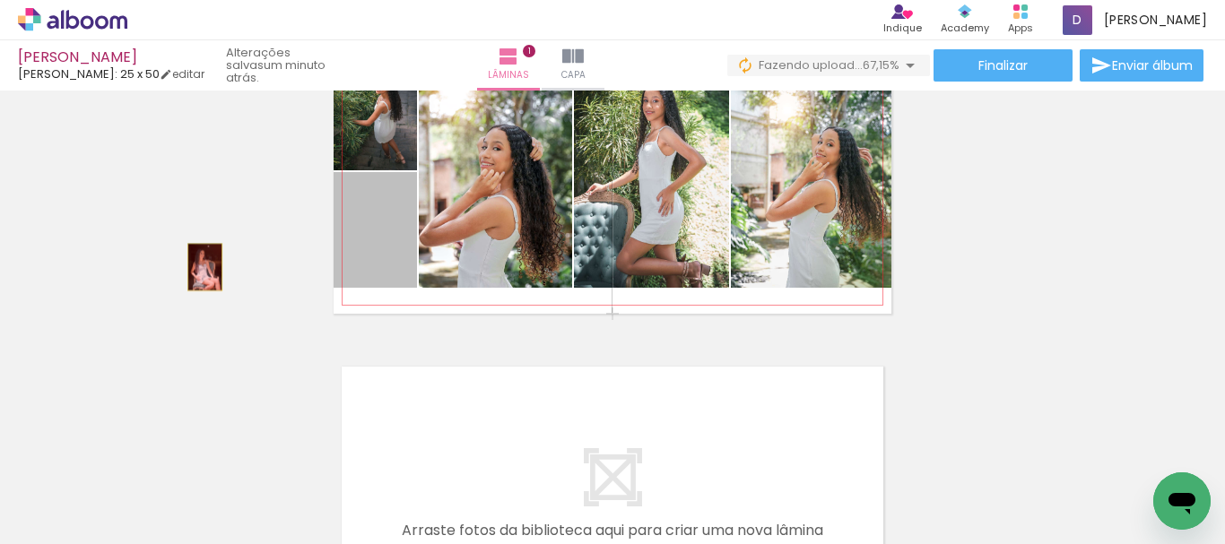
drag, startPoint x: 353, startPoint y: 256, endPoint x: 198, endPoint y: 267, distance: 155.5
click at [198, 267] on div "Inserir lâmina 1 de 1" at bounding box center [612, 313] width 1225 height 657
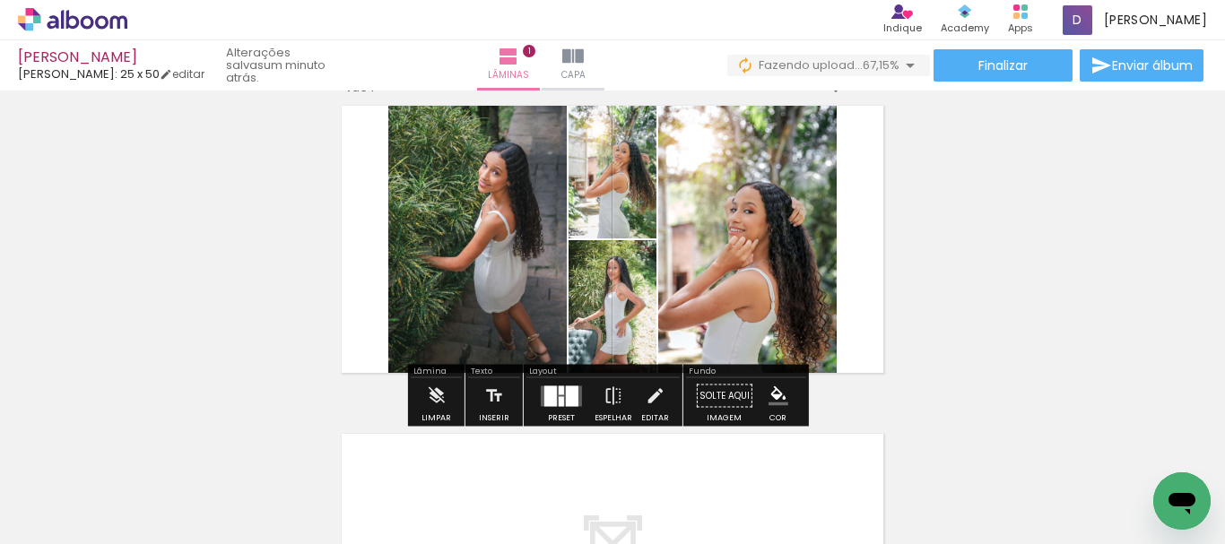
scroll to position [54, 0]
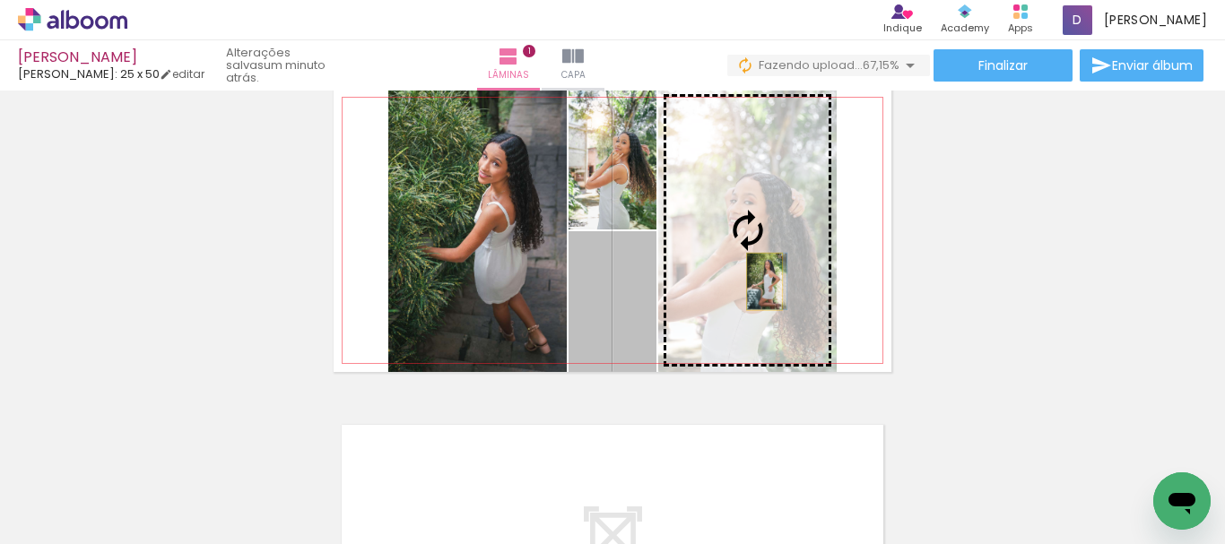
drag, startPoint x: 619, startPoint y: 334, endPoint x: 758, endPoint y: 282, distance: 148.4
click at [0, 0] on slot at bounding box center [0, 0] width 0 height 0
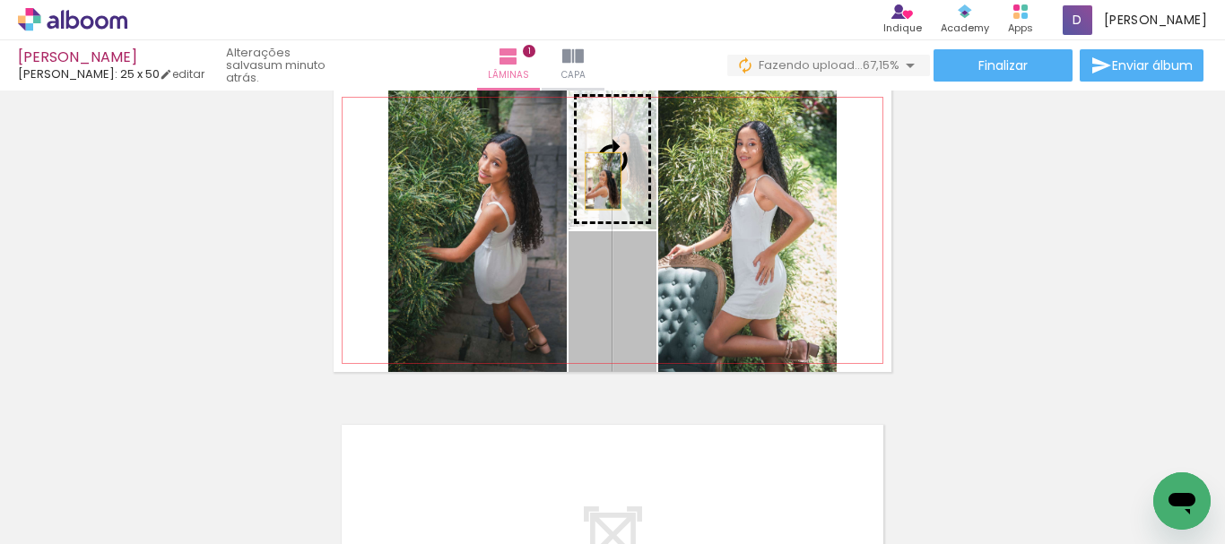
drag, startPoint x: 571, startPoint y: 308, endPoint x: 596, endPoint y: 181, distance: 128.9
click at [0, 0] on slot at bounding box center [0, 0] width 0 height 0
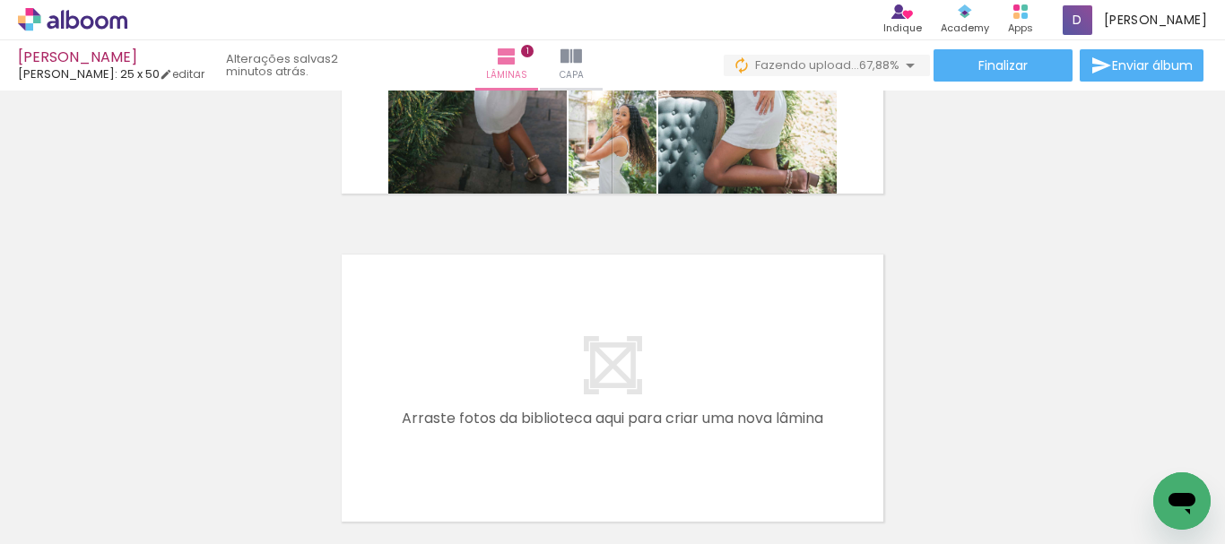
scroll to position [0, 1402]
click at [296, 494] on div at bounding box center [285, 483] width 64 height 89
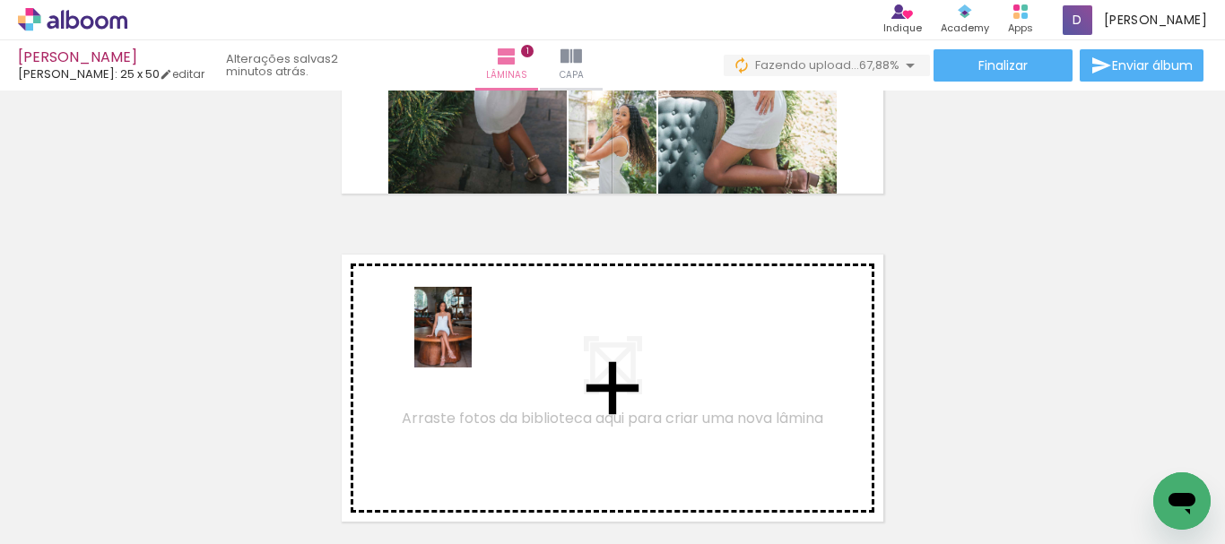
drag, startPoint x: 383, startPoint y: 486, endPoint x: 468, endPoint y: 341, distance: 168.4
click at [468, 341] on quentale-workspace at bounding box center [612, 272] width 1225 height 544
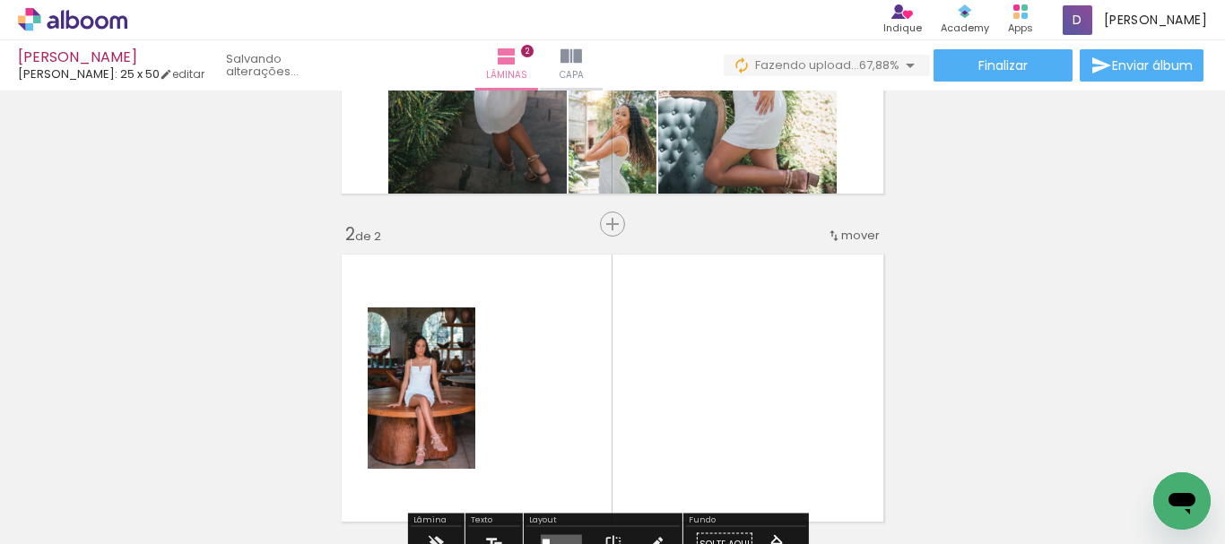
scroll to position [352, 0]
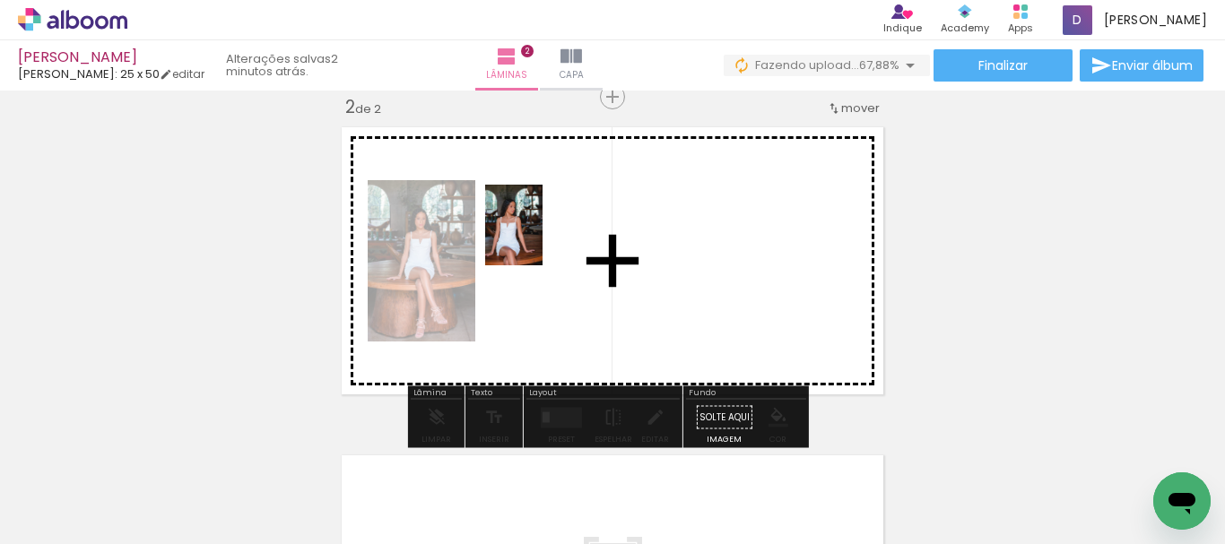
drag, startPoint x: 499, startPoint y: 514, endPoint x: 539, endPoint y: 239, distance: 278.2
click at [539, 239] on quentale-workspace at bounding box center [612, 272] width 1225 height 544
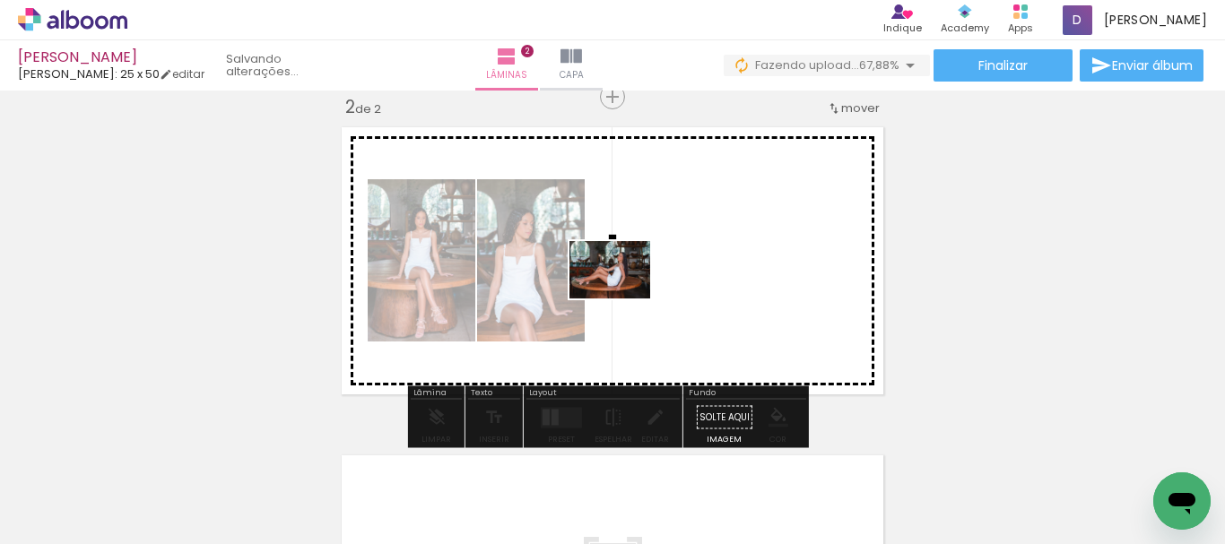
drag, startPoint x: 600, startPoint y: 494, endPoint x: 623, endPoint y: 295, distance: 200.4
click at [623, 295] on quentale-workspace at bounding box center [612, 272] width 1225 height 544
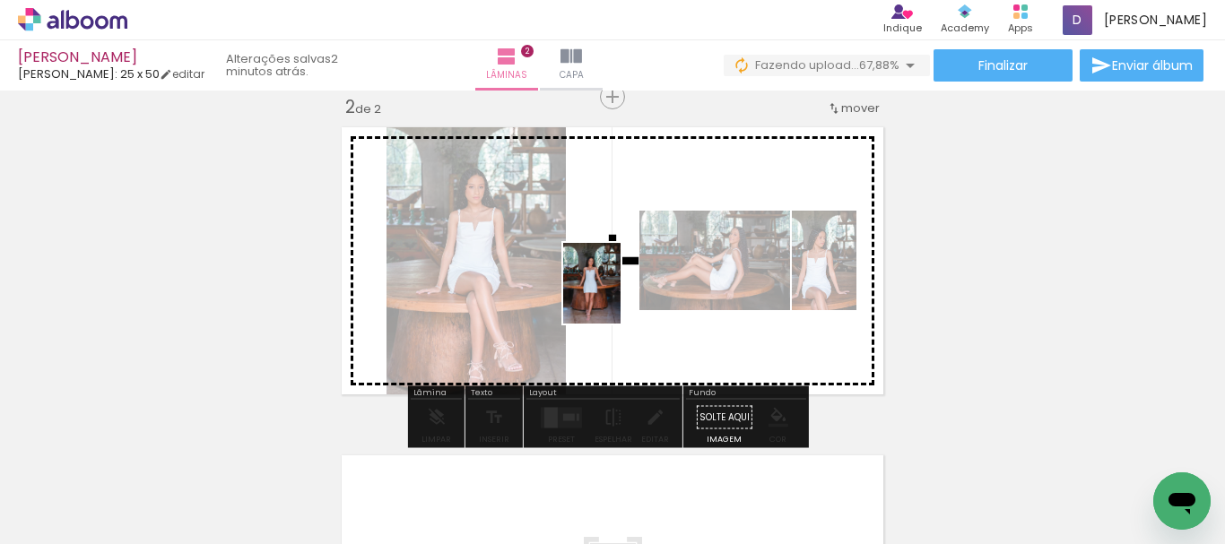
drag, startPoint x: 696, startPoint y: 503, endPoint x: 620, endPoint y: 295, distance: 221.6
click at [620, 295] on quentale-workspace at bounding box center [612, 272] width 1225 height 544
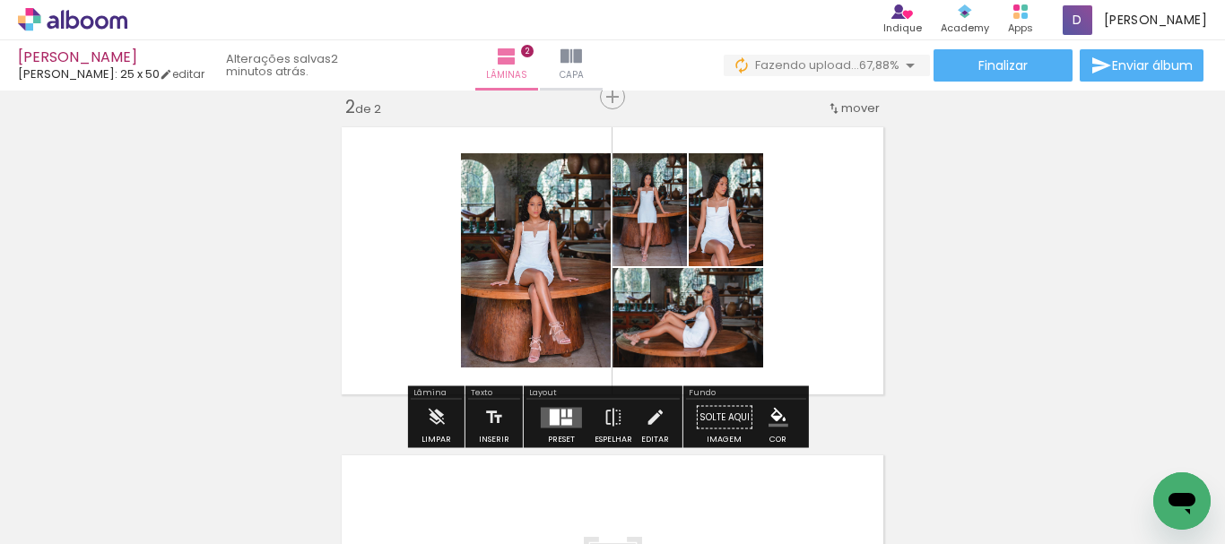
click at [551, 412] on div at bounding box center [555, 417] width 10 height 16
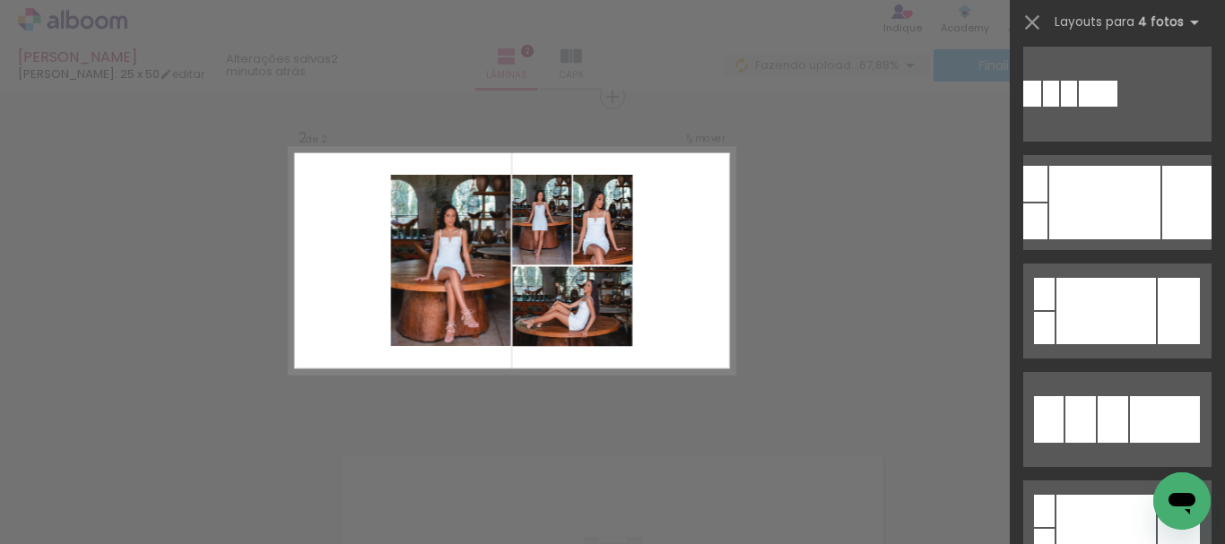
scroll to position [630, 0]
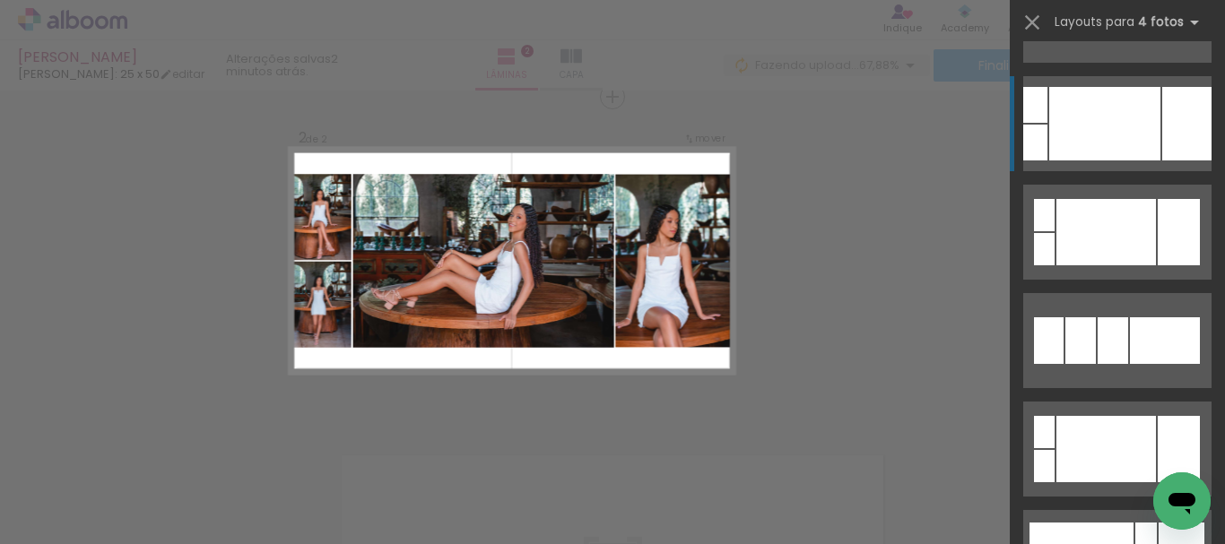
click at [1177, 135] on div at bounding box center [1186, 124] width 49 height 74
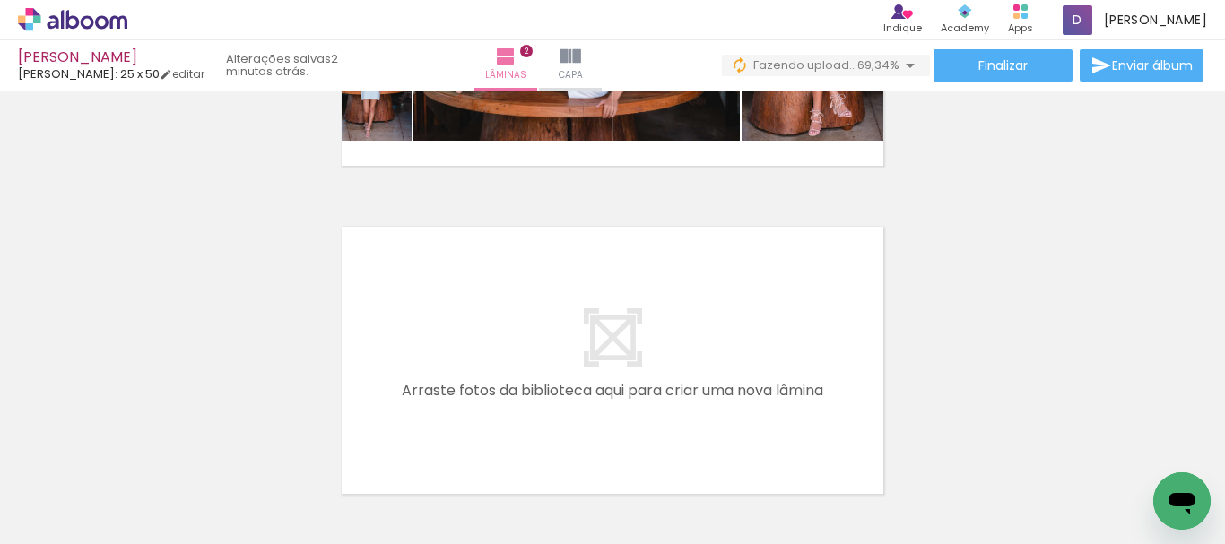
scroll to position [578, 0]
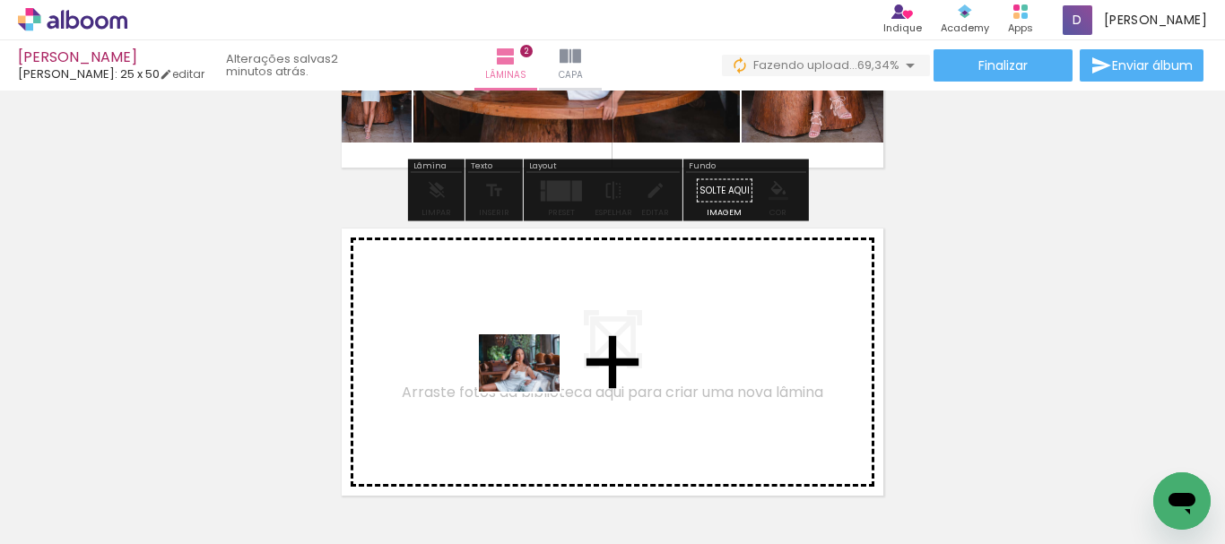
drag, startPoint x: 890, startPoint y: 486, endPoint x: 533, endPoint y: 388, distance: 370.9
click at [533, 388] on quentale-workspace at bounding box center [612, 272] width 1225 height 544
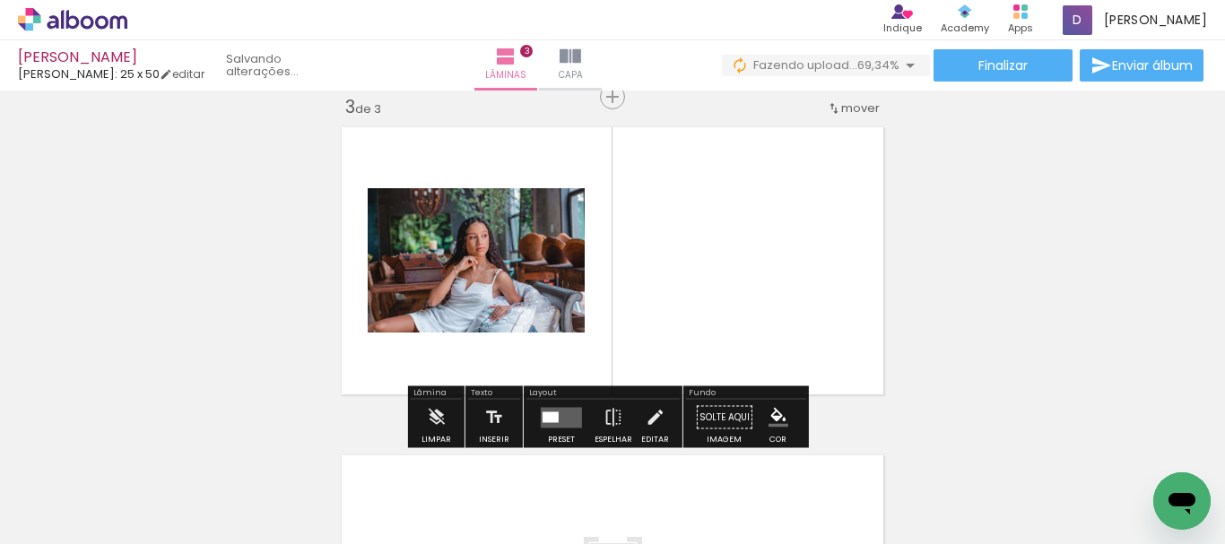
scroll to position [680, 0]
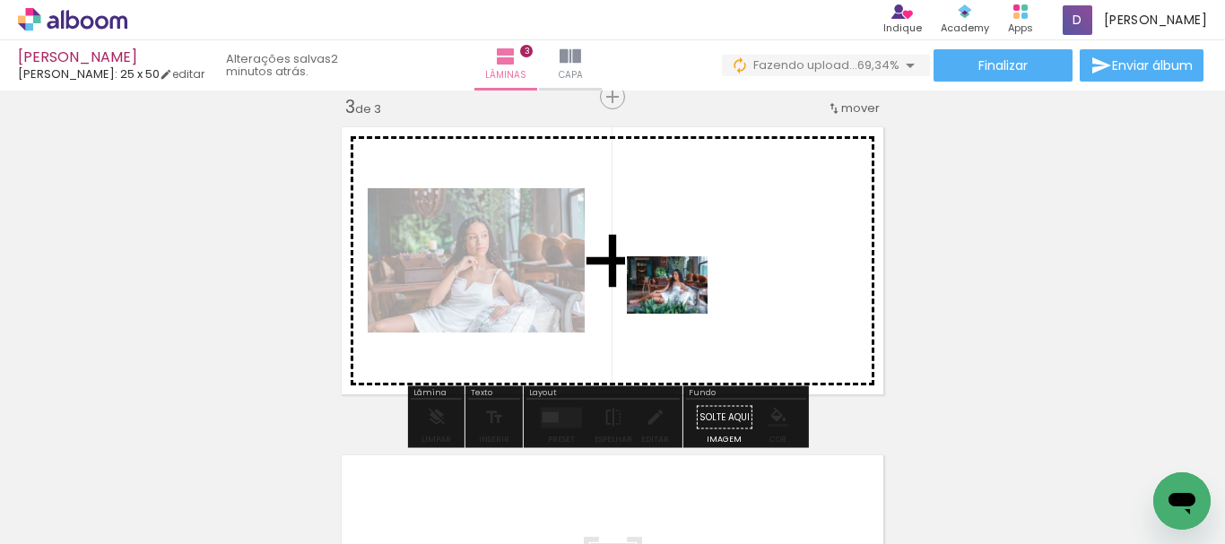
drag, startPoint x: 950, startPoint y: 469, endPoint x: 681, endPoint y: 310, distance: 312.4
click at [681, 310] on quentale-workspace at bounding box center [612, 272] width 1225 height 544
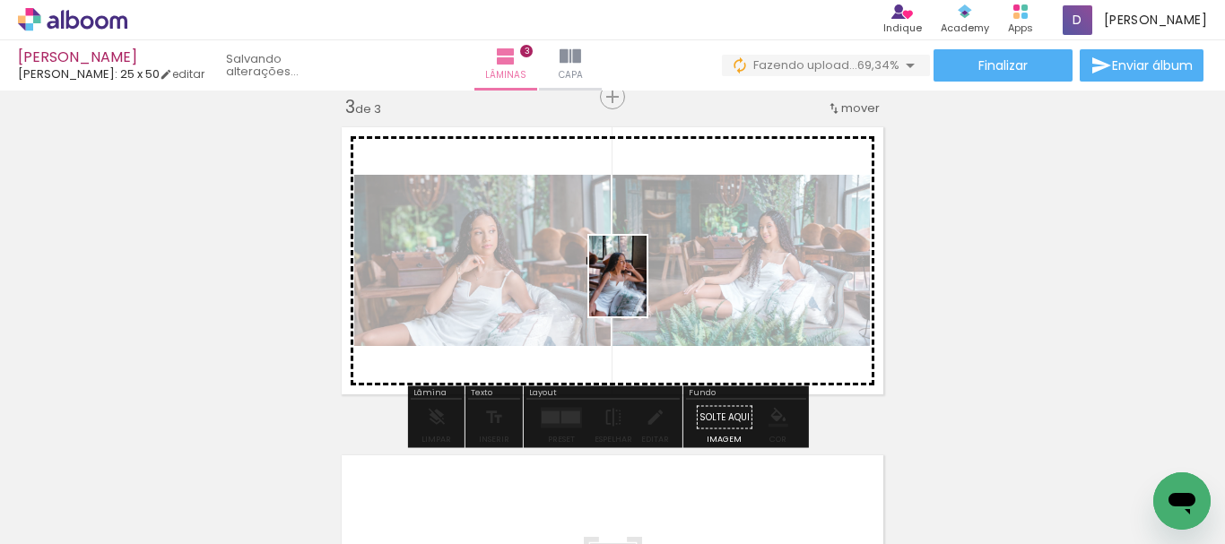
drag, startPoint x: 1104, startPoint y: 495, endPoint x: 643, endPoint y: 290, distance: 504.6
click at [643, 290] on quentale-workspace at bounding box center [612, 272] width 1225 height 544
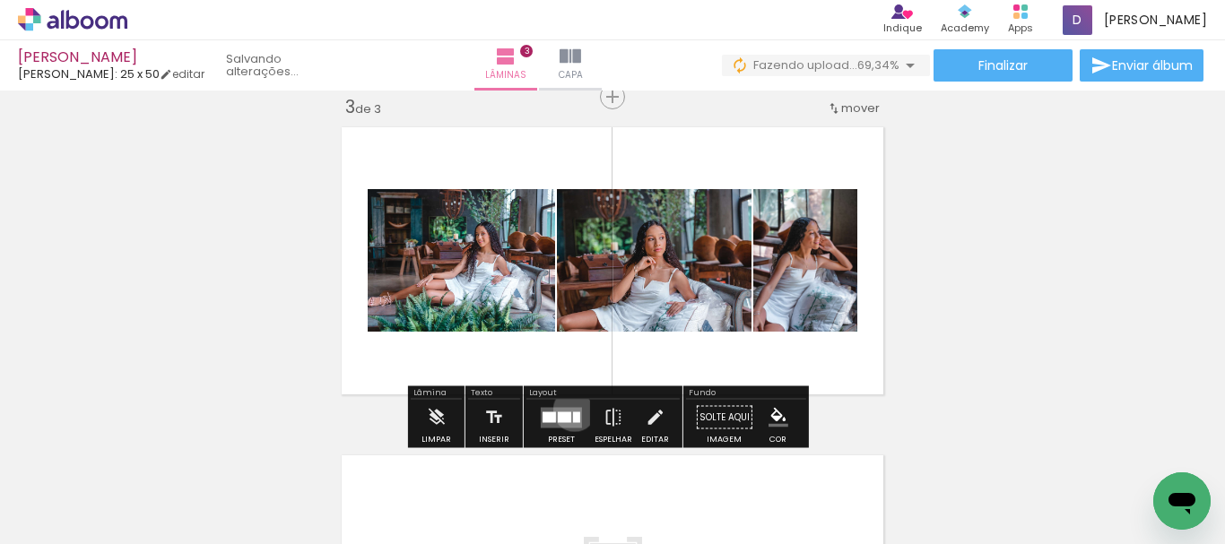
click at [570, 410] on quentale-layouter at bounding box center [561, 417] width 41 height 21
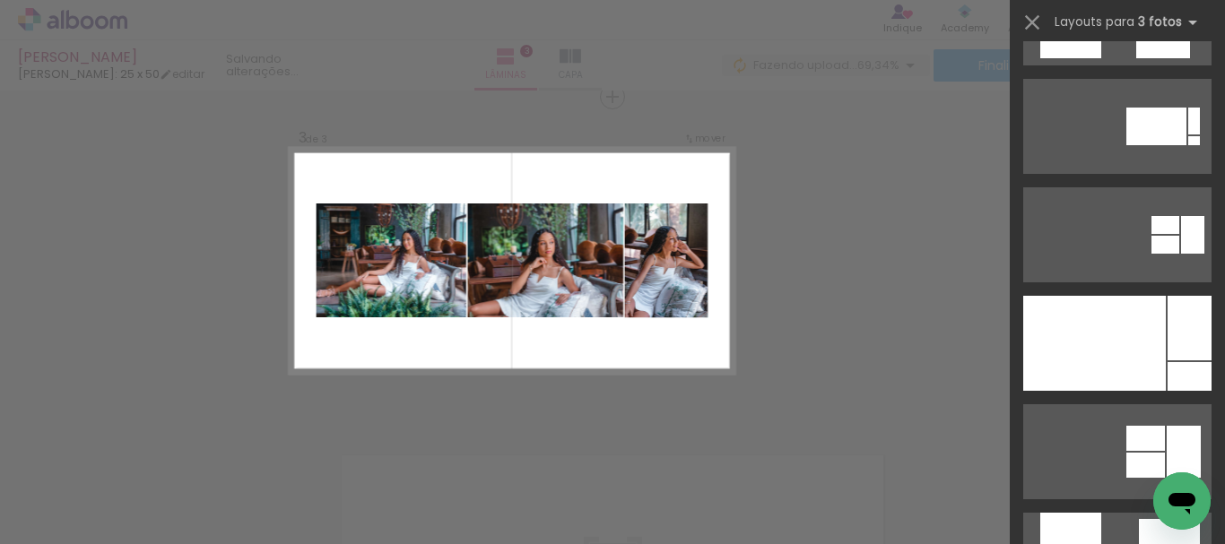
scroll to position [547, 0]
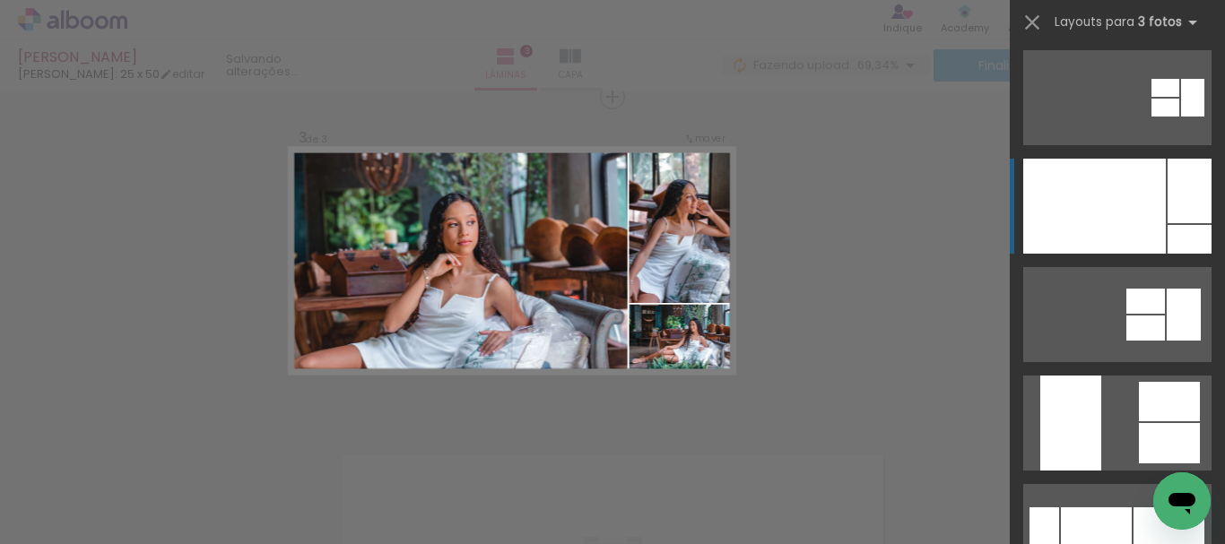
click at [1183, 193] on div at bounding box center [1190, 191] width 44 height 65
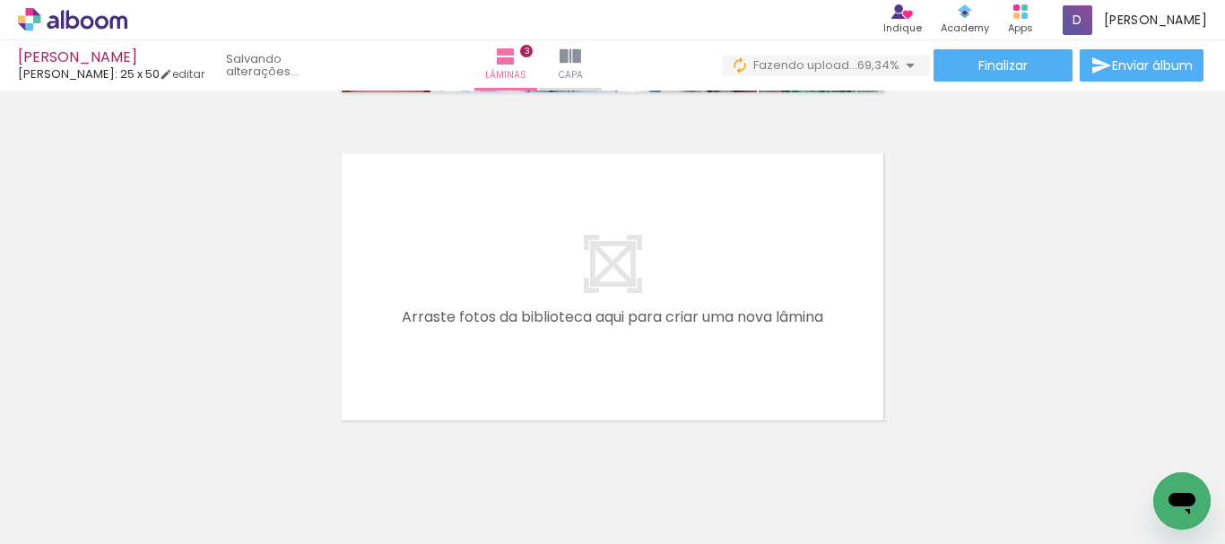
scroll to position [0, 2091]
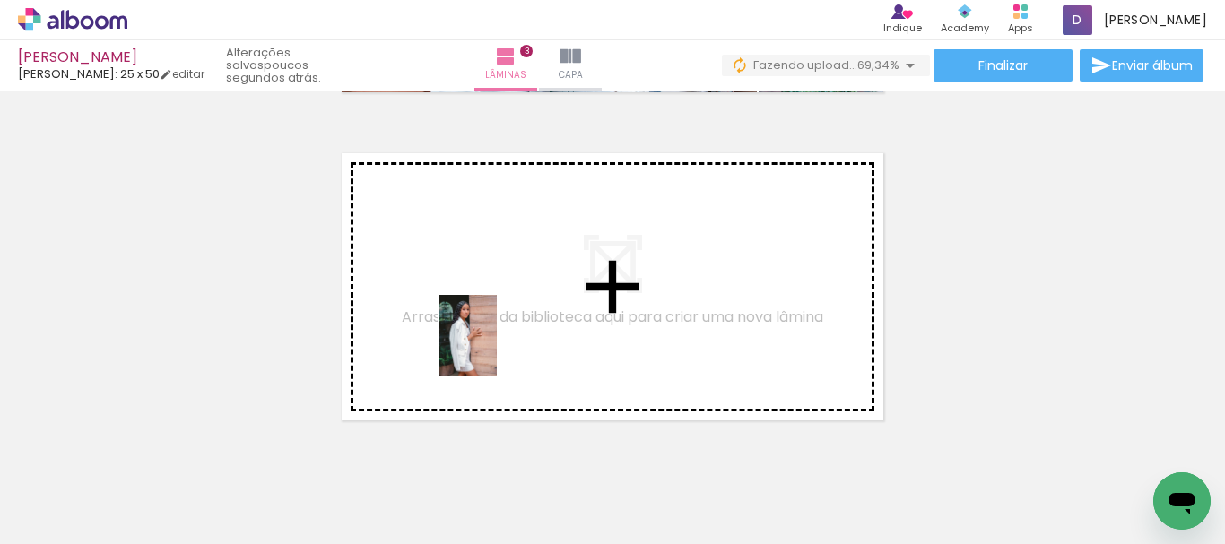
drag, startPoint x: 504, startPoint y: 509, endPoint x: 492, endPoint y: 345, distance: 164.5
click at [492, 345] on quentale-workspace at bounding box center [612, 272] width 1225 height 544
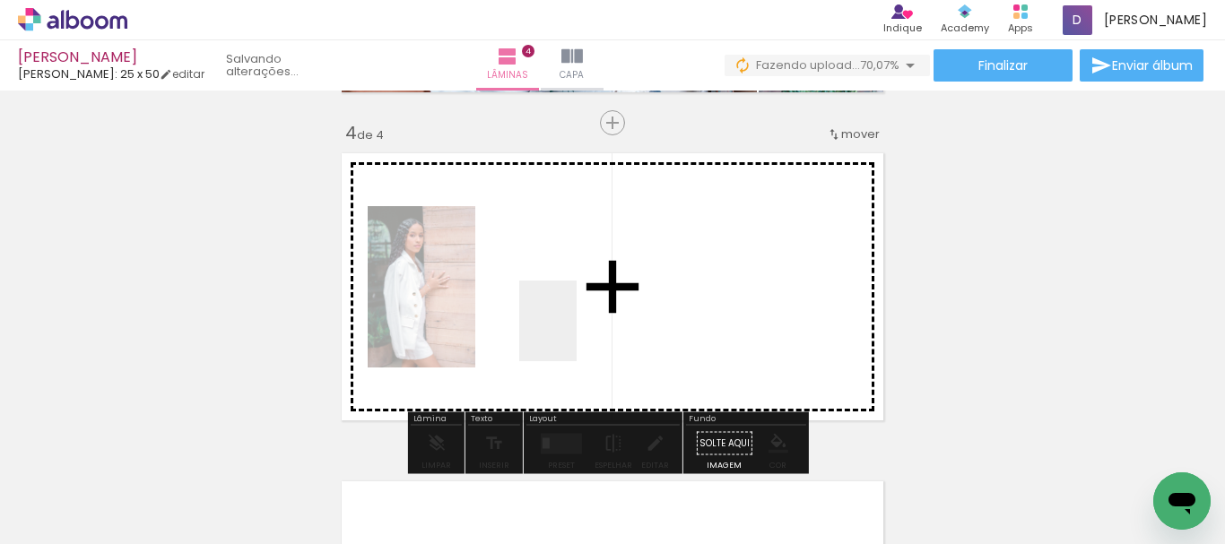
scroll to position [1008, 0]
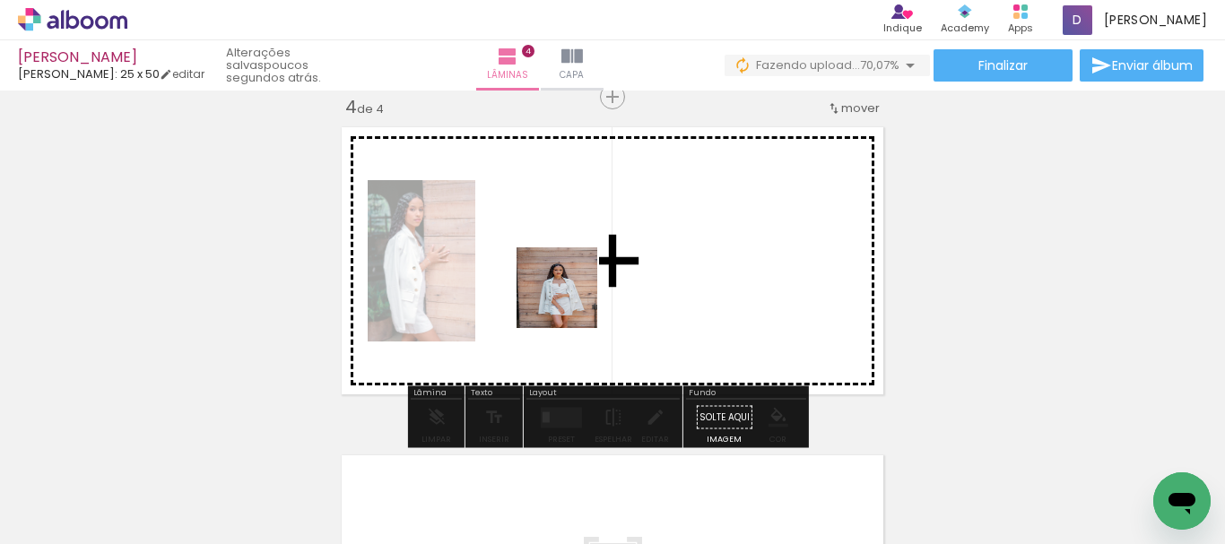
drag, startPoint x: 597, startPoint y: 415, endPoint x: 570, endPoint y: 301, distance: 117.0
click at [570, 301] on quentale-workspace at bounding box center [612, 272] width 1225 height 544
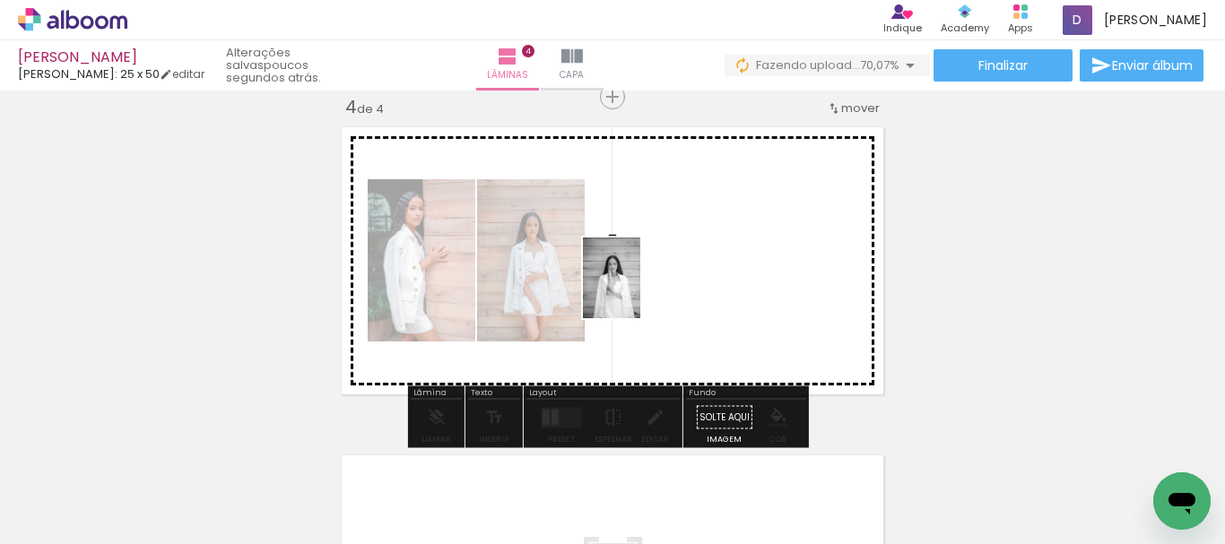
drag, startPoint x: 713, startPoint y: 499, endPoint x: 636, endPoint y: 286, distance: 226.1
click at [636, 286] on quentale-workspace at bounding box center [612, 272] width 1225 height 544
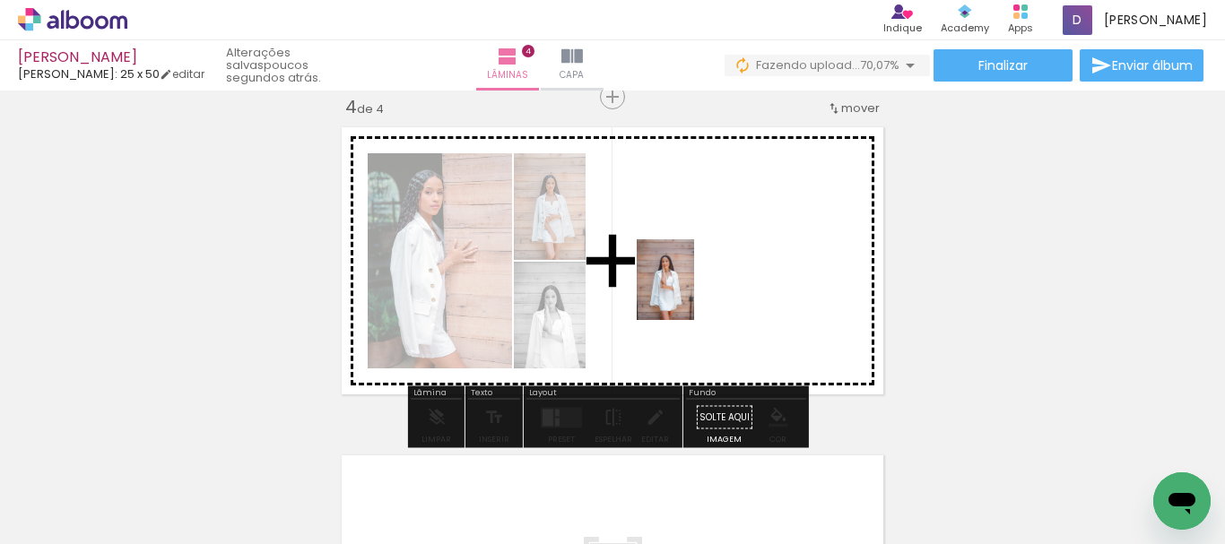
drag, startPoint x: 819, startPoint y: 502, endPoint x: 690, endPoint y: 293, distance: 245.2
click at [690, 293] on quentale-workspace at bounding box center [612, 272] width 1225 height 544
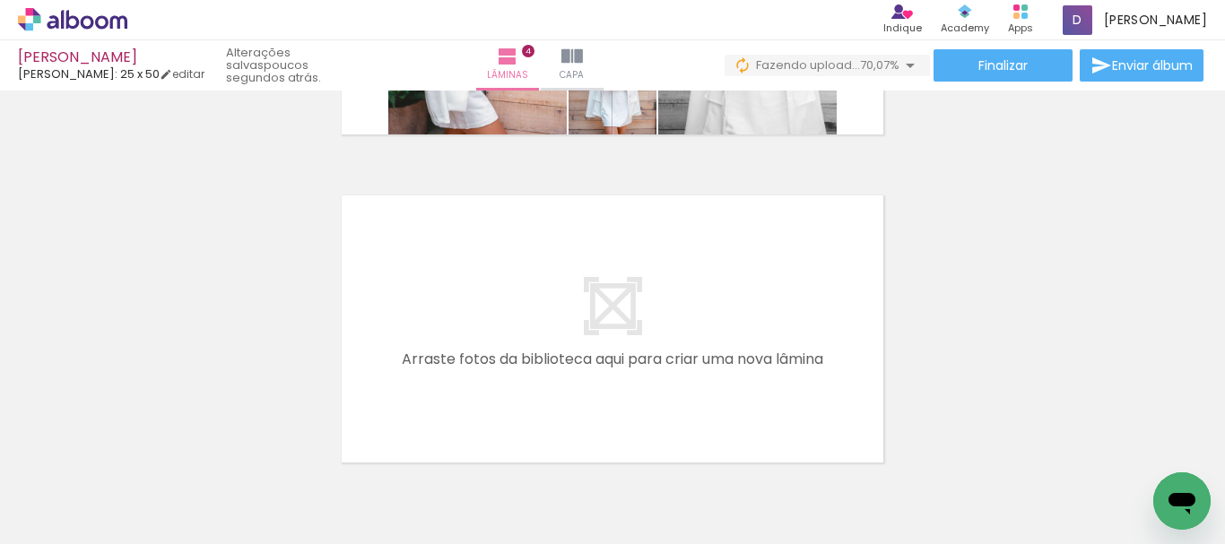
scroll to position [0, 2528]
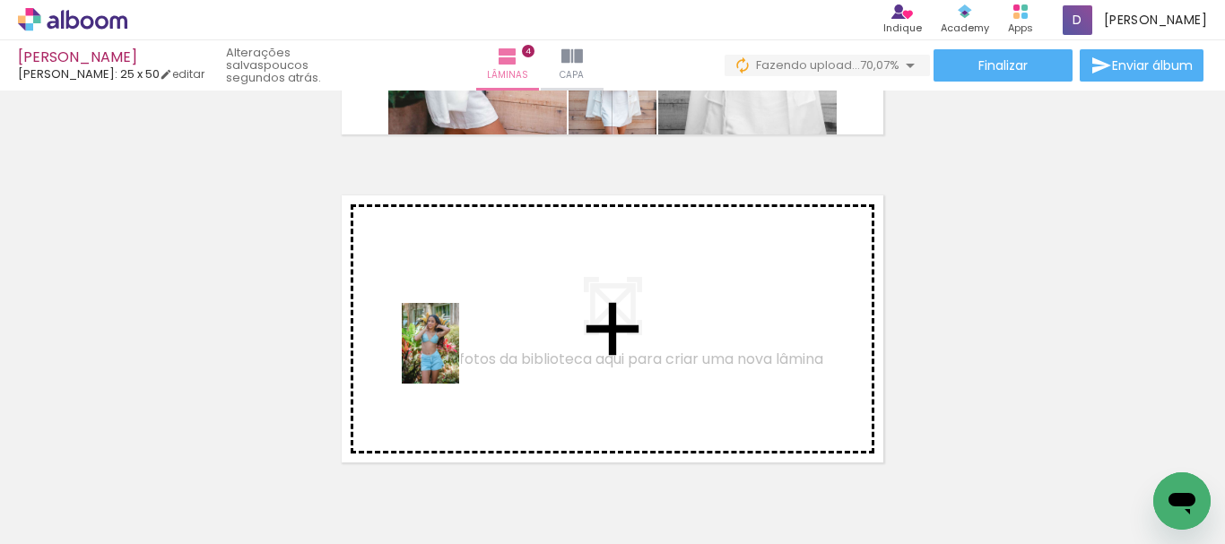
drag, startPoint x: 449, startPoint y: 506, endPoint x: 456, endPoint y: 357, distance: 149.0
click at [456, 357] on quentale-workspace at bounding box center [612, 272] width 1225 height 544
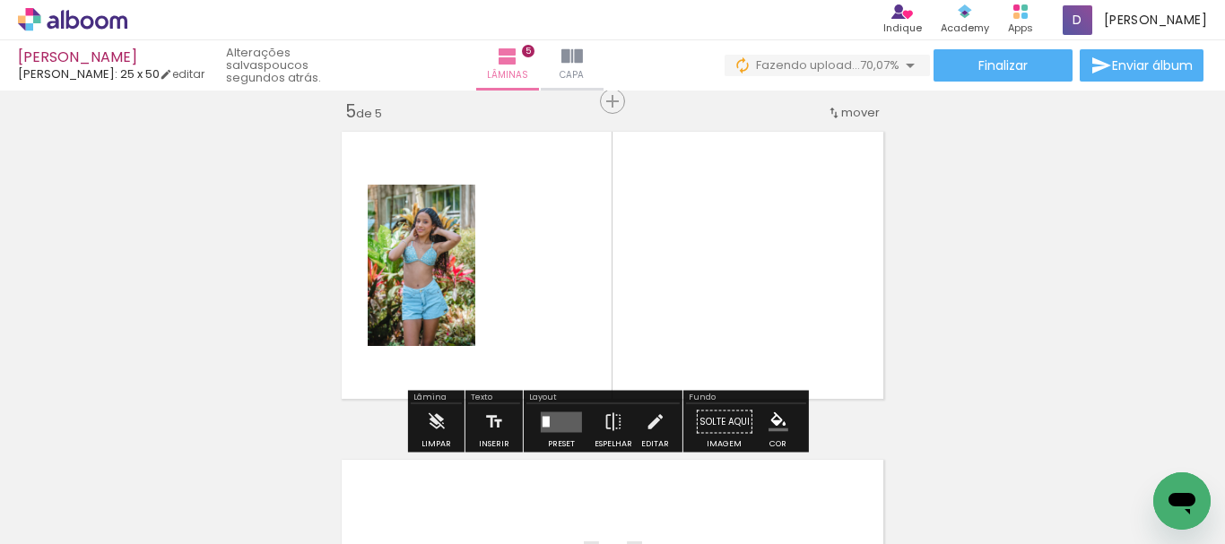
scroll to position [1336, 0]
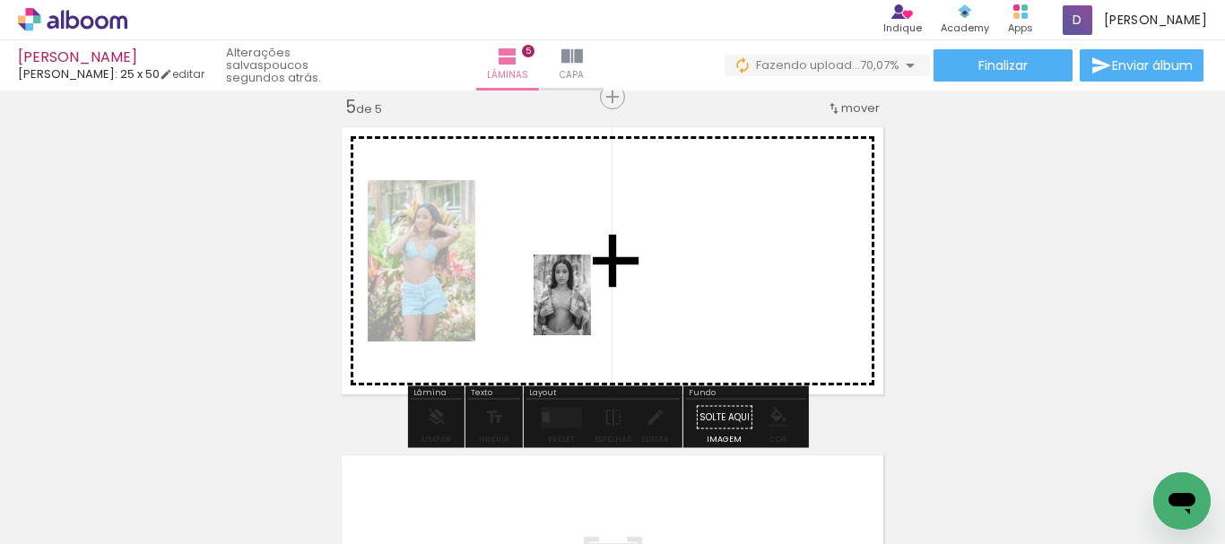
drag, startPoint x: 764, startPoint y: 516, endPoint x: 587, endPoint y: 308, distance: 272.2
click at [587, 308] on quentale-workspace at bounding box center [612, 272] width 1225 height 544
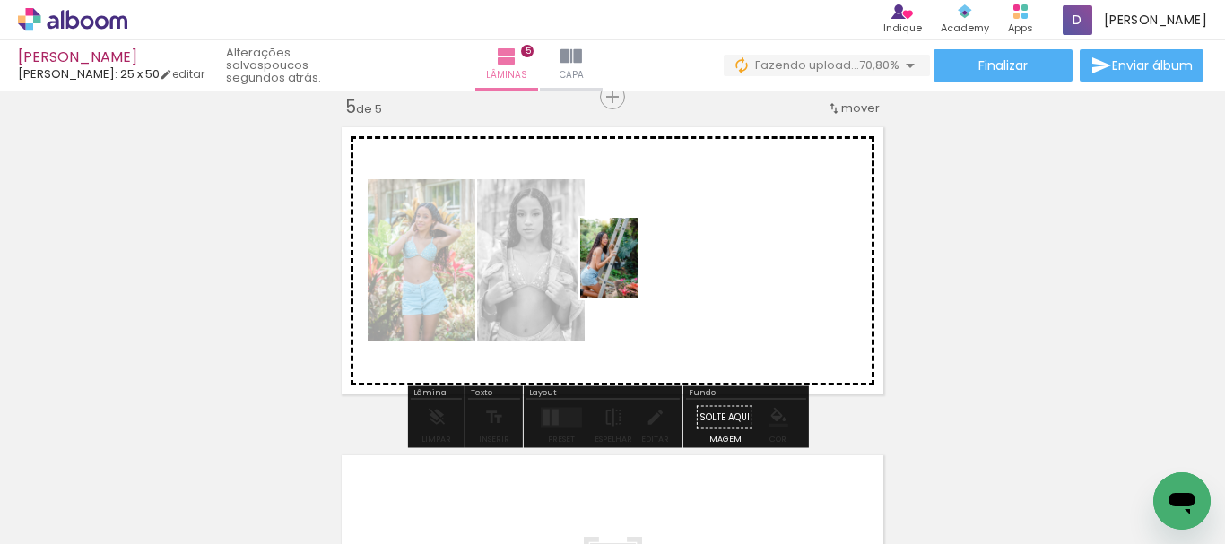
drag, startPoint x: 1070, startPoint y: 495, endPoint x: 634, endPoint y: 272, distance: 489.7
click at [634, 272] on quentale-workspace at bounding box center [612, 272] width 1225 height 544
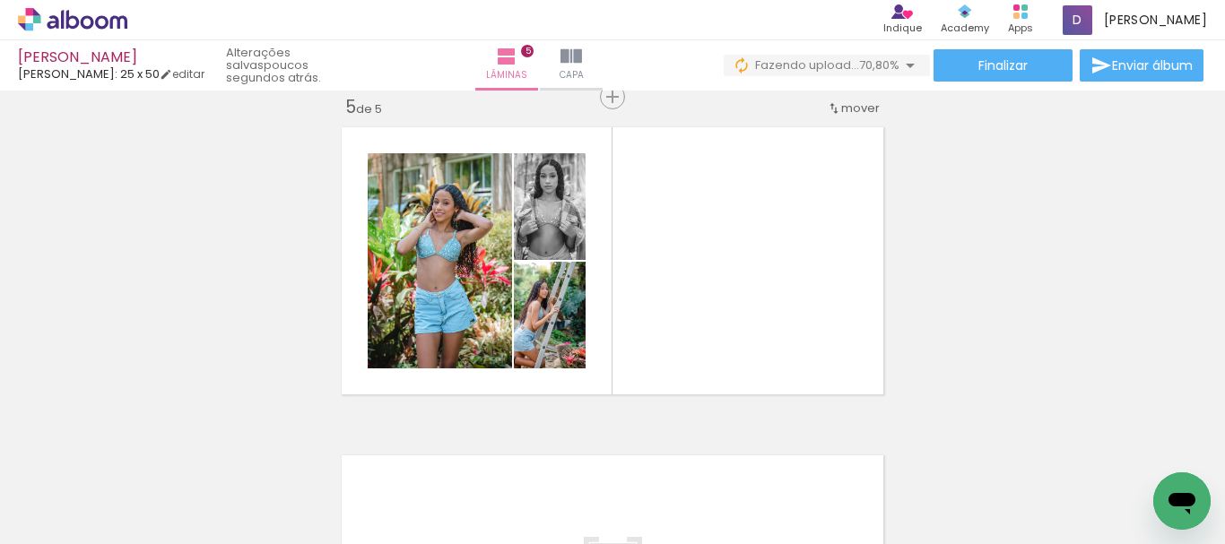
scroll to position [0, 3022]
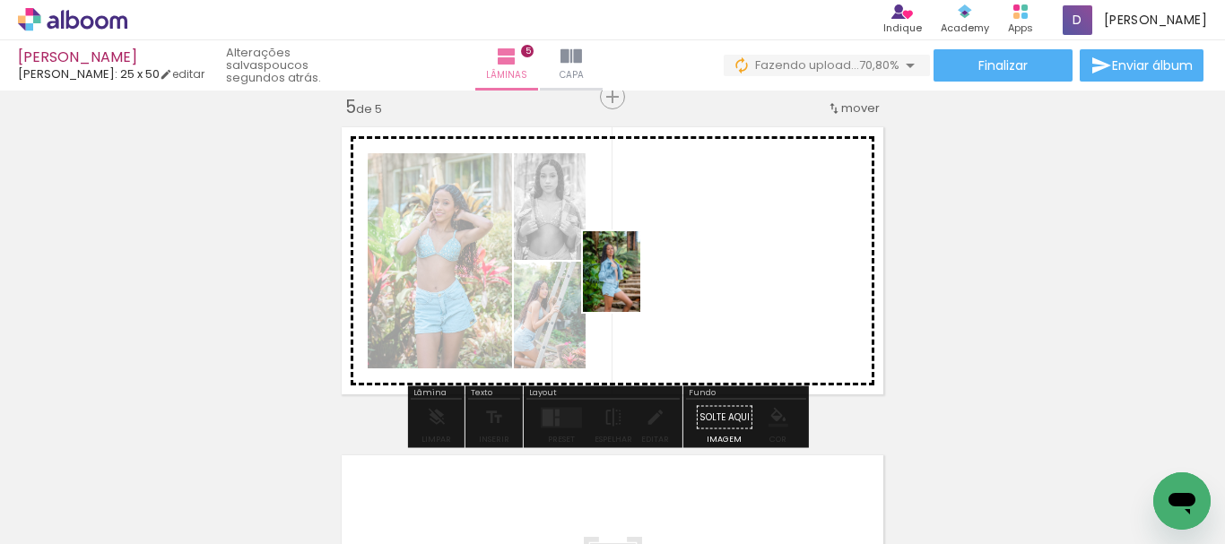
drag, startPoint x: 694, startPoint y: 490, endPoint x: 637, endPoint y: 285, distance: 212.4
click at [637, 285] on quentale-workspace at bounding box center [612, 272] width 1225 height 544
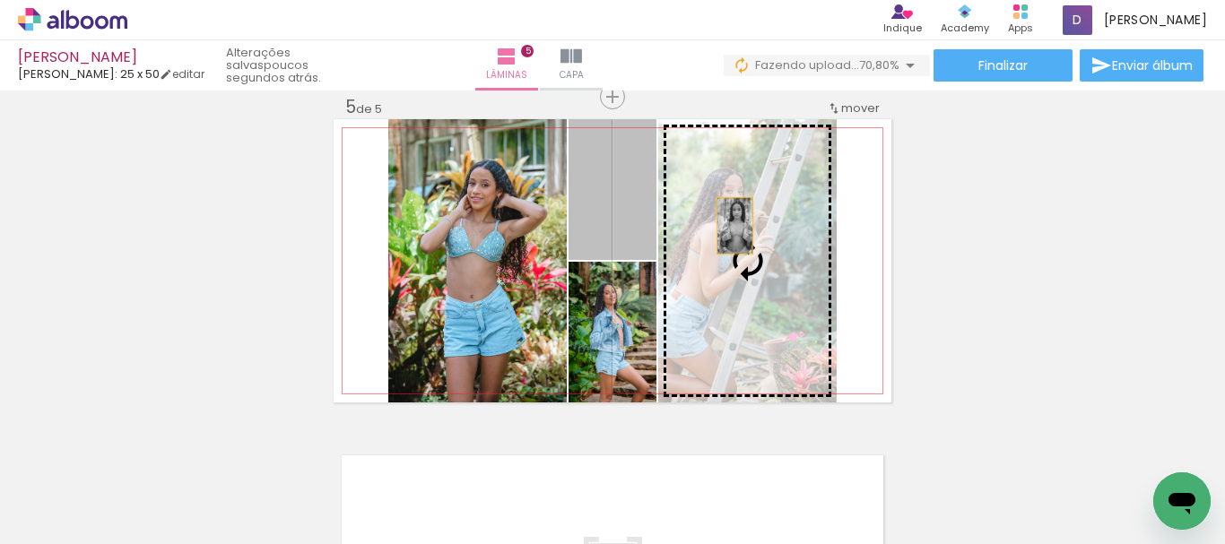
drag, startPoint x: 610, startPoint y: 225, endPoint x: 731, endPoint y: 230, distance: 121.2
click at [0, 0] on slot at bounding box center [0, 0] width 0 height 0
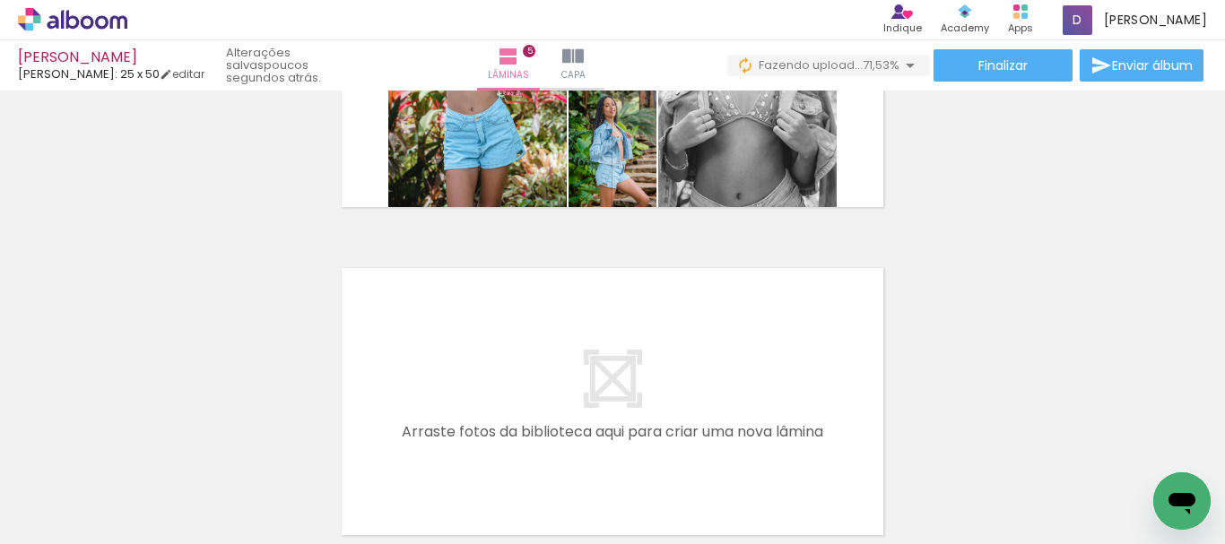
scroll to position [0, 3390]
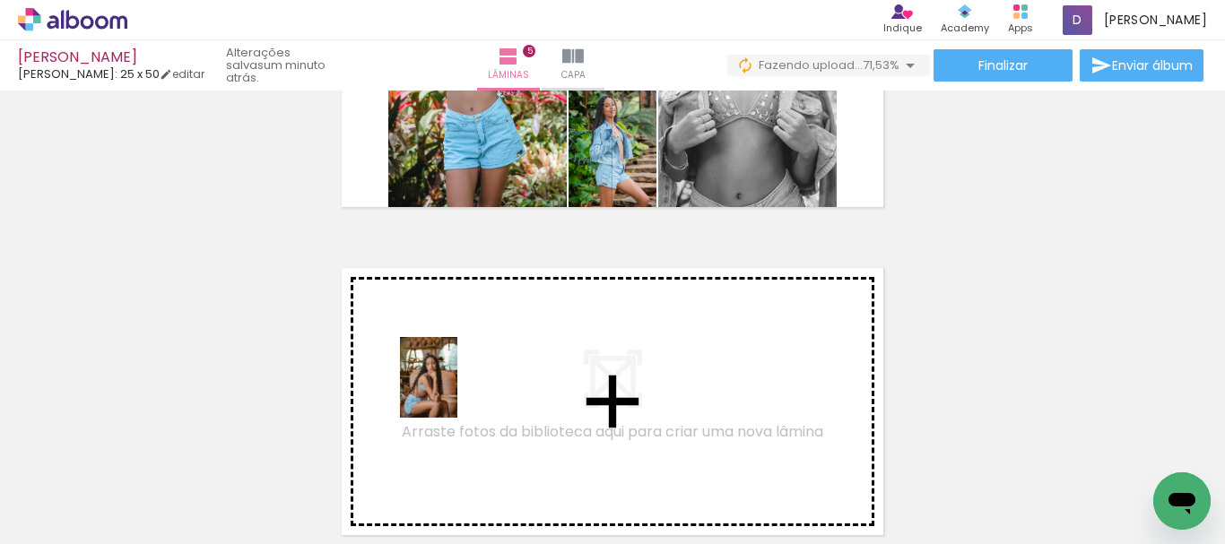
drag, startPoint x: 519, startPoint y: 495, endPoint x: 454, endPoint y: 391, distance: 122.9
click at [454, 391] on quentale-workspace at bounding box center [612, 272] width 1225 height 544
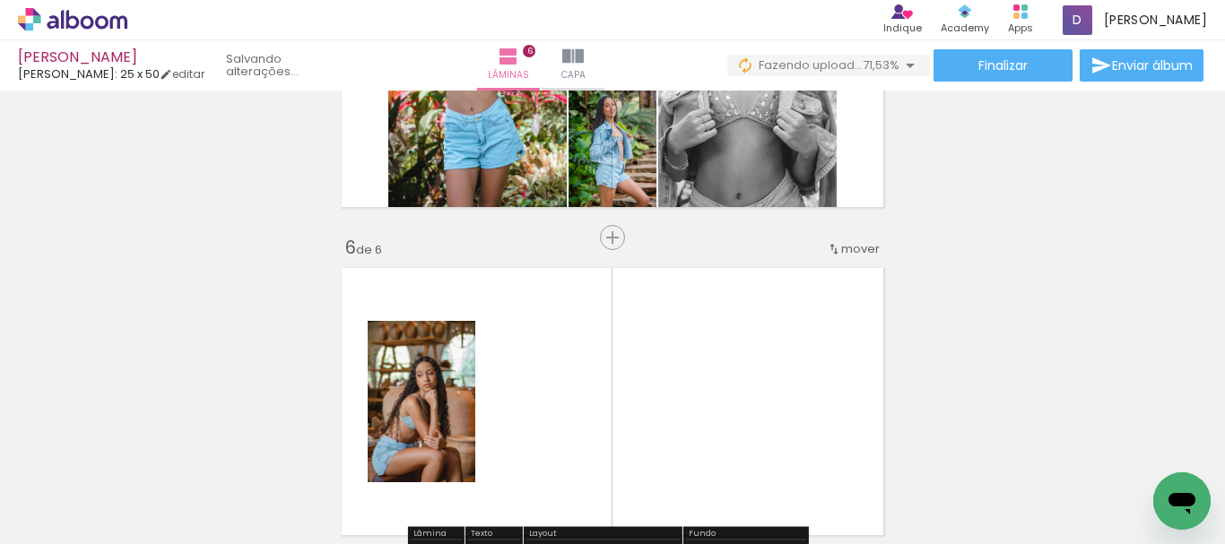
scroll to position [1664, 0]
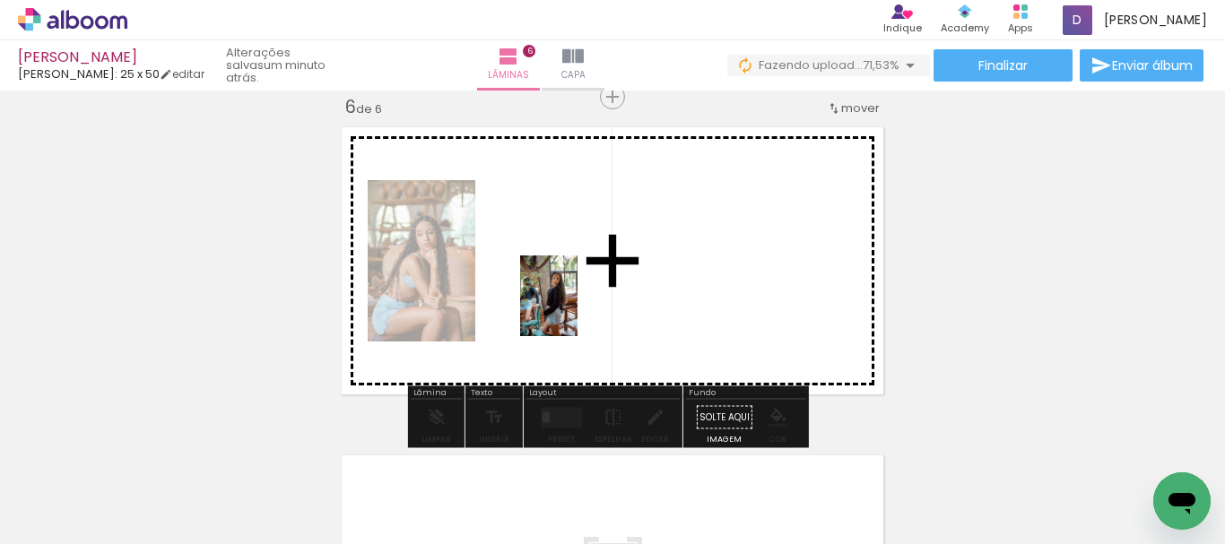
drag, startPoint x: 622, startPoint y: 478, endPoint x: 574, endPoint y: 309, distance: 175.4
click at [574, 309] on quentale-workspace at bounding box center [612, 272] width 1225 height 544
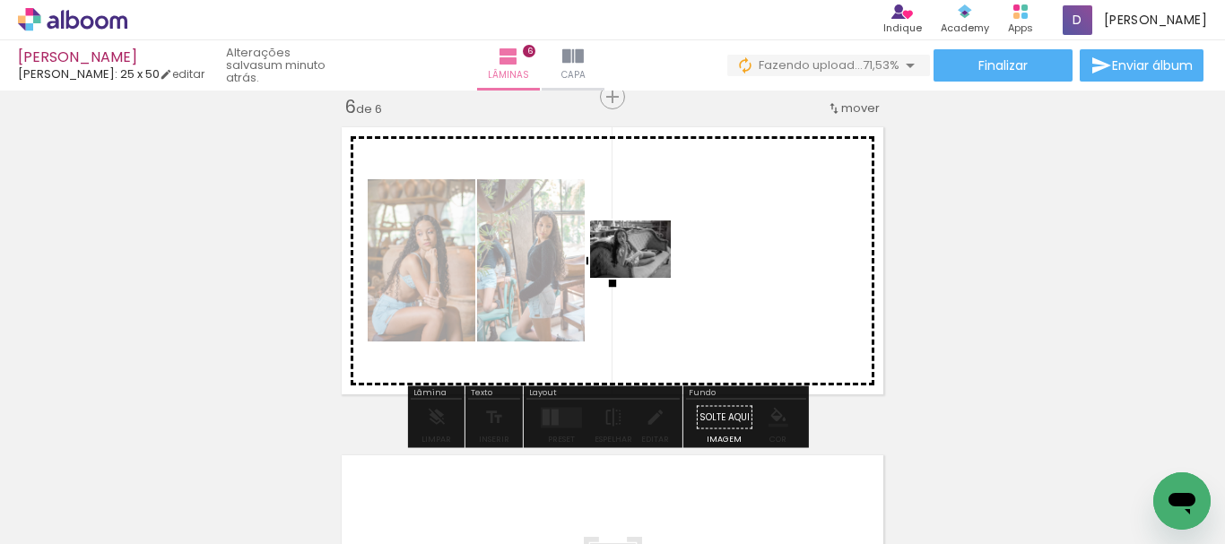
drag, startPoint x: 739, startPoint y: 504, endPoint x: 644, endPoint y: 274, distance: 248.5
click at [644, 274] on quentale-workspace at bounding box center [612, 272] width 1225 height 544
